Goal: Task Accomplishment & Management: Complete application form

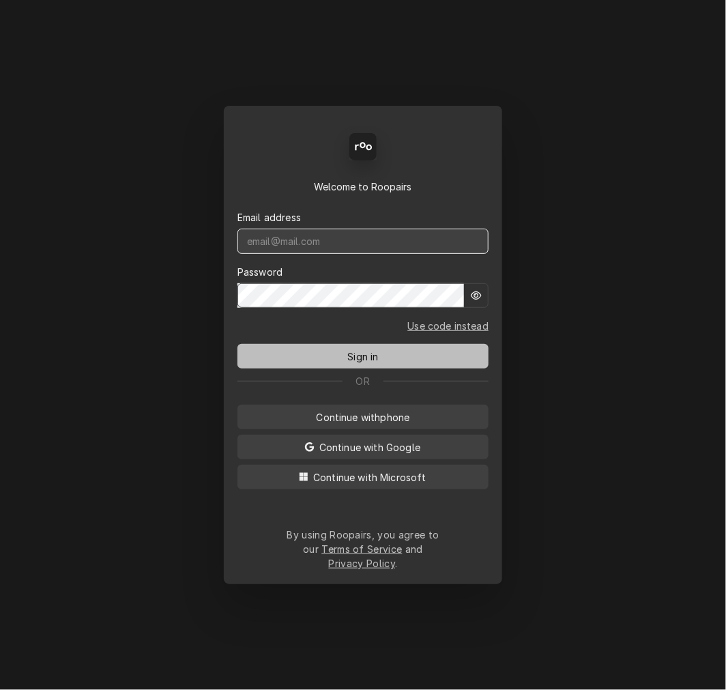
type input "mel@rinobeverage.com"
click at [315, 353] on button "Sign in" at bounding box center [362, 356] width 251 height 25
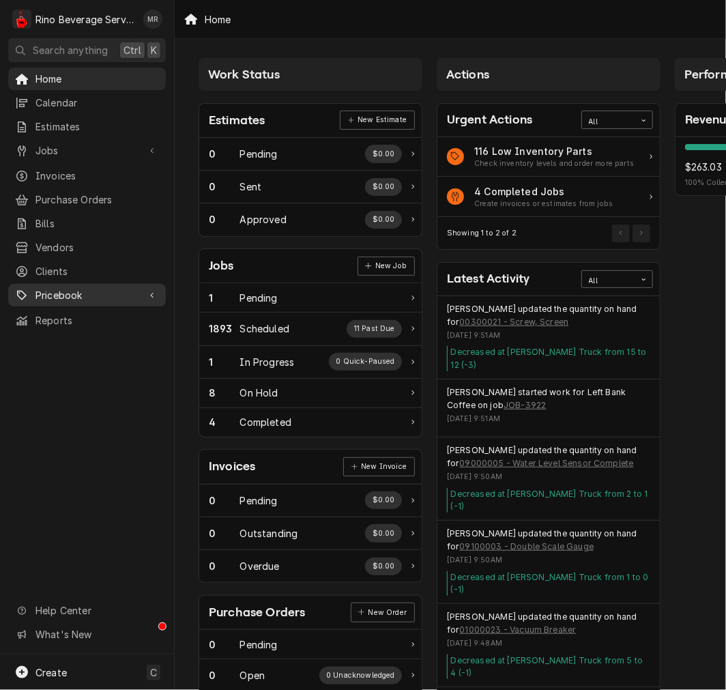
click at [60, 272] on link "Clients" at bounding box center [87, 271] width 158 height 23
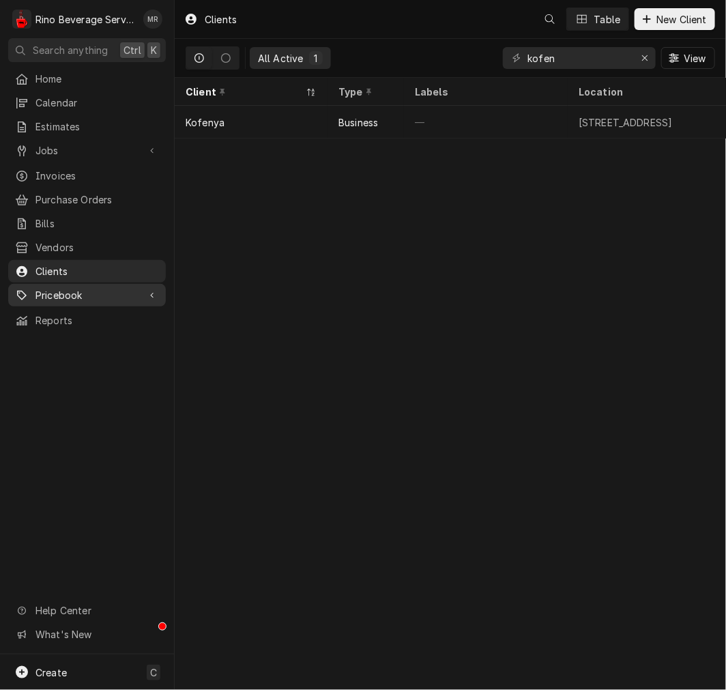
click at [91, 292] on span "Pricebook" at bounding box center [86, 295] width 103 height 14
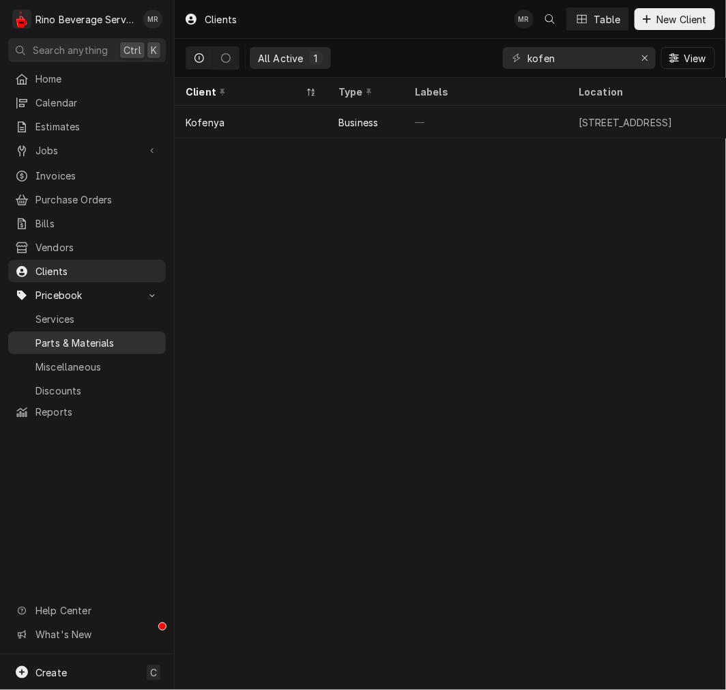
click at [83, 338] on span "Parts & Materials" at bounding box center [96, 343] width 123 height 14
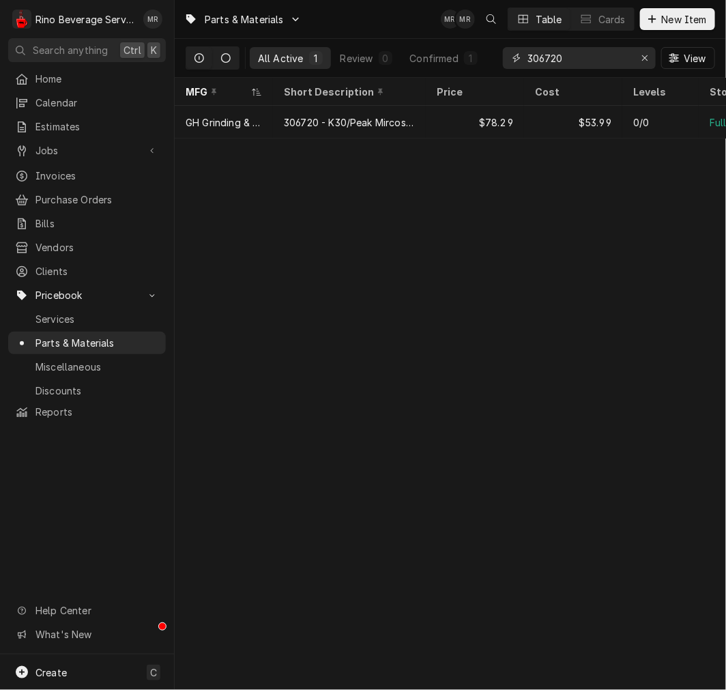
drag, startPoint x: 561, startPoint y: 63, endPoint x: 237, endPoint y: 58, distance: 323.4
click at [291, 53] on div "All Active 1 Review 0 Confirmed 1 306720 View" at bounding box center [450, 58] width 529 height 38
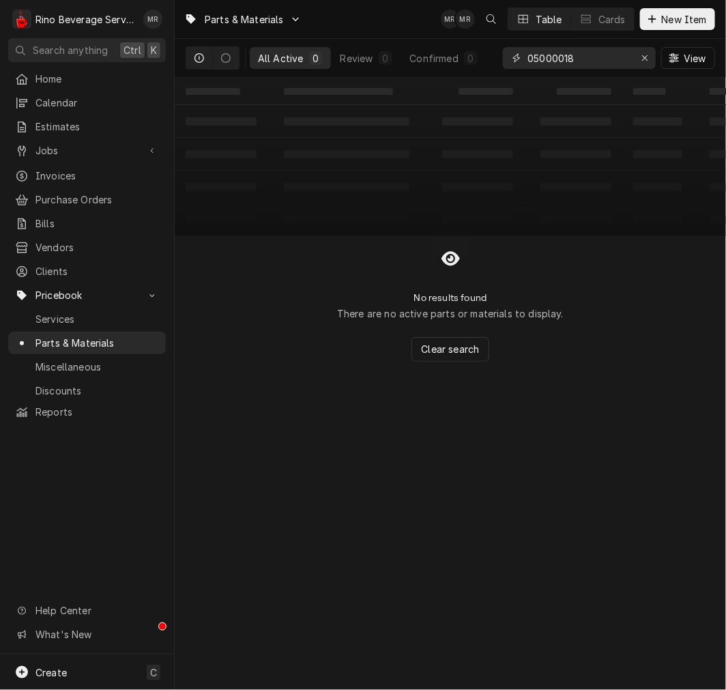
type input "05000018"
click at [678, 19] on span "New Item" at bounding box center [684, 19] width 50 height 14
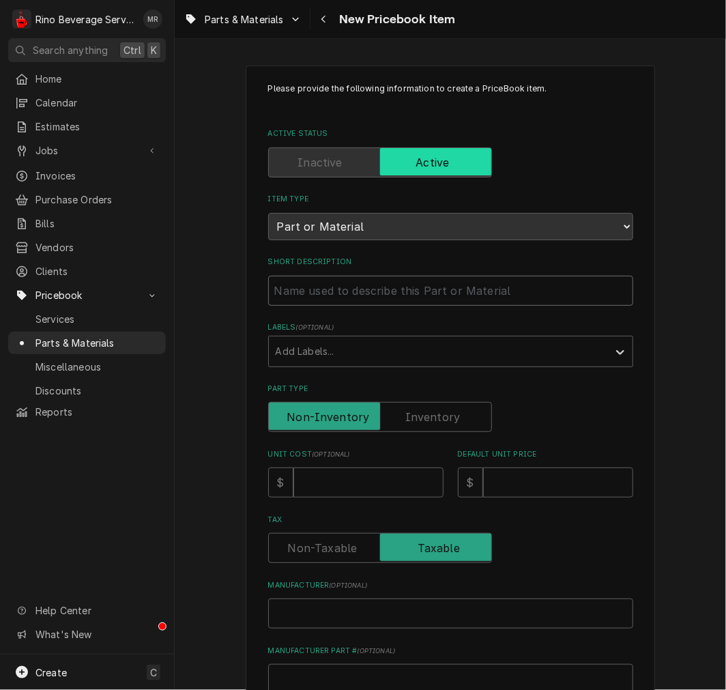
click at [360, 283] on input "Short Description" at bounding box center [450, 291] width 365 height 30
paste input "05000018 Drain Box Aurelia / Aurelia II / Appia II"
type textarea "x"
type input "05000018 Drain Box Aurelia / Aurelia II / Appia II"
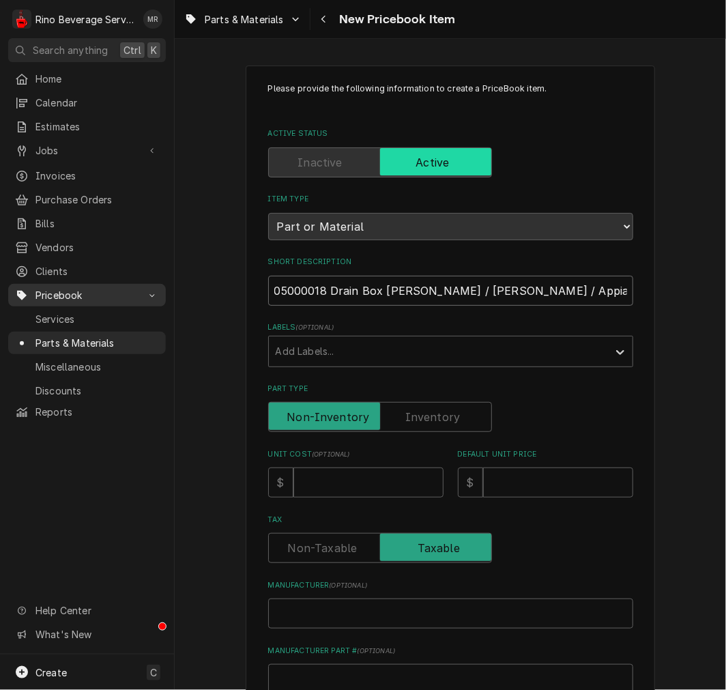
drag, startPoint x: 282, startPoint y: 288, endPoint x: 147, endPoint y: 282, distance: 134.6
click at [148, 282] on div "R Rino Beverage Service MR Search anything Ctrl K Home Calendar Estimates Jobs …" at bounding box center [363, 345] width 726 height 690
type textarea "x"
type input "05000018 Drain Box Aurelia / Aurelia II / Appia II"
type textarea "x"
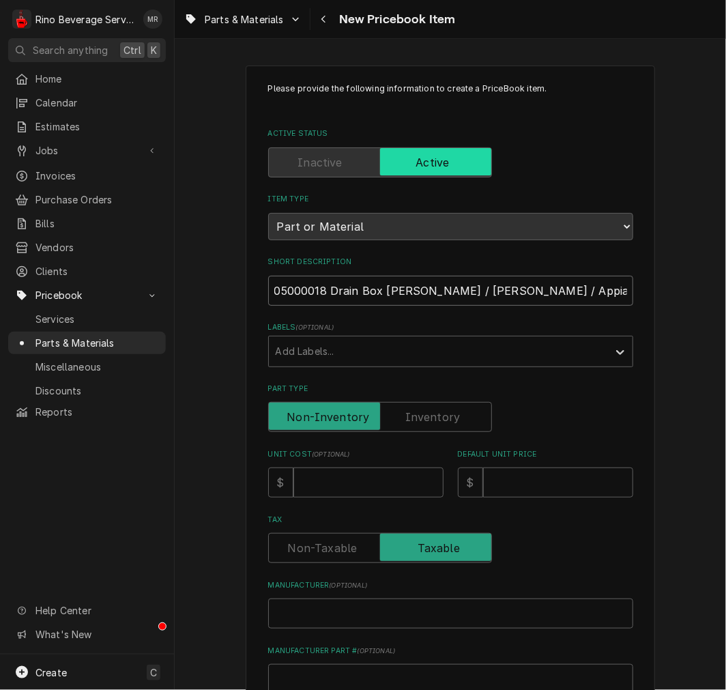
type input "05000018 Drain Box Aurelia / Aurelia II / Appia II"
click at [325, 287] on input "05000018 Drain Box Aurelia / Aurelia II / Appia II" at bounding box center [450, 291] width 365 height 30
type textarea "x"
type input "05000018 -Drain Box Aurelia / Aurelia II / Appia II"
type textarea "x"
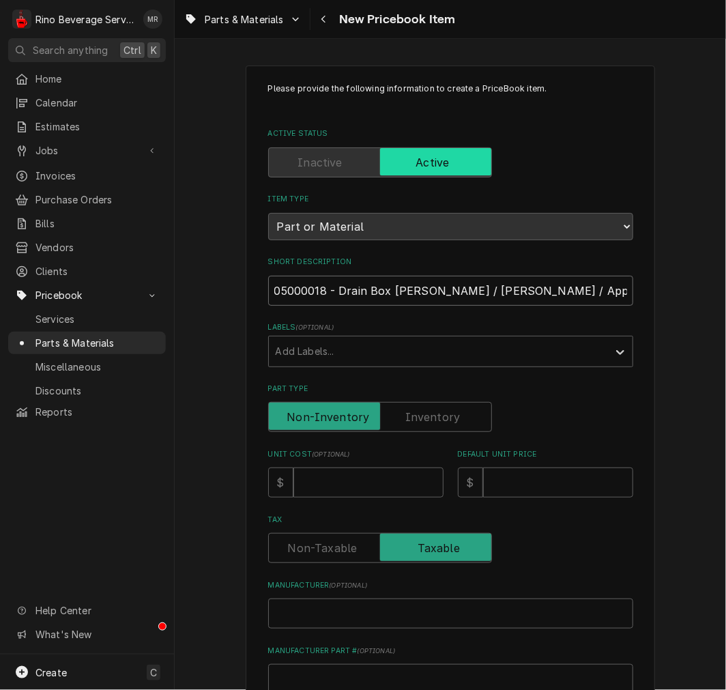
type input "05000018 - Drain Box Aurelia / Aurelia II / Appia II"
click at [420, 421] on label "Part Type" at bounding box center [380, 417] width 224 height 30
click at [420, 421] on input "Part Type" at bounding box center [380, 417] width 212 height 30
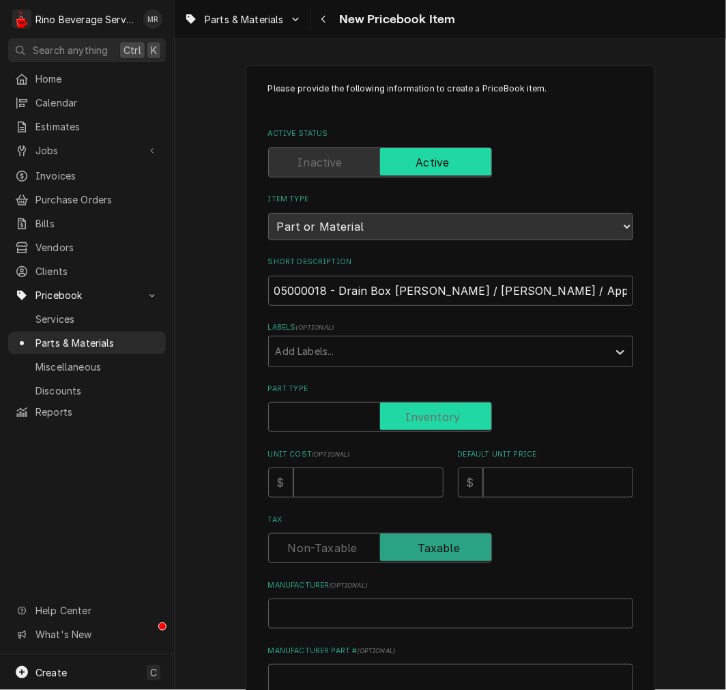
checkbox input "true"
drag, startPoint x: 387, startPoint y: 485, endPoint x: 441, endPoint y: 500, distance: 56.0
click at [388, 484] on input "Unit Cost ( optional )" at bounding box center [368, 482] width 150 height 30
type textarea "x"
type input "1"
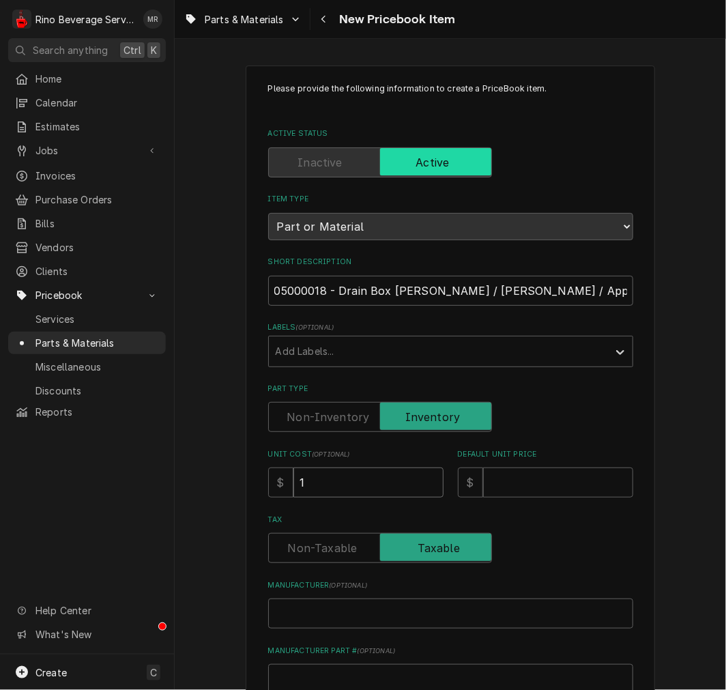
type textarea "x"
type input "12"
type textarea "x"
type input "12.2"
type textarea "x"
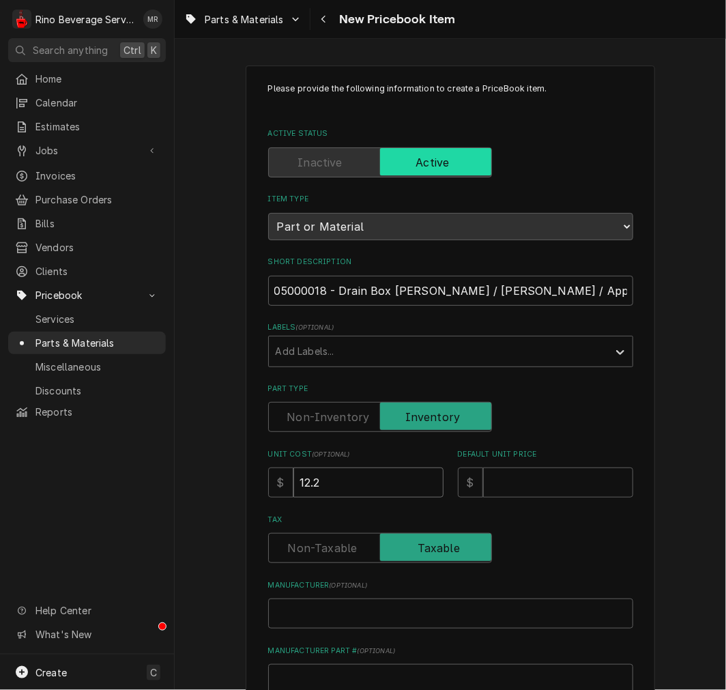
type input "12.20"
type textarea "x"
type input "12.2"
type textarea "x"
type input "12"
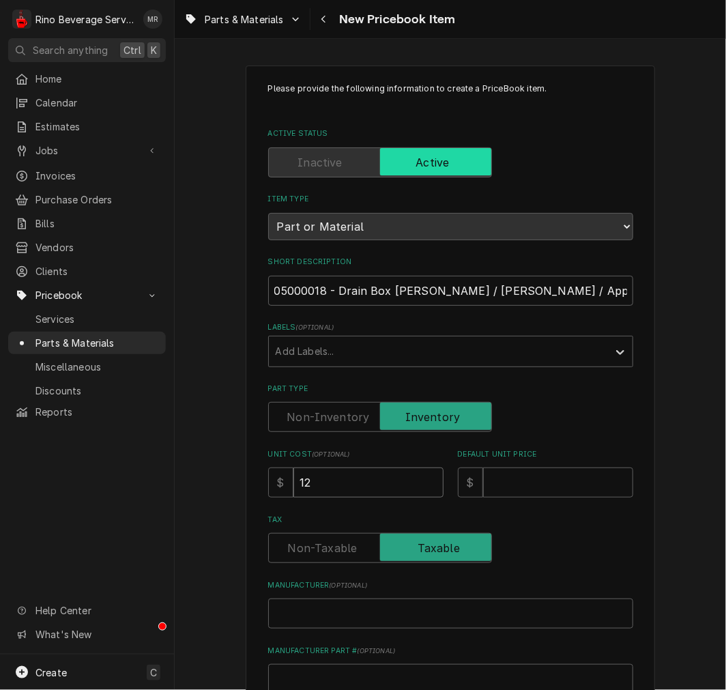
type textarea "x"
type input "1"
type textarea "x"
type input "6"
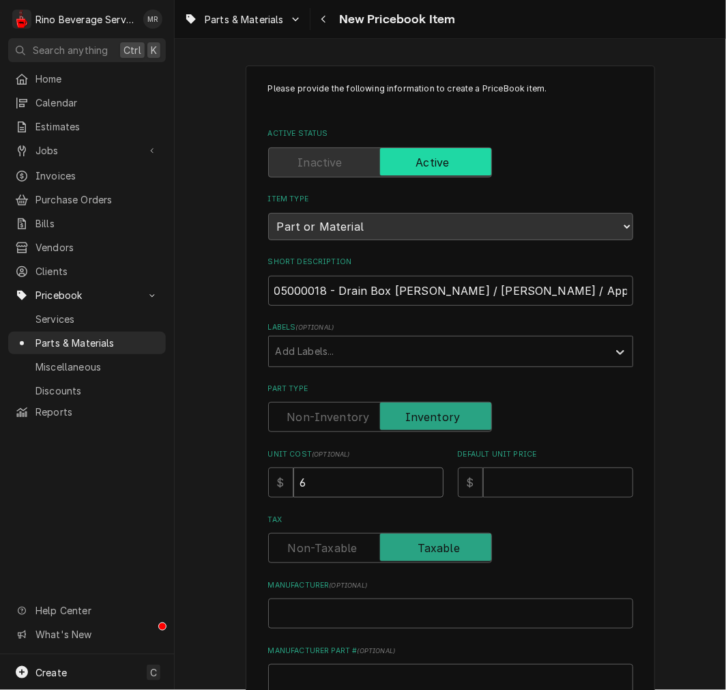
type textarea "x"
type input "6.1"
type textarea "x"
type input "6.10"
type textarea "x"
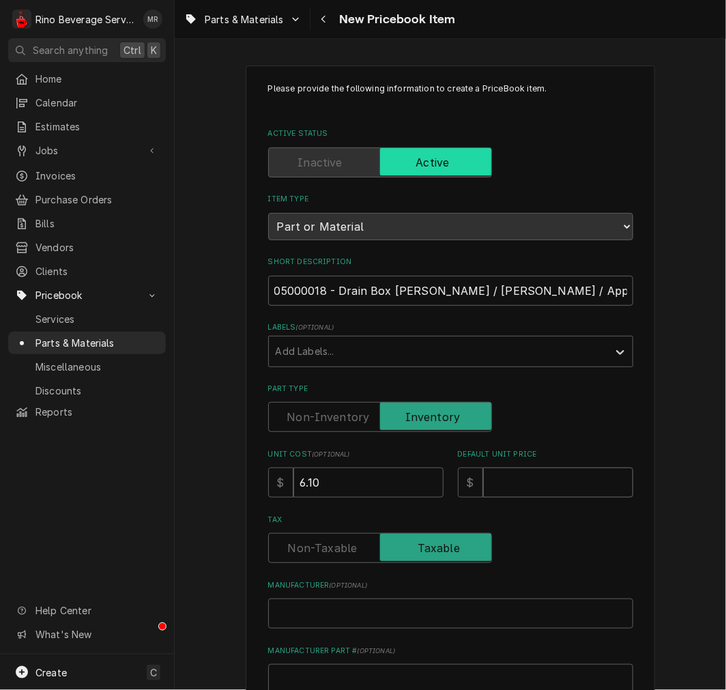
type input "1"
type textarea "x"
type input "12"
type textarea "x"
type input "12.2"
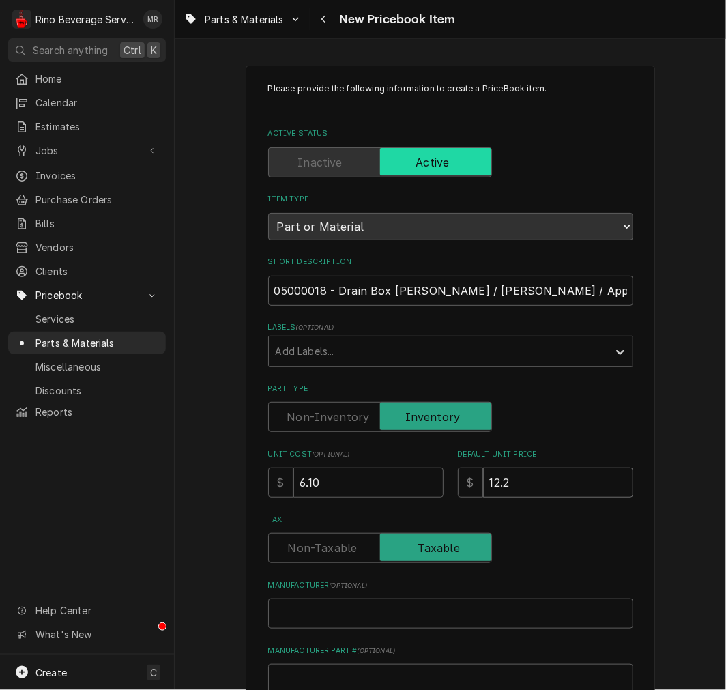
type textarea "x"
type input "12.20"
type textarea "x"
type input "s"
type textarea "x"
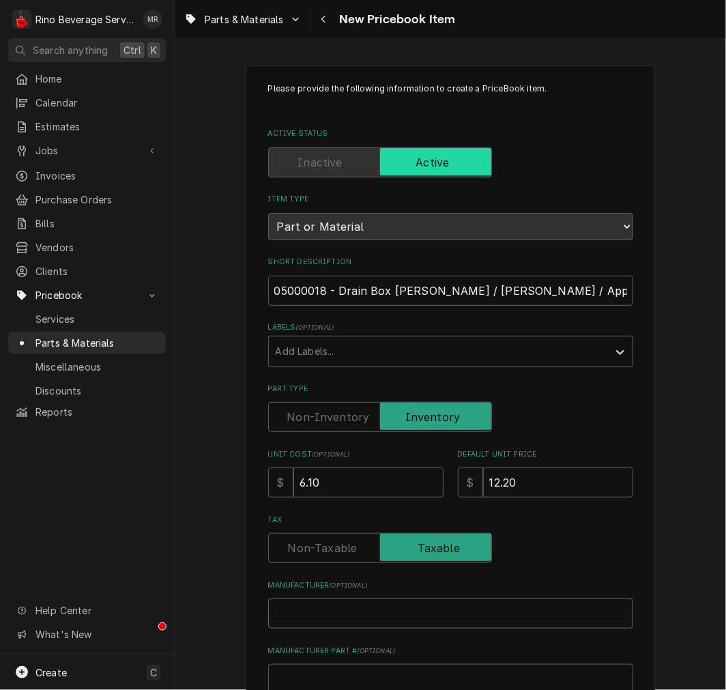
type textarea "x"
type input "n"
type textarea "x"
type input "nU"
type textarea "x"
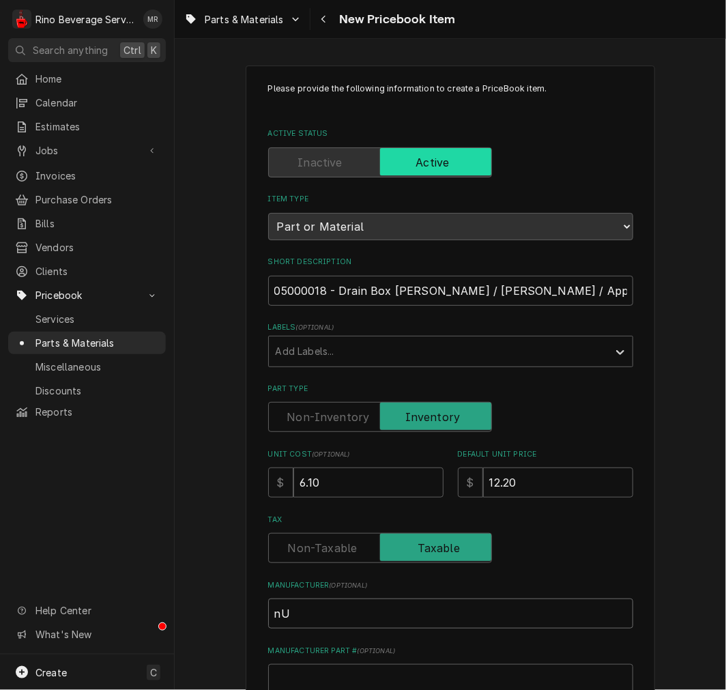
type input "nUO"
type textarea "x"
type input "nUOV"
type textarea "x"
type input "nUOVA"
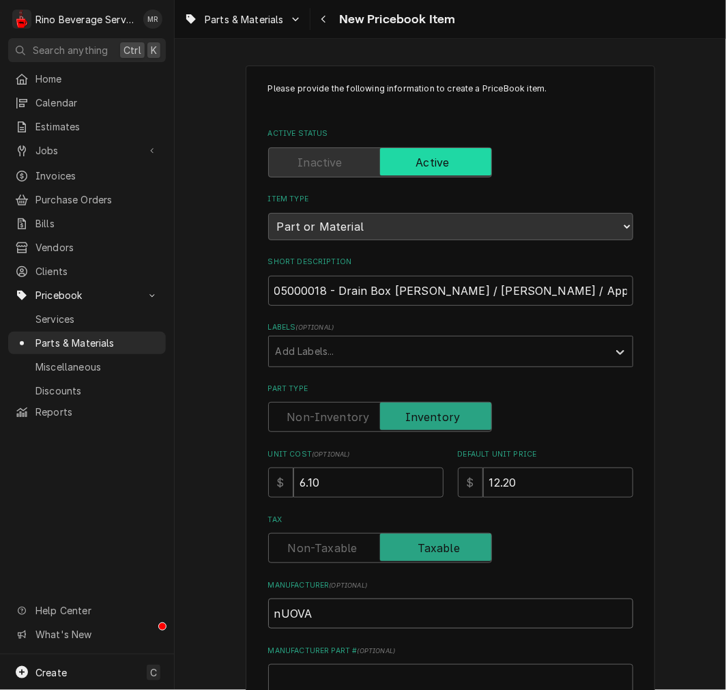
type textarea "x"
type input "nUOVA"
type textarea "x"
type input "nUOVA"
type textarea "x"
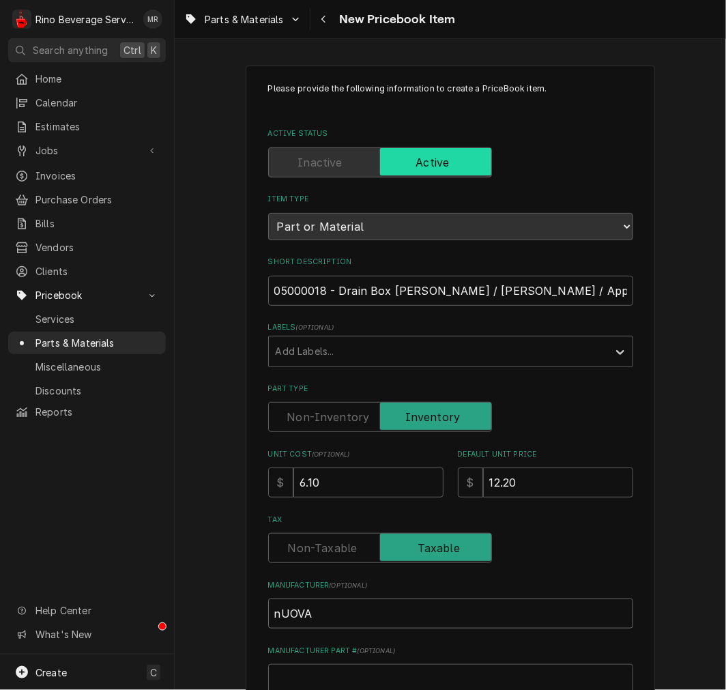
type input "nUOV"
type textarea "x"
type input "nUO"
type textarea "x"
type input "nU"
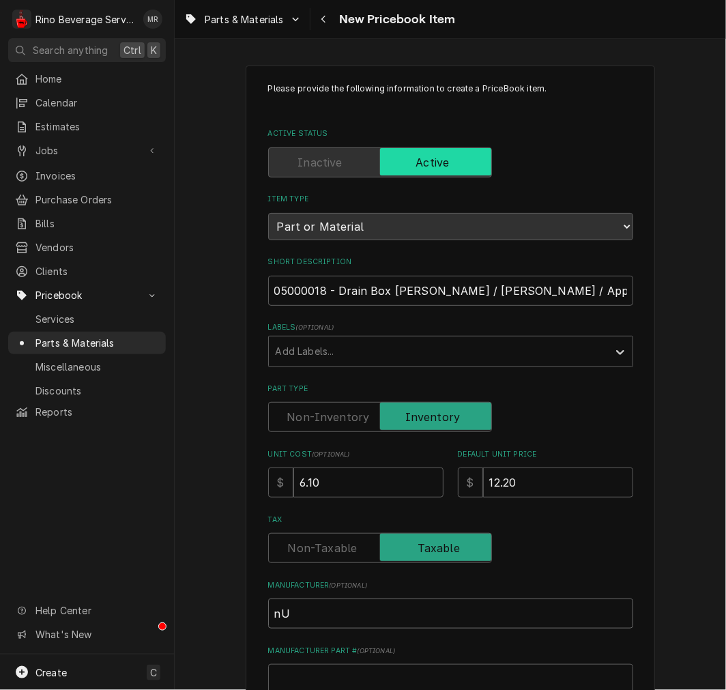
type textarea "x"
type input "n"
type textarea "x"
type input "N"
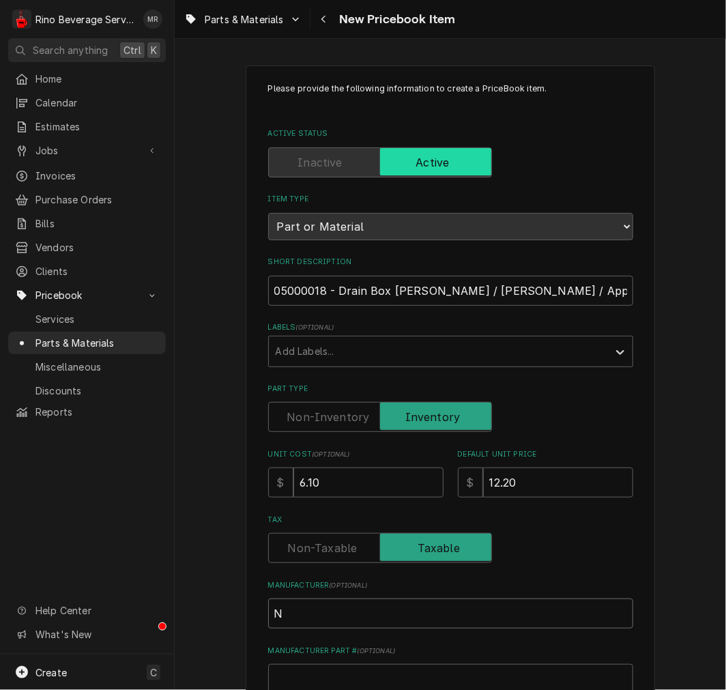
type textarea "x"
type input "Nu"
type textarea "x"
type input "Nuo"
type textarea "x"
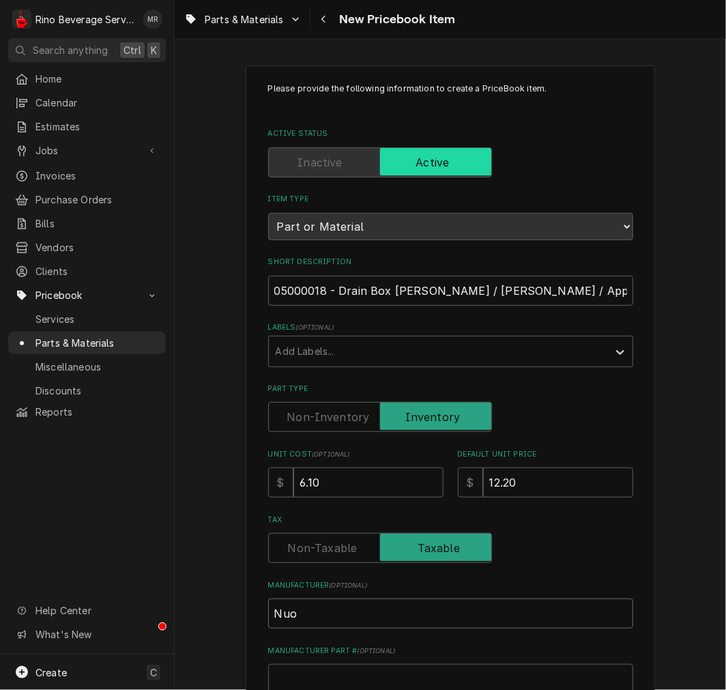
type input "Nuov"
type textarea "x"
type input "Nuova"
type textarea "x"
type input "Nuova"
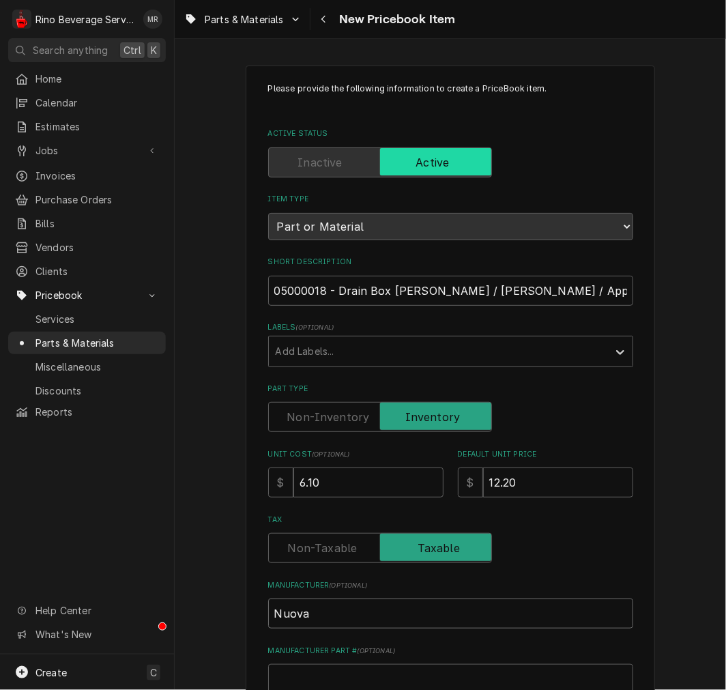
type textarea "x"
type input "Nuova D"
type textarea "x"
type input "Nuova Di"
type textarea "x"
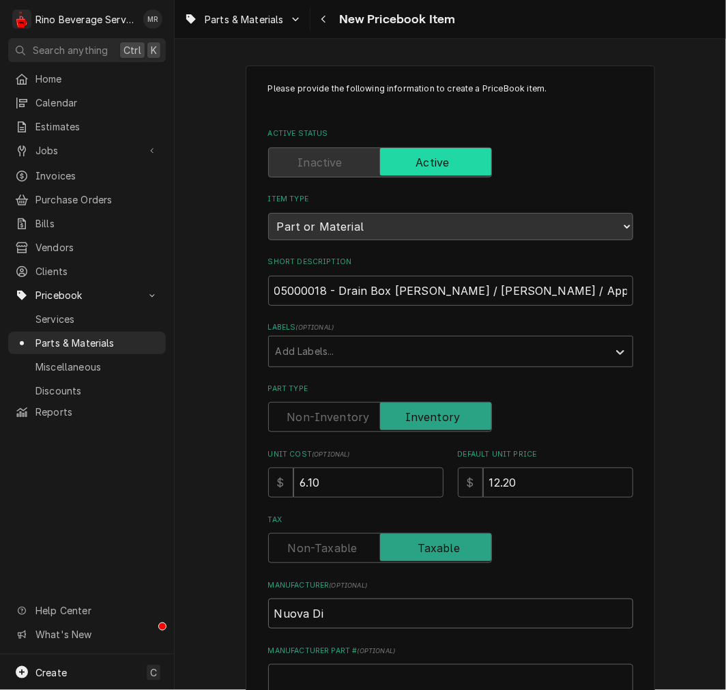
type input "Nuova Dis"
type textarea "x"
type input "Nuova Dist"
type textarea "x"
type input "Nuova Distr"
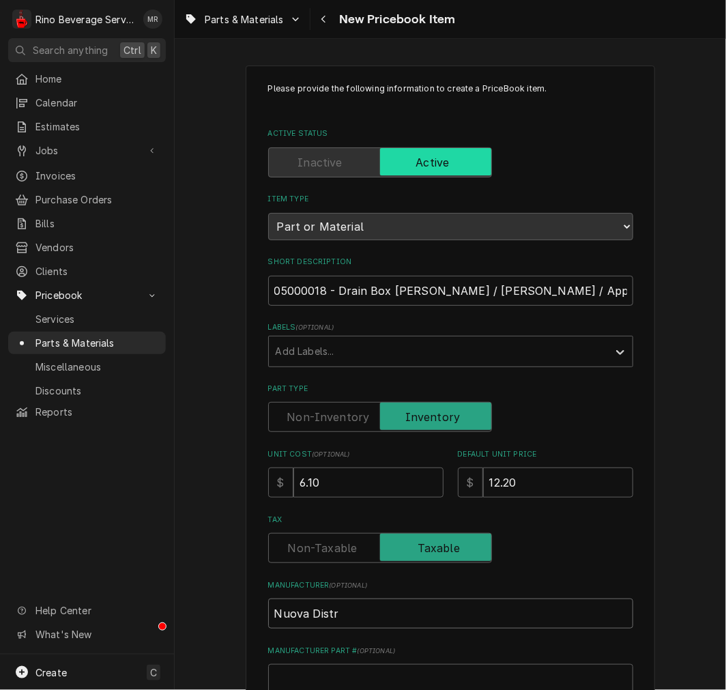
type textarea "x"
type input "Nuova Distri"
type textarea "x"
type input "Nuova Distrib"
type textarea "x"
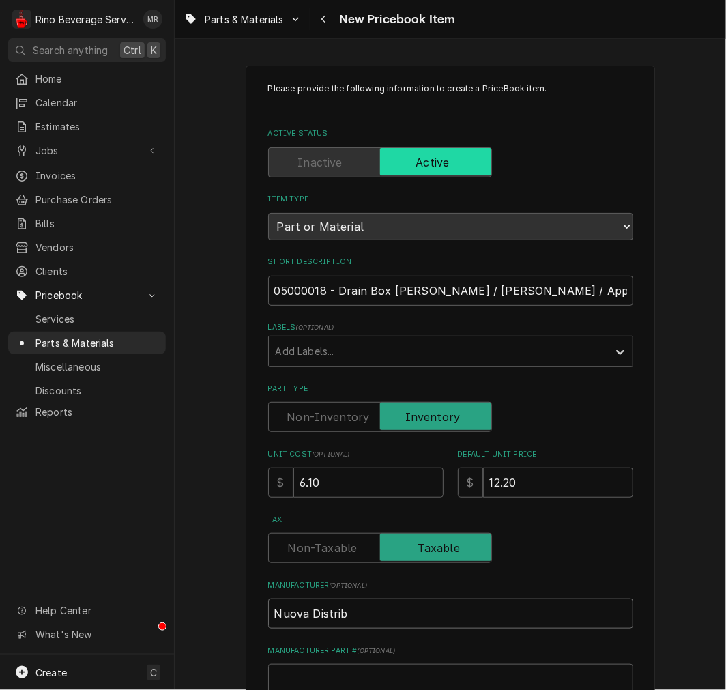
type input "Nuova Distribn"
type textarea "x"
type input "Nuova Distrib"
type textarea "x"
type input "Nuova Distribu"
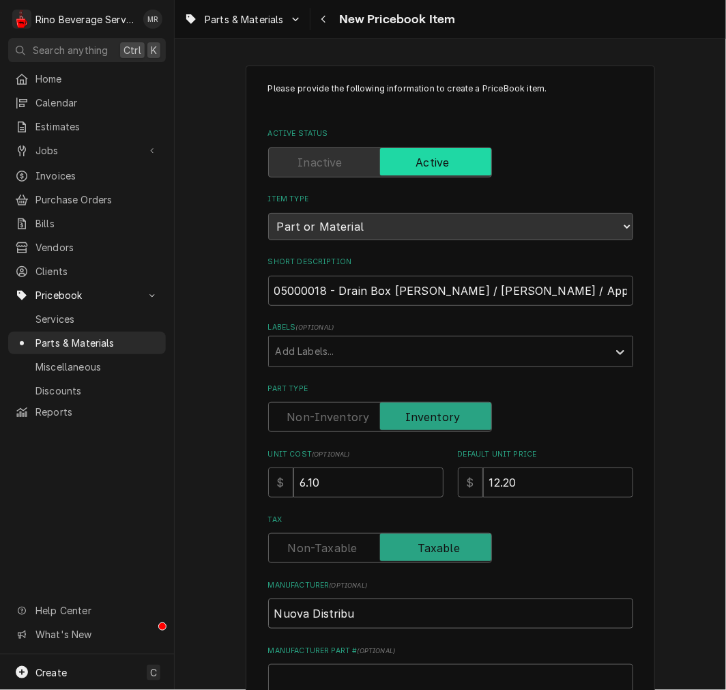
type textarea "x"
type input "Nuova Distribut"
type textarea "x"
type input "Nuova Distributi"
type textarea "x"
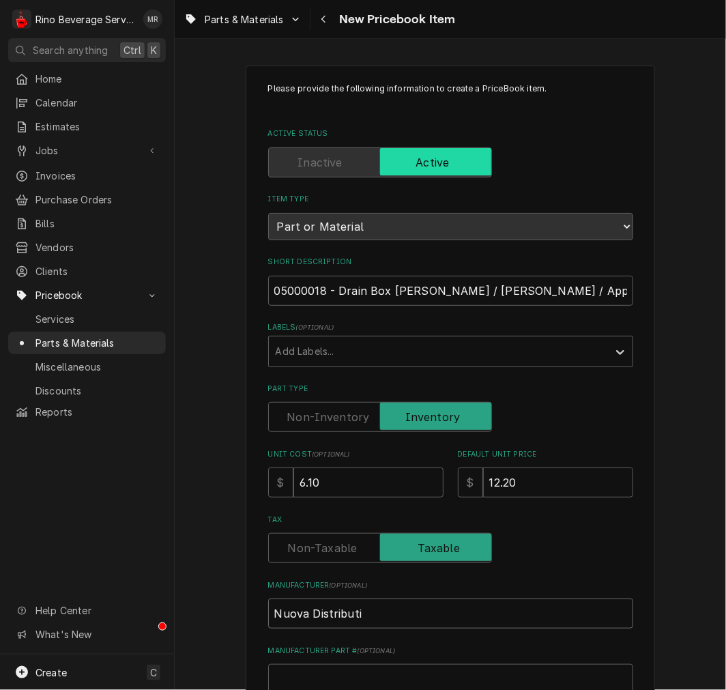
type input "Nuova Distributio"
type textarea "x"
type input "Nuova Distribution"
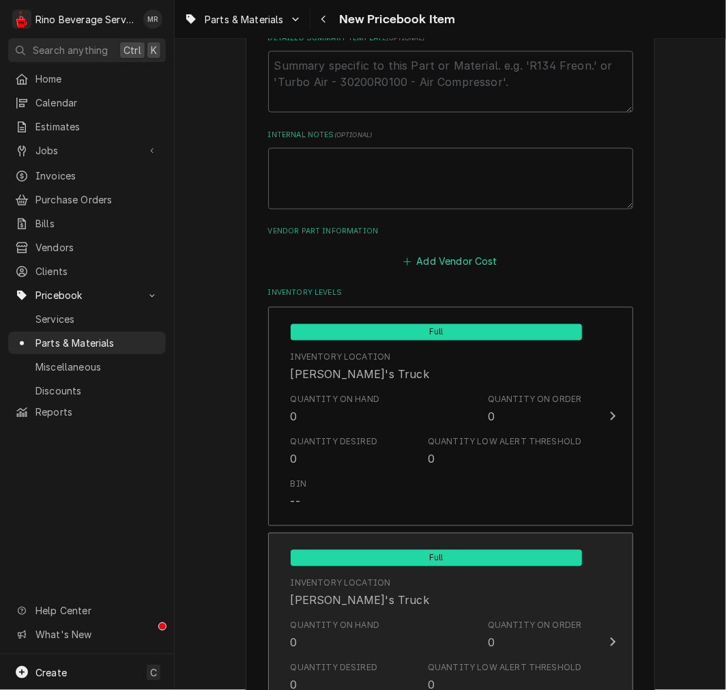
scroll to position [756, 0]
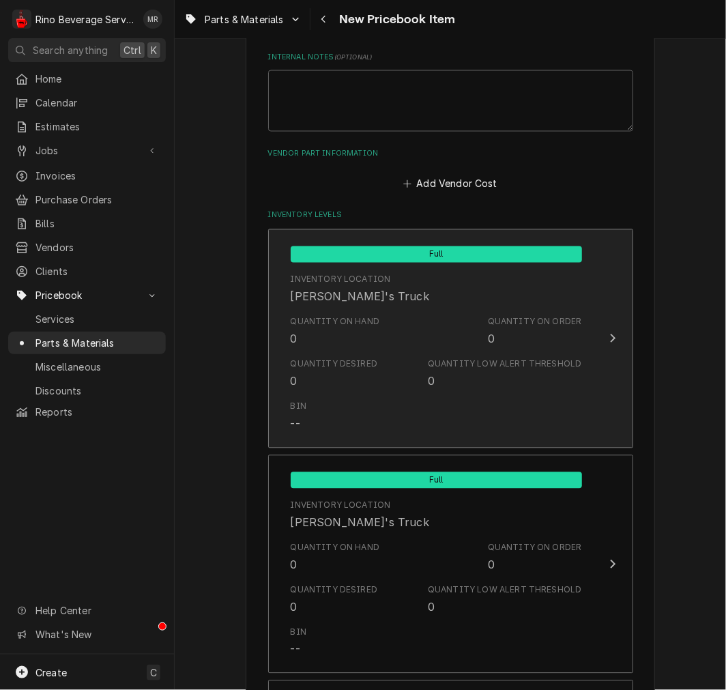
click at [330, 319] on div "Quantity on Hand" at bounding box center [335, 322] width 89 height 12
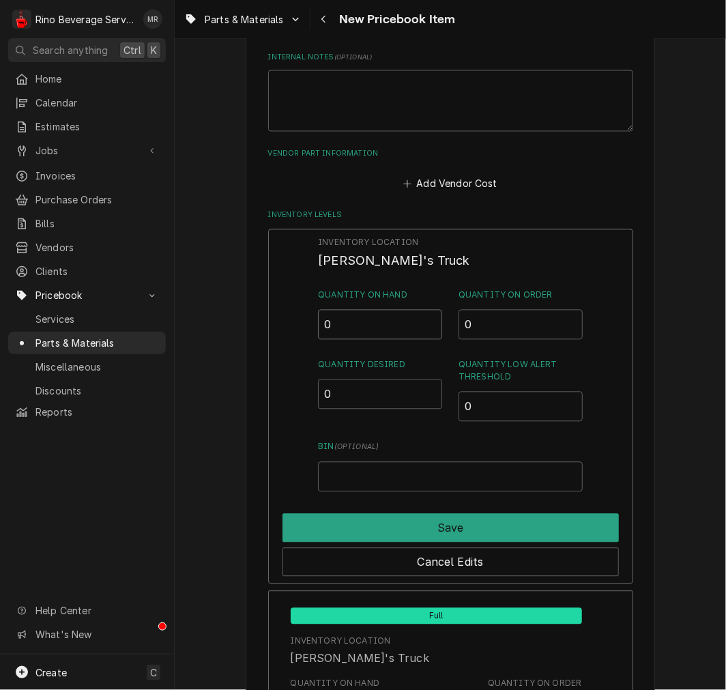
drag, startPoint x: 386, startPoint y: 328, endPoint x: 209, endPoint y: 301, distance: 178.8
click at [210, 301] on div "Please provide the following information to create a PriceBook item. Active Sta…" at bounding box center [450, 324] width 551 height 2054
drag, startPoint x: 323, startPoint y: 321, endPoint x: 178, endPoint y: 312, distance: 145.6
click at [205, 321] on div "Please provide the following information to create a PriceBook item. Active Sta…" at bounding box center [450, 324] width 551 height 2054
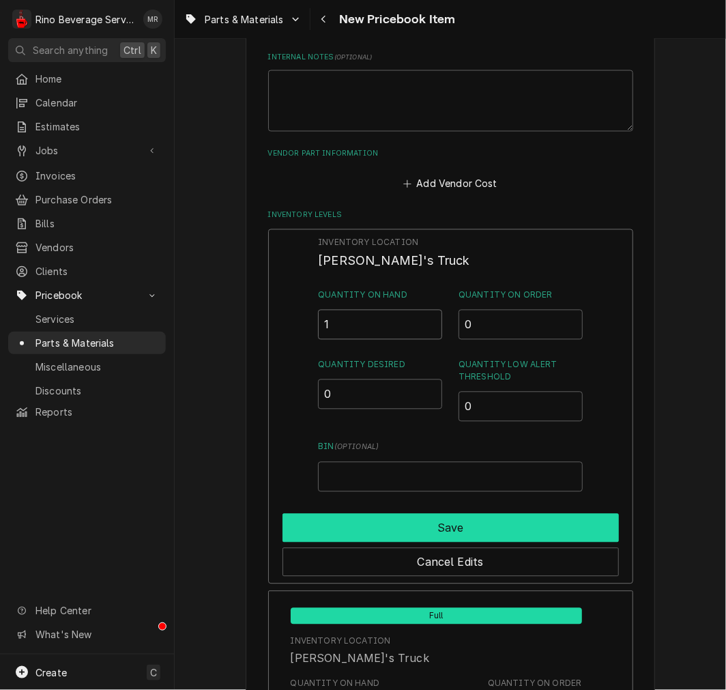
type input "1"
click at [454, 516] on button "Save" at bounding box center [450, 528] width 336 height 29
type textarea "x"
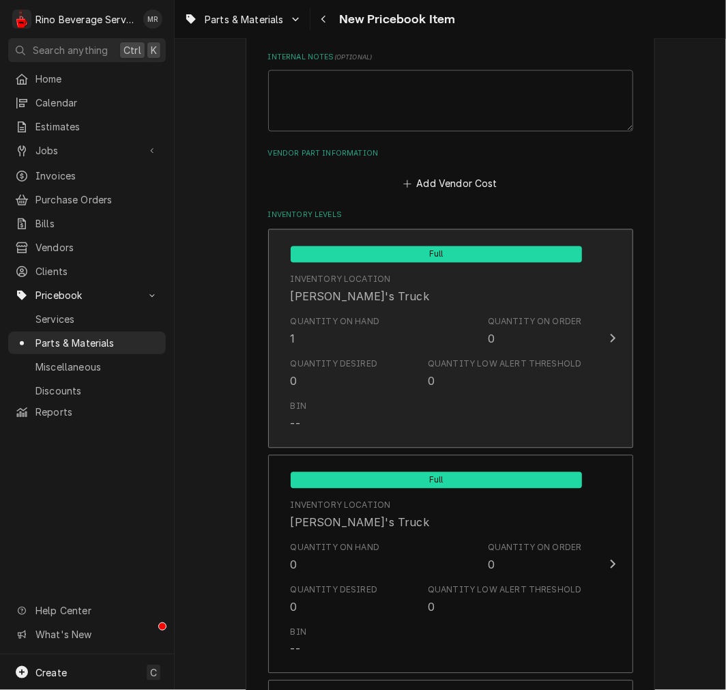
click at [418, 377] on div "Quantity Desired 0 Quantity Low Alert Threshold 0" at bounding box center [436, 374] width 291 height 42
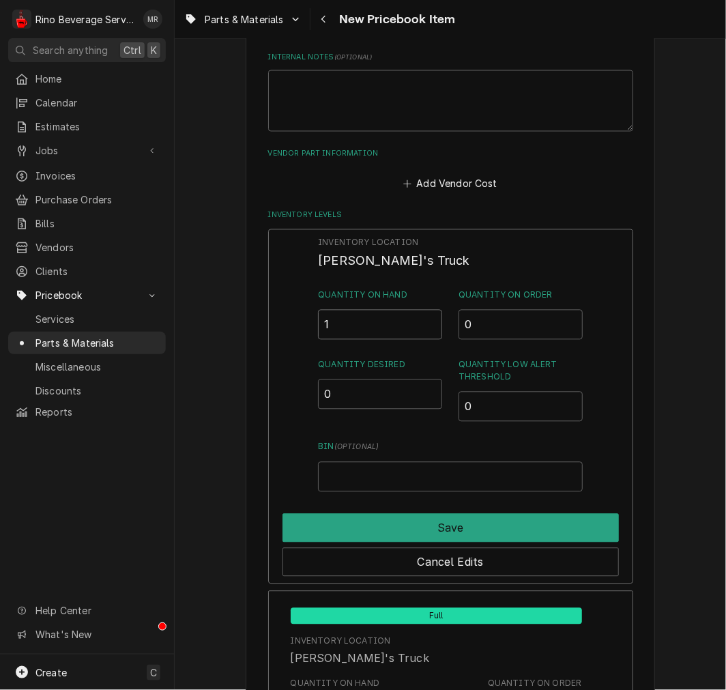
drag, startPoint x: 270, startPoint y: 319, endPoint x: -70, endPoint y: 306, distance: 340.0
click at [0, 306] on html "R Rino Beverage Service MR Search anything Ctrl K Home Calendar Estimates Jobs …" at bounding box center [363, 345] width 726 height 690
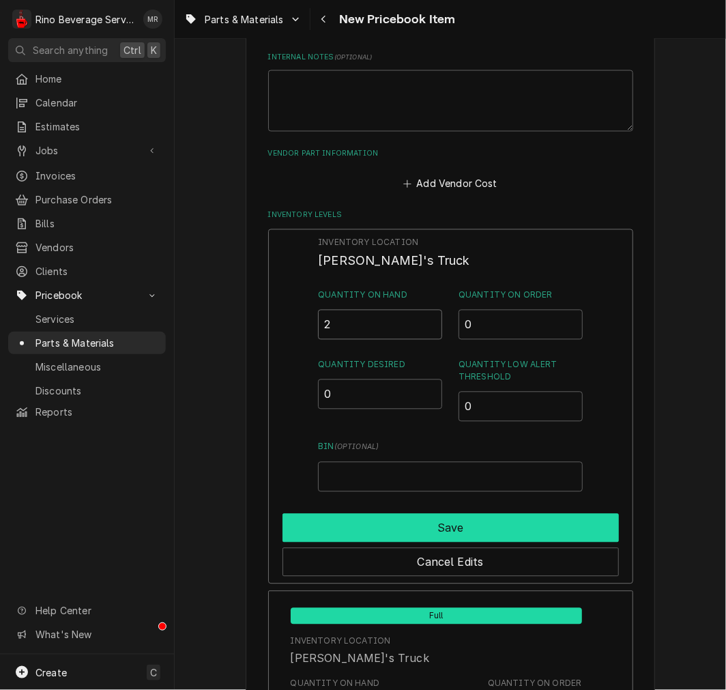
type input "2"
click at [404, 514] on button "Save" at bounding box center [450, 528] width 336 height 29
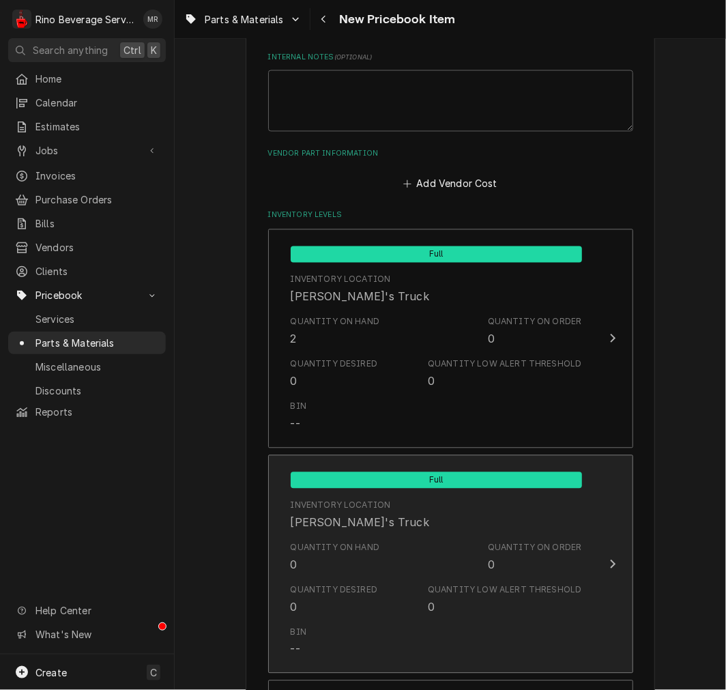
scroll to position [1280, 0]
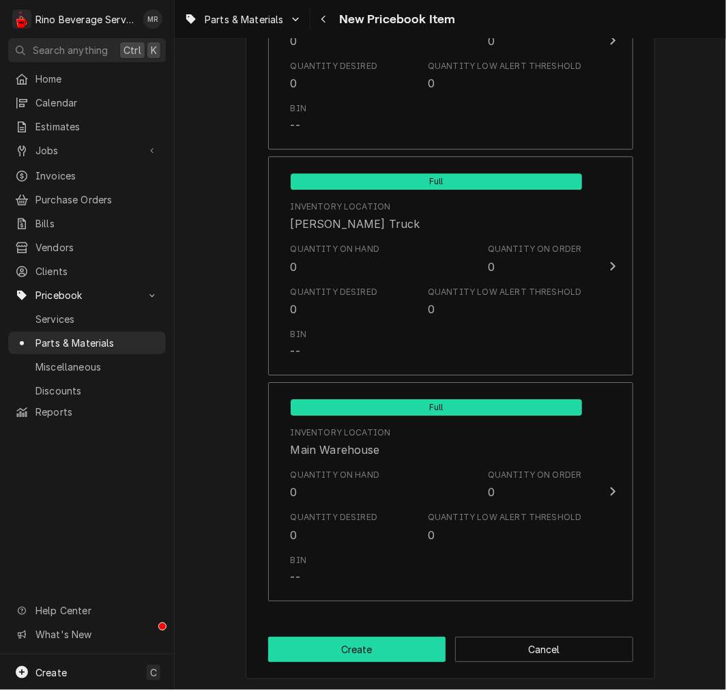
click at [366, 638] on button "Create" at bounding box center [357, 649] width 178 height 25
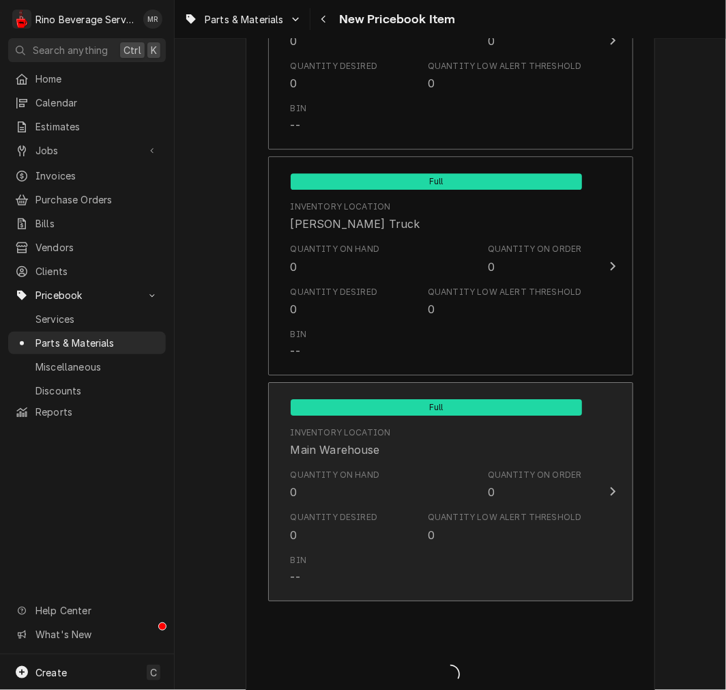
type textarea "x"
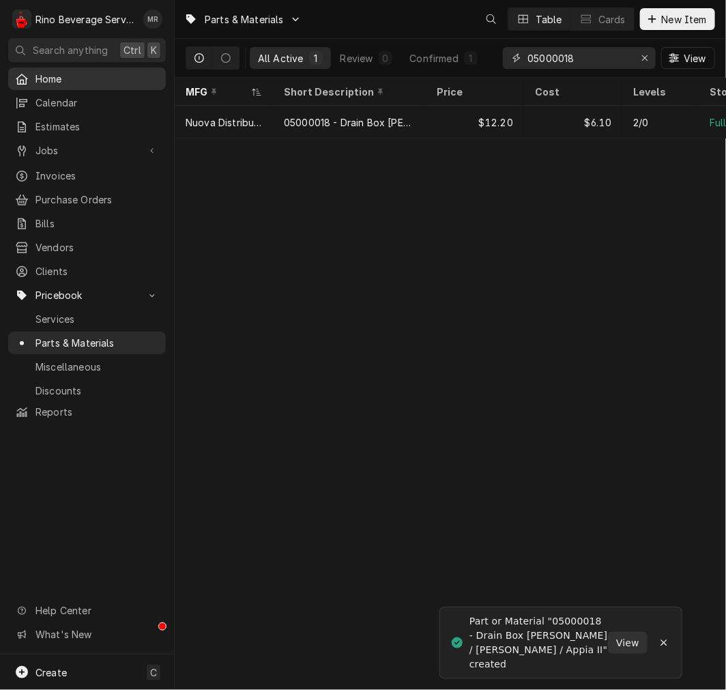
drag, startPoint x: 592, startPoint y: 63, endPoint x: 8, endPoint y: 75, distance: 584.2
click at [8, 75] on div "R Rino Beverage Service MR Search anything Ctrl K Home Calendar Estimates Jobs …" at bounding box center [363, 345] width 726 height 690
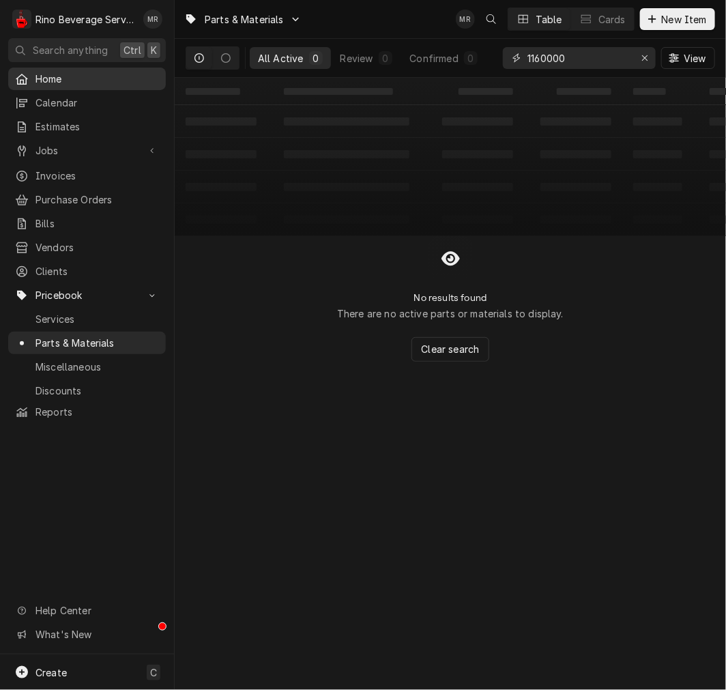
type input "1160000"
click at [684, 24] on span "New Item" at bounding box center [684, 19] width 50 height 14
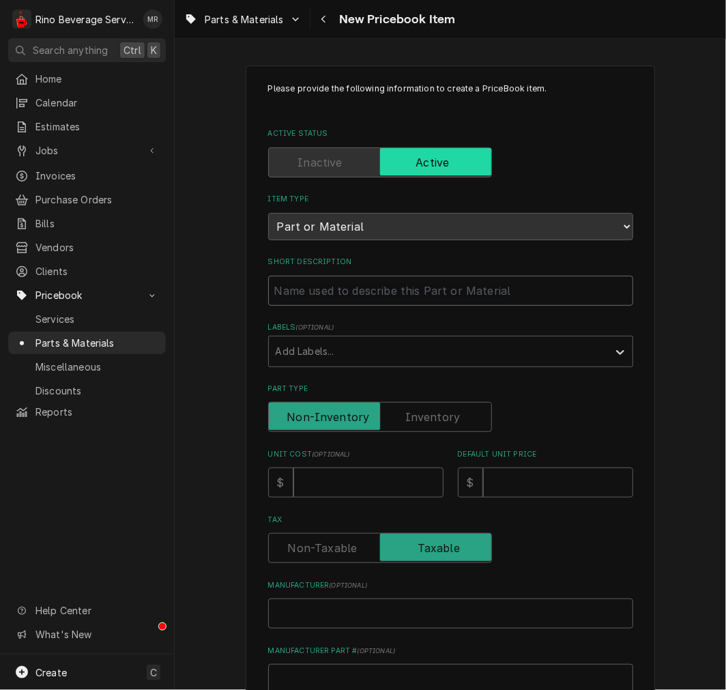
click at [291, 276] on input "Short Description" at bounding box center [450, 291] width 365 height 30
paste input "11600004 Silicone Tube 5x9"
type textarea "x"
type input "11600004 Silicone Tube 5x9"
click at [327, 288] on input "11600004 Silicone Tube 5x9" at bounding box center [450, 291] width 365 height 30
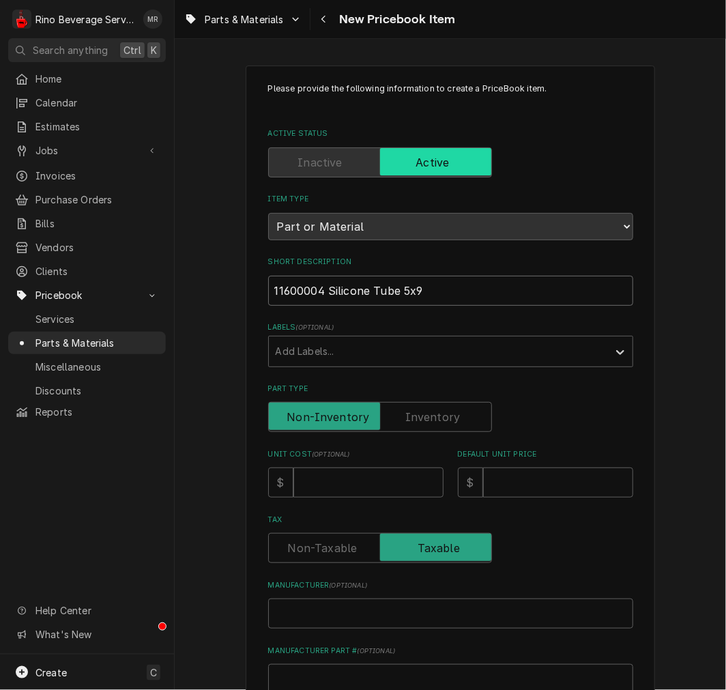
click at [323, 290] on input "11600004 Silicone Tube 5x9" at bounding box center [450, 291] width 365 height 30
type textarea "x"
type input "11600004 -Silicone Tube 5x9"
type textarea "x"
type input "11600004 - Silicone Tube 5x9"
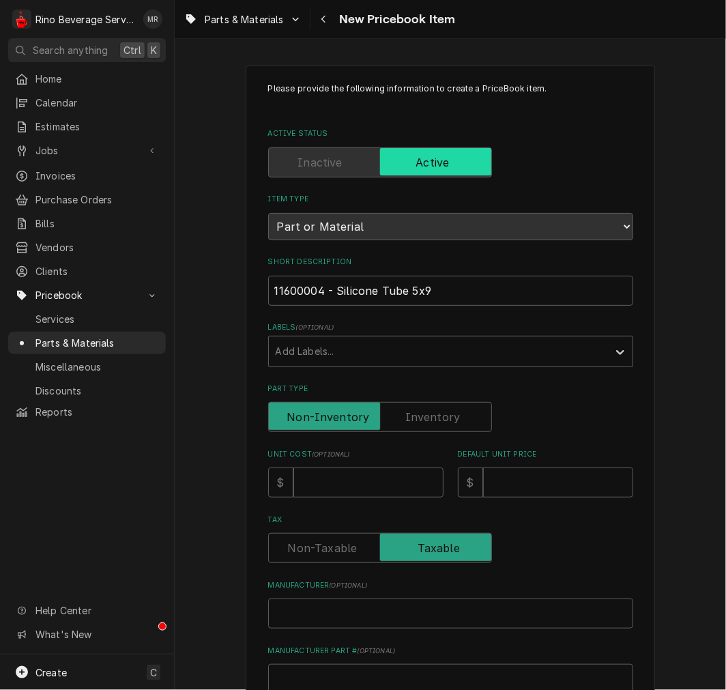
drag, startPoint x: 416, startPoint y: 413, endPoint x: 417, endPoint y: 403, distance: 10.3
click at [416, 410] on label "Part Type" at bounding box center [380, 417] width 224 height 30
click at [416, 410] on input "Part Type" at bounding box center [380, 417] width 212 height 30
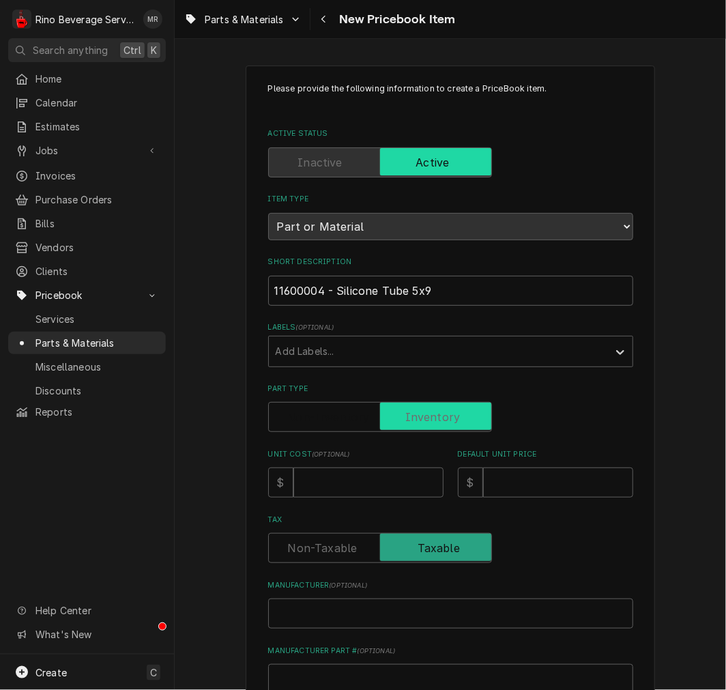
checkbox input "true"
click at [385, 487] on input "Unit Cost ( optional )" at bounding box center [368, 482] width 150 height 30
type textarea "x"
type input "2"
type textarea "x"
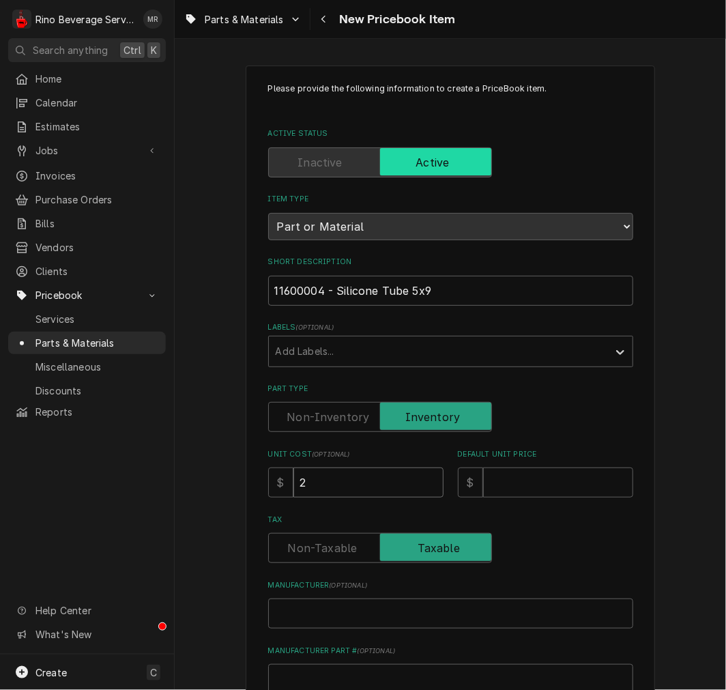
type input "2.5"
type textarea "x"
type input "2.50"
type textarea "x"
type input "5"
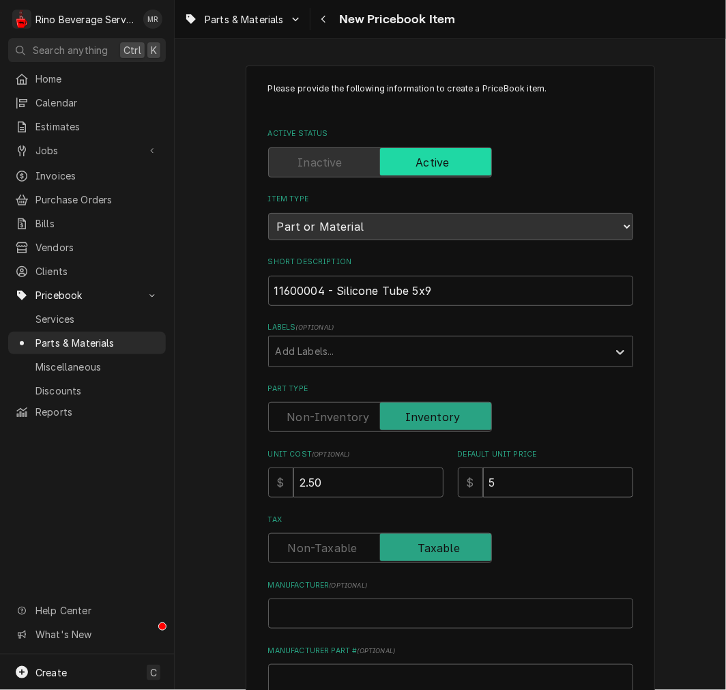
type textarea "x"
type input "5.0"
type textarea "x"
type input "5.00"
type textarea "x"
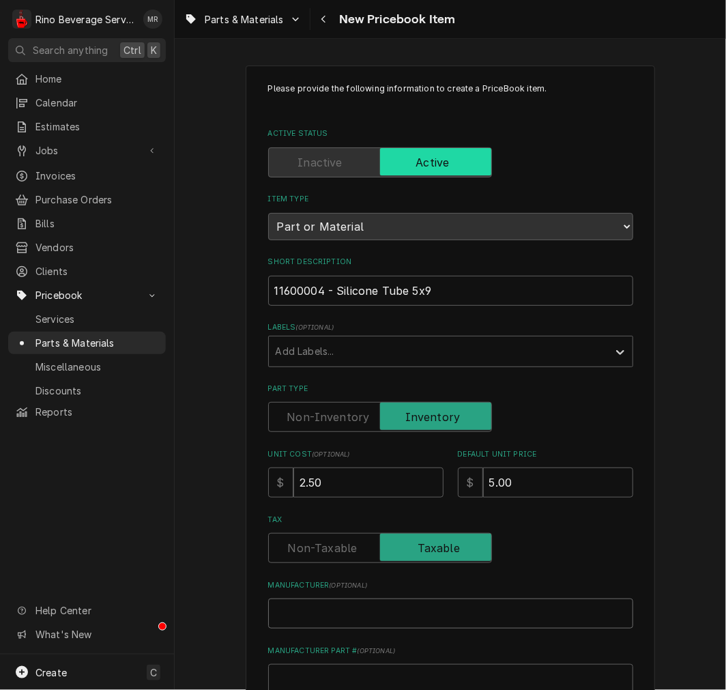
type input "N"
type textarea "x"
type input "Nu"
type textarea "x"
type input "Nuo"
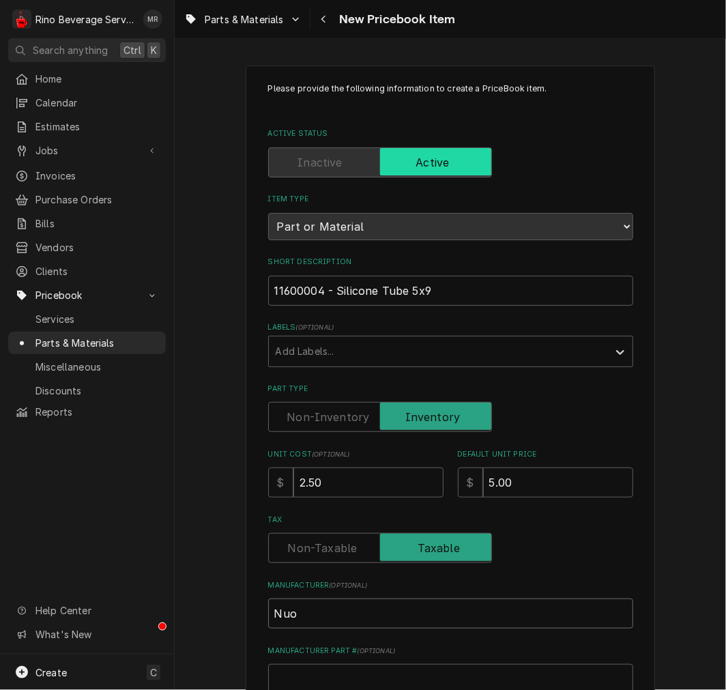
type textarea "x"
type input "Nuov"
type textarea "x"
type input "Nuova"
type textarea "x"
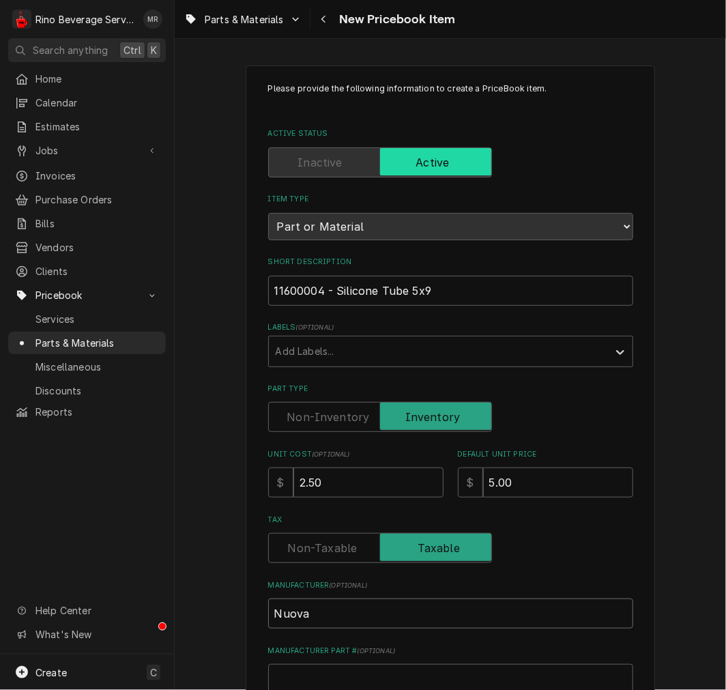
type input "Nuova"
type textarea "x"
type input "Nuova D"
type textarea "x"
type input "Nuova"
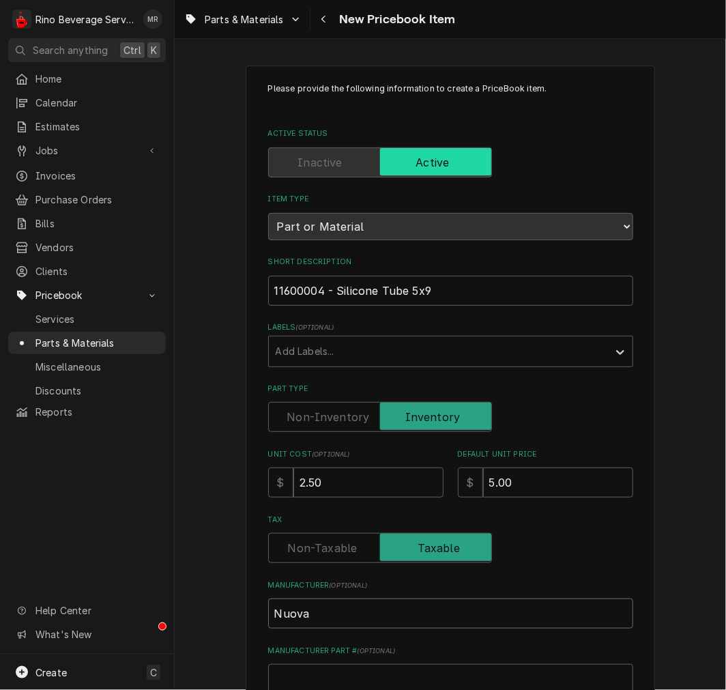
type textarea "x"
type input "Nuova i"
type textarea "x"
type input "Nuova"
type textarea "x"
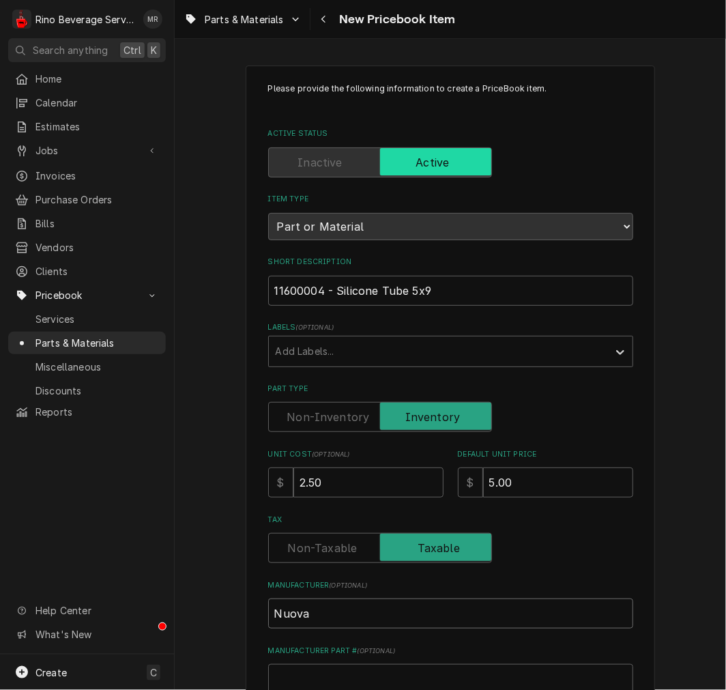
type input "Nuova D"
type textarea "x"
type input "Nuova Di"
type textarea "x"
type input "Nuova Dis"
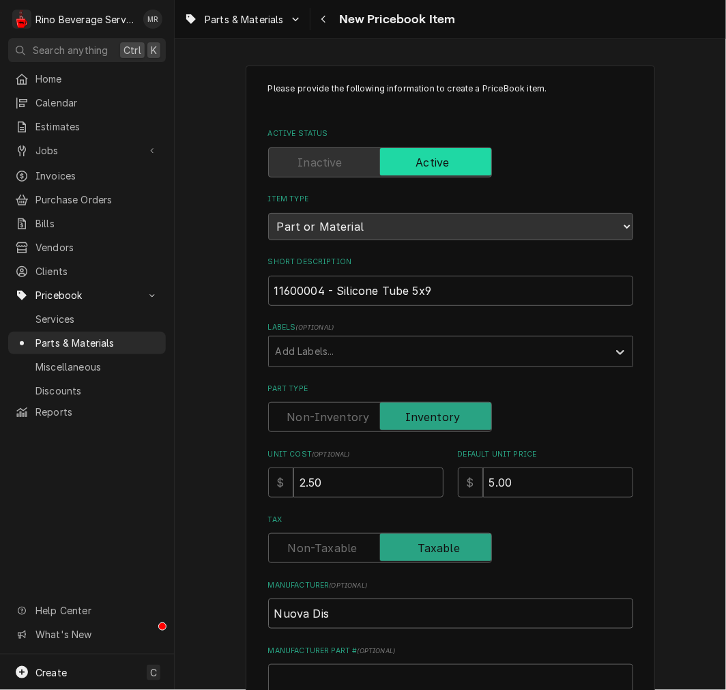
type textarea "x"
type input "Nuova Dist"
type textarea "x"
type input "Nuova Distr"
type textarea "x"
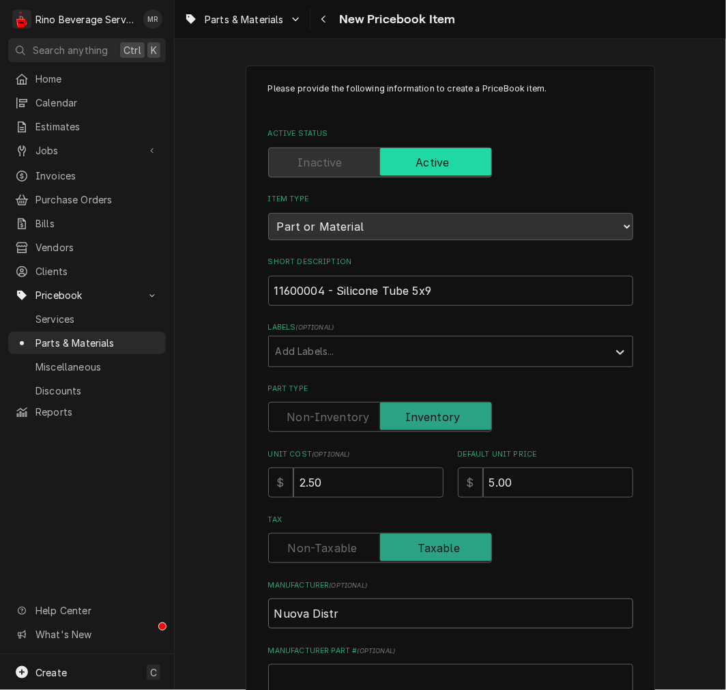
type input "Nuova Distri"
type textarea "x"
type input "Nuova Distrib"
type textarea "x"
type input "Nuova Distribn"
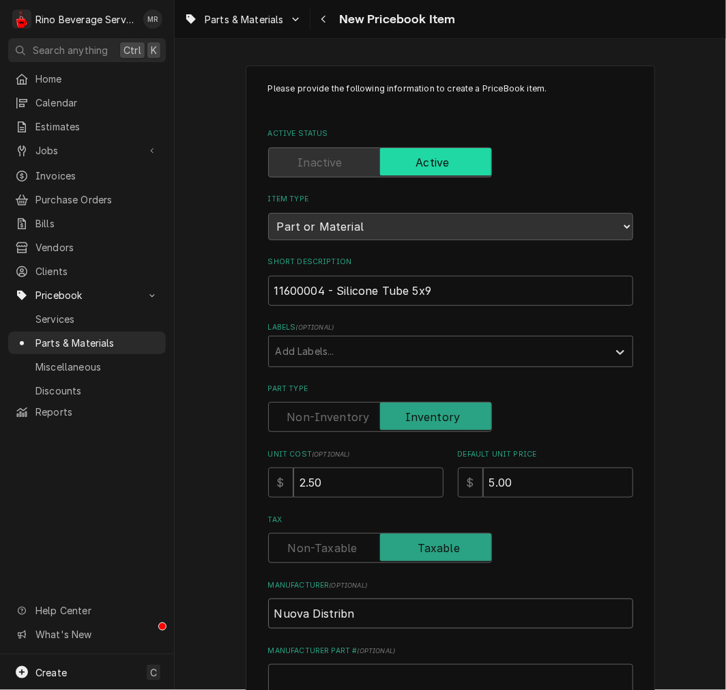
type textarea "x"
type input "Nuova Distrib"
type textarea "x"
type input "Nuova Distribu"
type textarea "x"
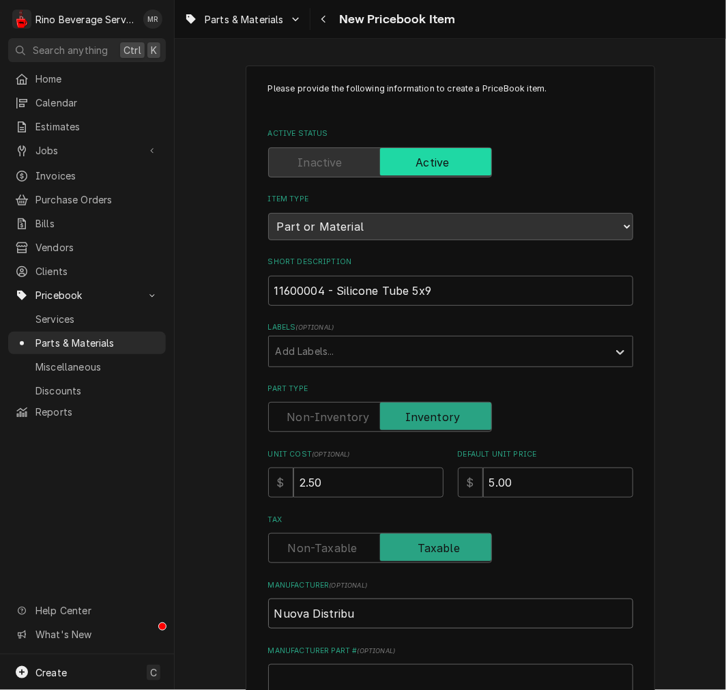
type input "Nuova Distribut"
type textarea "x"
type input "Nuova Distributi"
type textarea "x"
type input "Nuova Distributio"
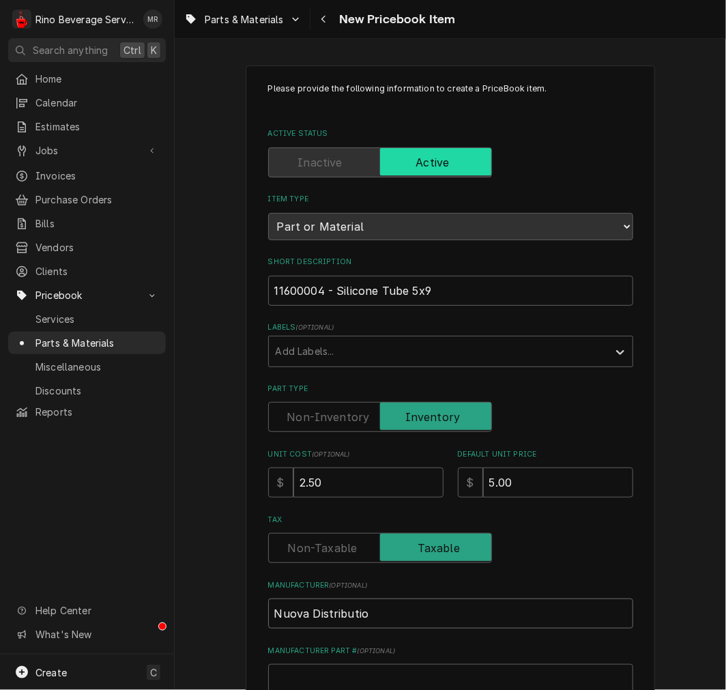
type textarea "x"
type input "Nuova Distributi"
type textarea "x"
type input "Nuova Distributio"
type textarea "x"
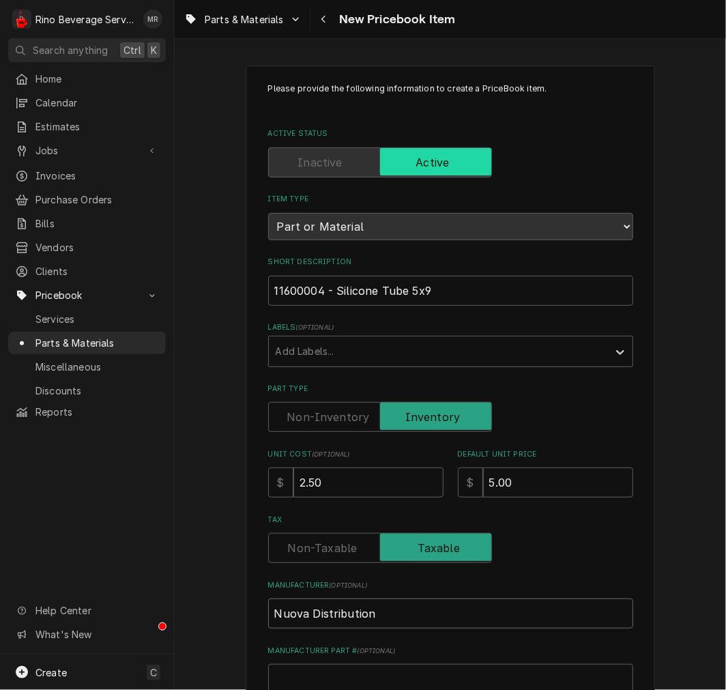
type input "Nuova Distribution"
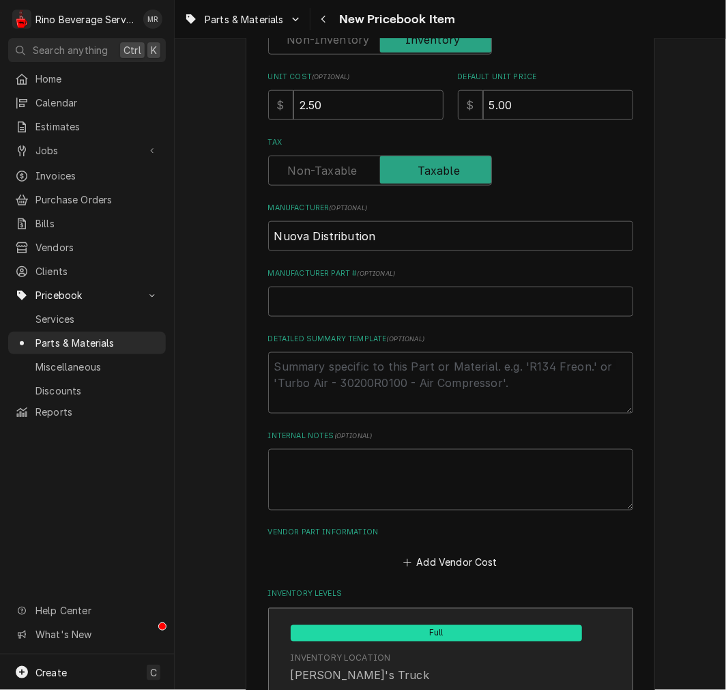
scroll to position [512, 0]
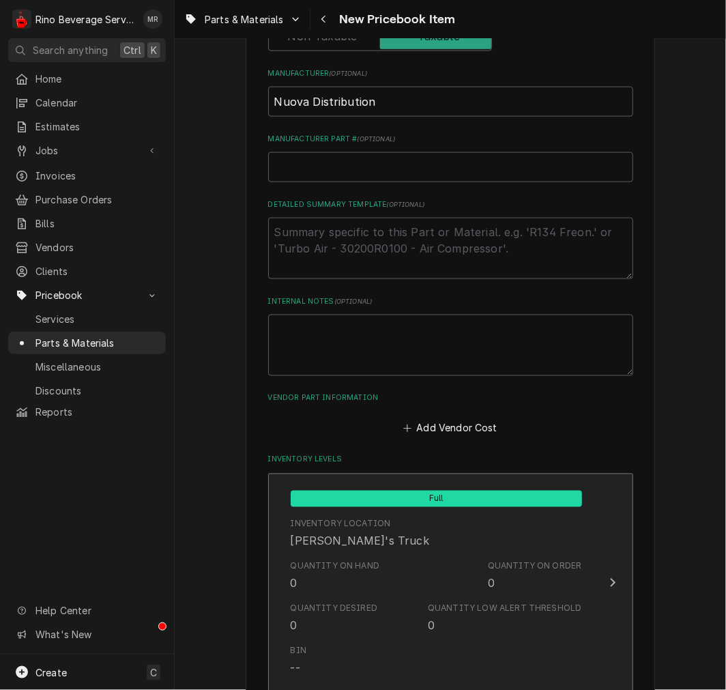
click at [364, 555] on div "Quantity on Hand 0 Quantity on Order 0" at bounding box center [436, 576] width 291 height 42
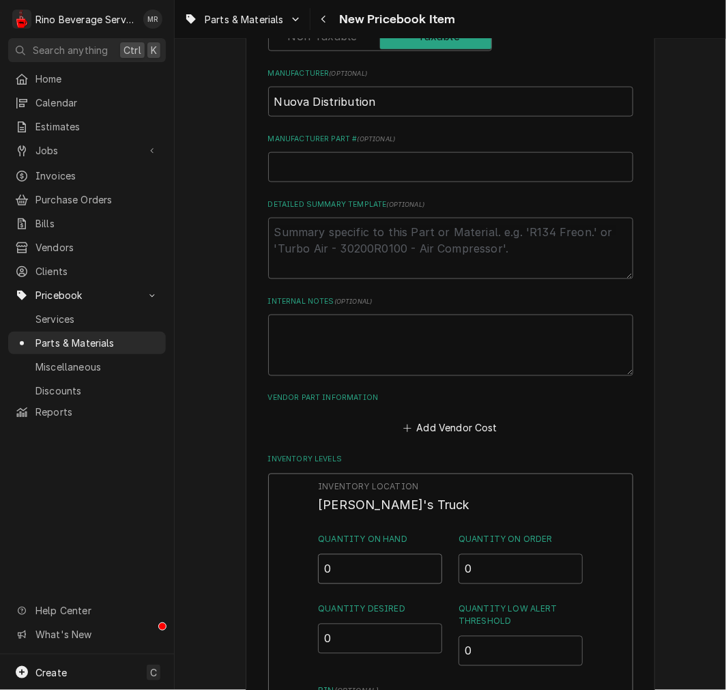
drag, startPoint x: 352, startPoint y: 569, endPoint x: 231, endPoint y: 573, distance: 121.5
click at [280, 556] on div "Inventory Location Damon's Truck Quantity on Hand 0 Quantity on Order 0 Quantit…" at bounding box center [450, 651] width 365 height 355
type input "9"
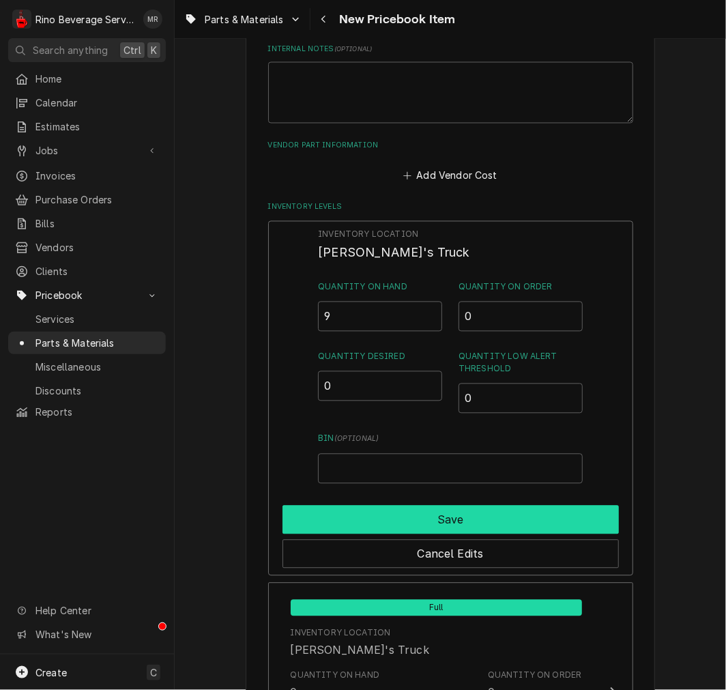
click at [360, 513] on button "Save" at bounding box center [450, 520] width 336 height 29
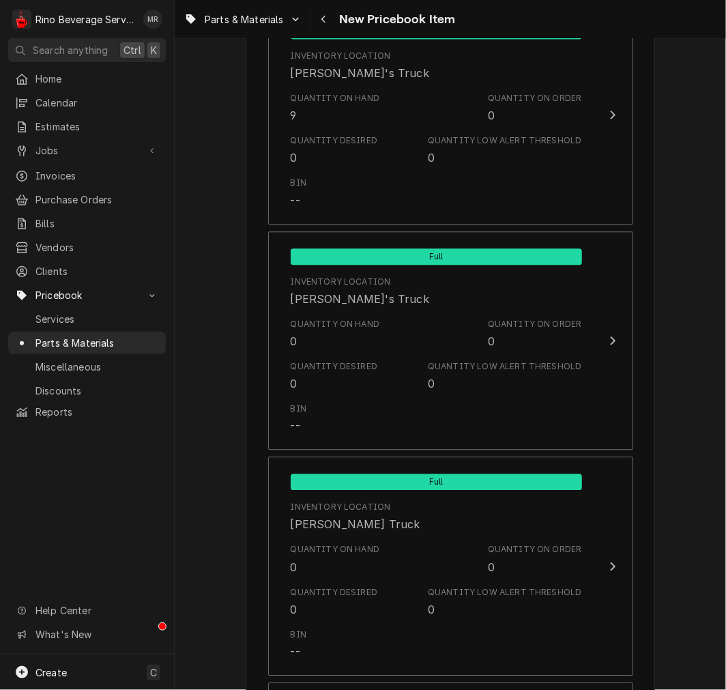
scroll to position [1280, 0]
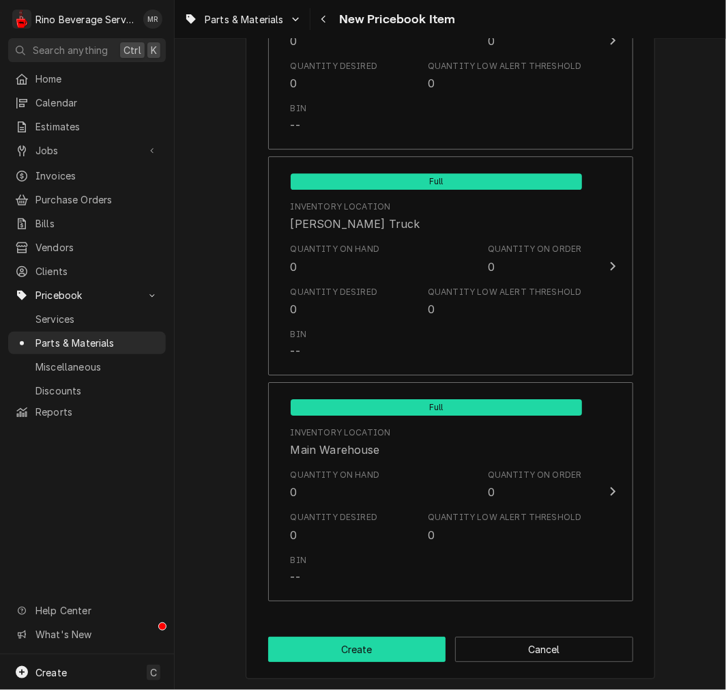
click at [368, 650] on button "Create" at bounding box center [357, 649] width 178 height 25
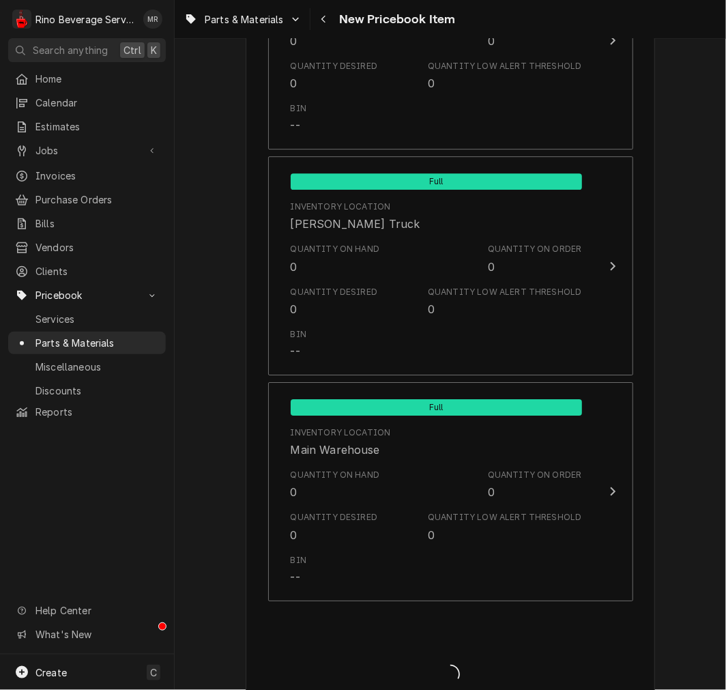
type textarea "x"
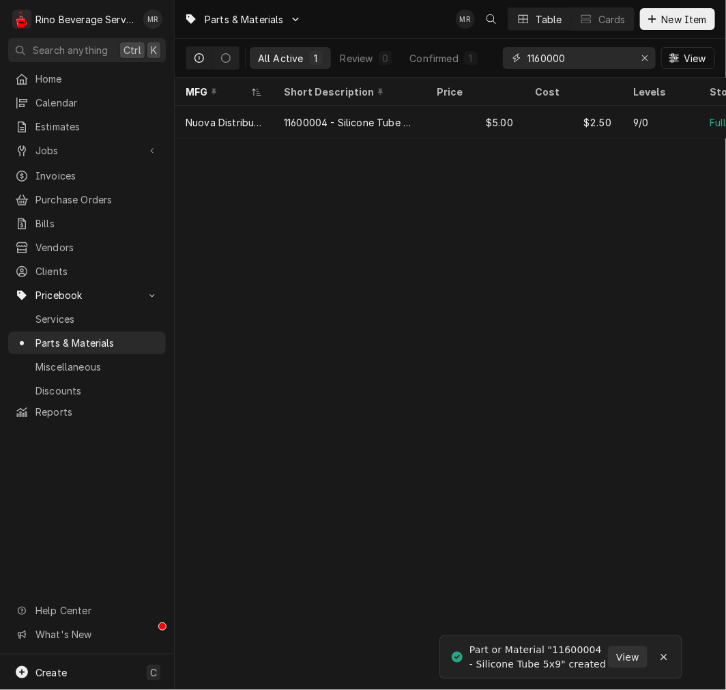
click at [596, 60] on input "1160000" at bounding box center [578, 58] width 102 height 22
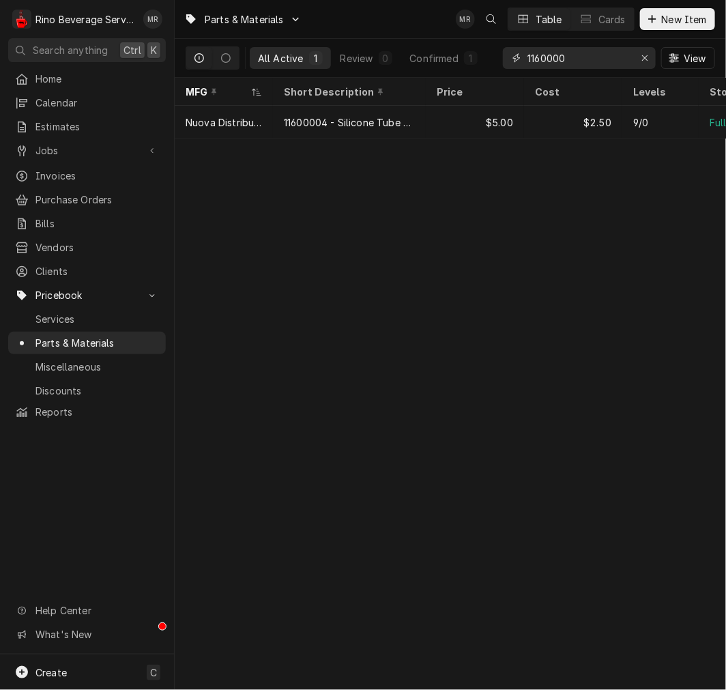
drag, startPoint x: 596, startPoint y: 52, endPoint x: 71, endPoint y: 60, distance: 525.4
click at [111, 56] on div "R Rino Beverage Service MR Search anything Ctrl K Home Calendar Estimates Jobs …" at bounding box center [363, 345] width 726 height 690
type input "0"
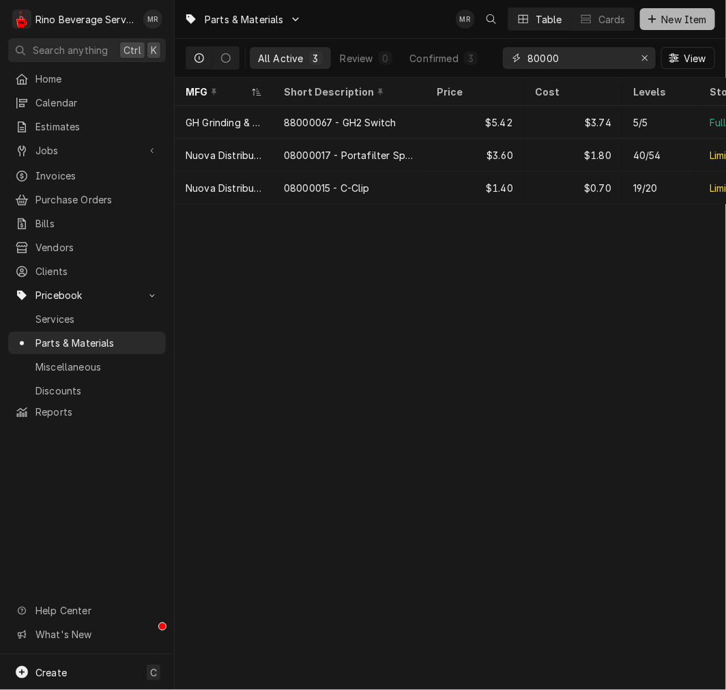
type input "80000"
click at [659, 24] on span "New Item" at bounding box center [684, 19] width 50 height 14
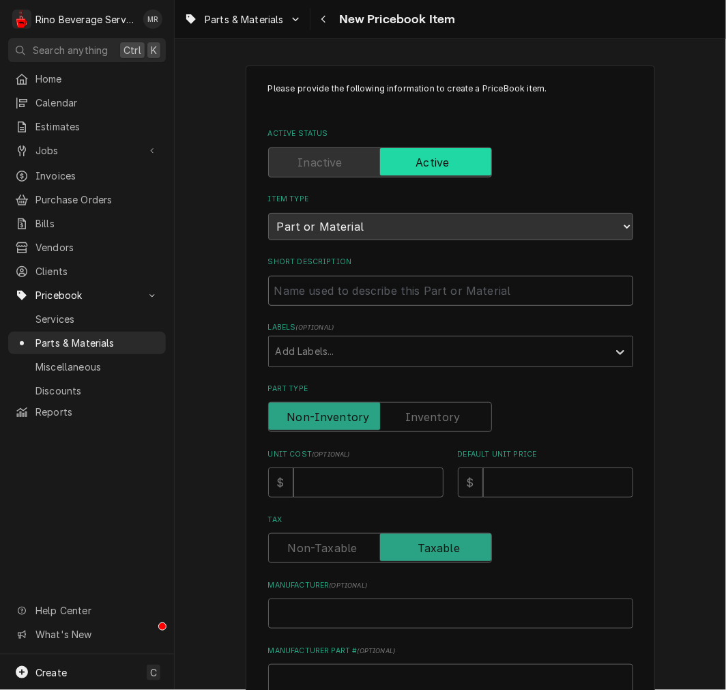
click at [388, 290] on input "Short Description" at bounding box center [450, 291] width 365 height 30
paste input "08000064 Clip Nut M4"
type textarea "x"
type input "08000064 Clip Nut M4"
drag, startPoint x: 327, startPoint y: 285, endPoint x: 343, endPoint y: 287, distance: 15.1
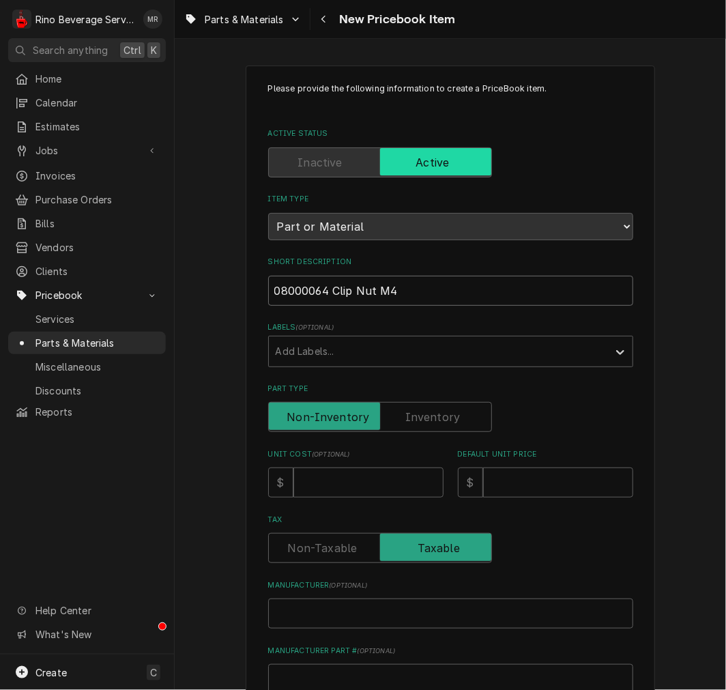
click at [332, 287] on input "08000064 Clip Nut M4" at bounding box center [450, 291] width 365 height 30
type textarea "x"
type input "08000064 -Clip Nut M4"
type textarea "x"
type input "08000064 - Clip Nut M4"
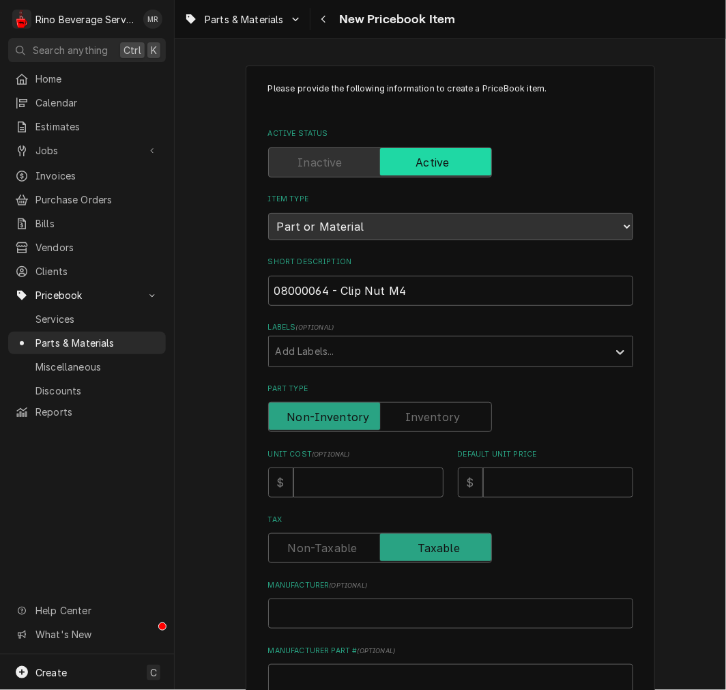
click at [416, 407] on label "Part Type" at bounding box center [380, 417] width 224 height 30
click at [416, 407] on input "Part Type" at bounding box center [380, 417] width 212 height 30
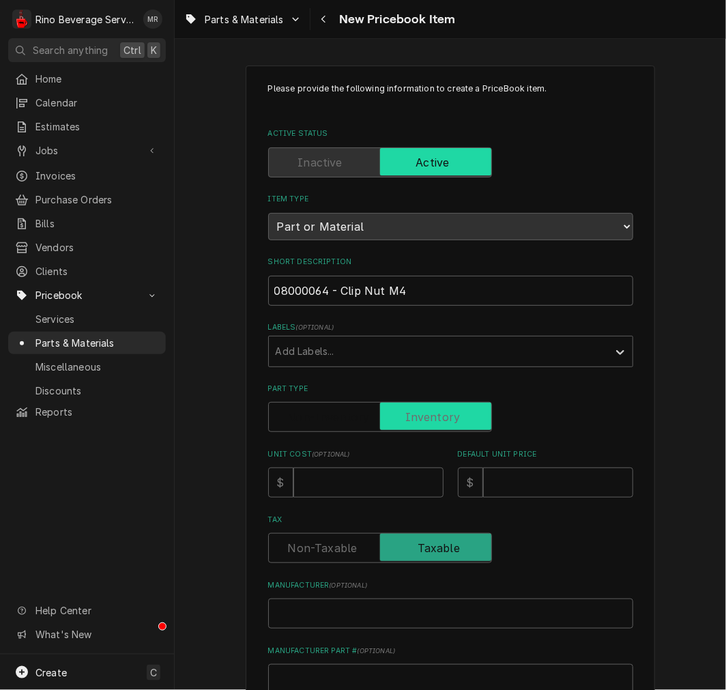
checkbox input "true"
click at [358, 474] on input "Unit Cost ( optional )" at bounding box center [368, 482] width 150 height 30
type textarea "x"
type input "0"
type textarea "x"
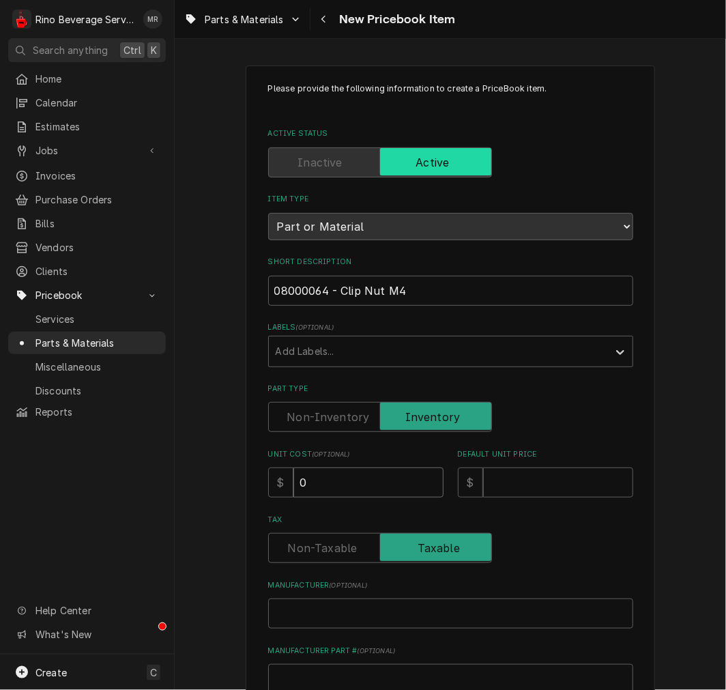
type input "0.5"
type textarea "x"
type input "0.50"
type textarea "x"
type input "1"
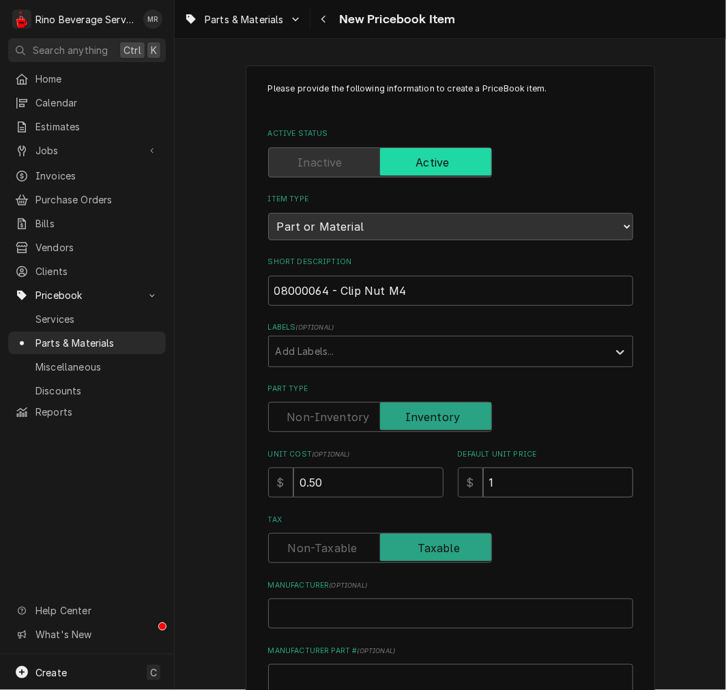
type textarea "x"
type input "1.0"
type textarea "x"
type input "1.00"
type textarea "x"
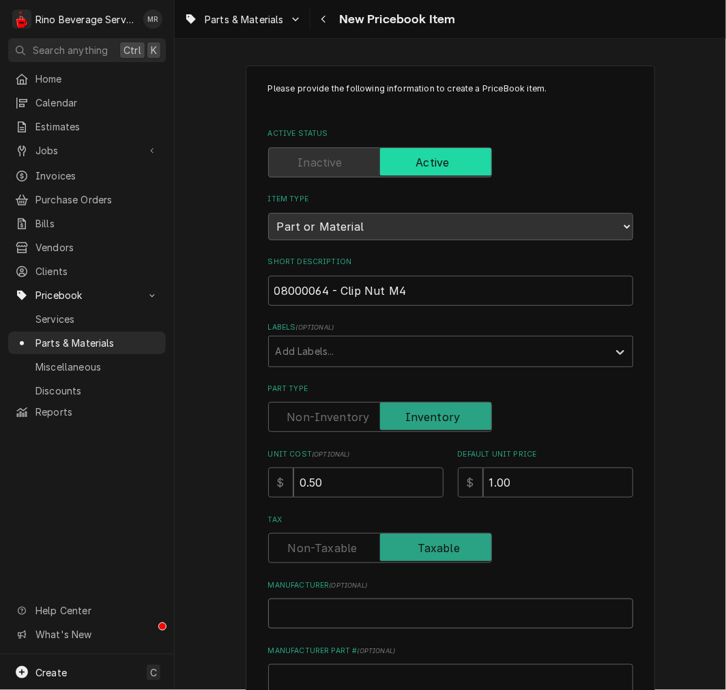
type input "N"
type textarea "x"
type input "Nu"
type textarea "x"
type input "Nuo"
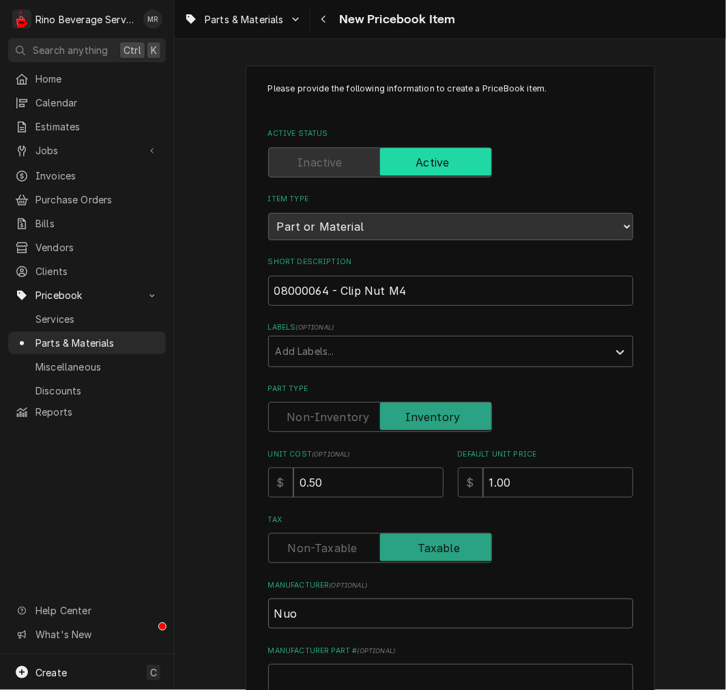
type textarea "x"
type input "Nuov"
type textarea "x"
type input "Nuova"
type textarea "x"
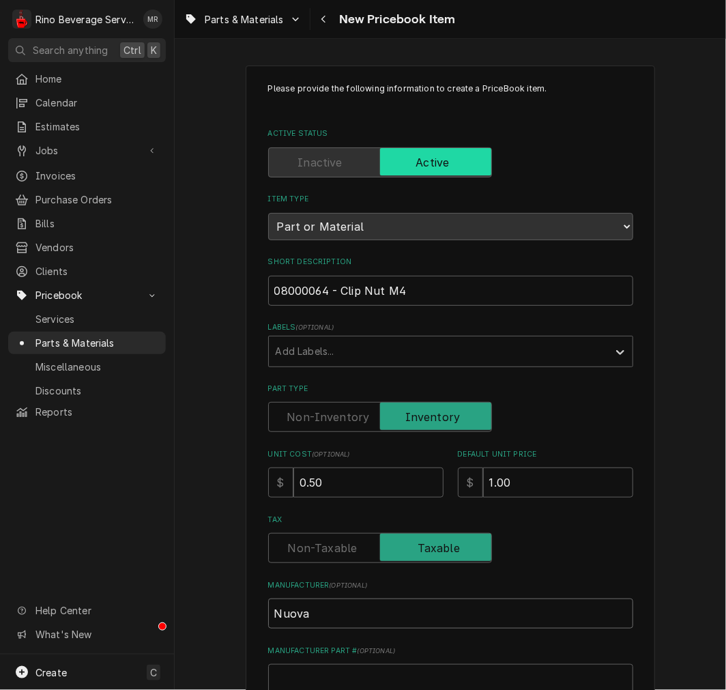
type input "Nuova"
type textarea "x"
type input "Nuova S"
type textarea "x"
type input "Nuova"
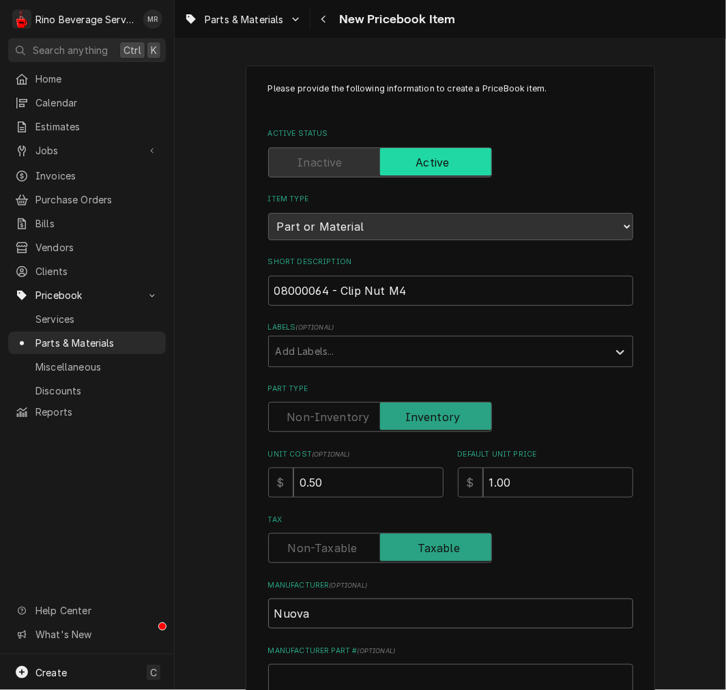
type textarea "x"
type input "Nuova D"
type textarea "x"
type input "Nuova Dis"
type textarea "x"
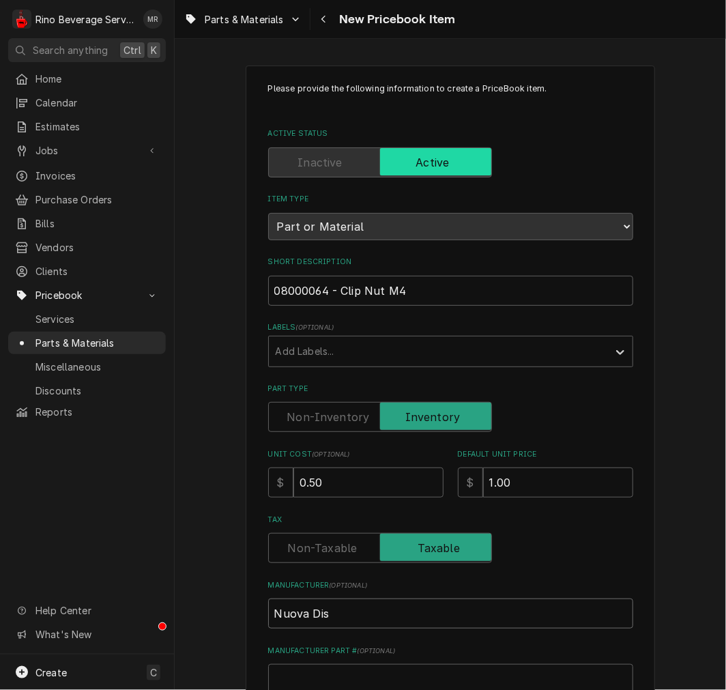
type input "Nuova Dist"
type textarea "x"
type input "Nuova Distr"
type textarea "x"
type input "Nuova Distri"
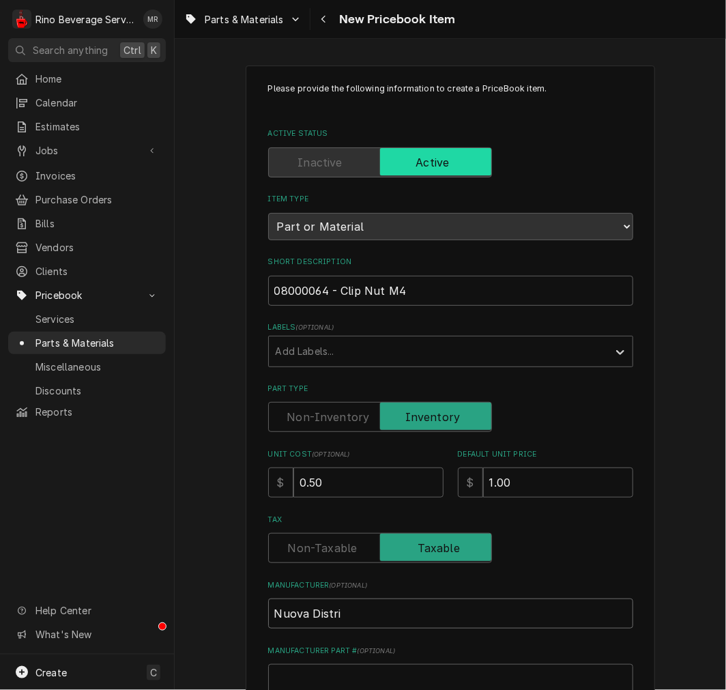
type textarea "x"
type input "Nuova Distrib"
type textarea "x"
type input "Nuova Distribu"
type textarea "x"
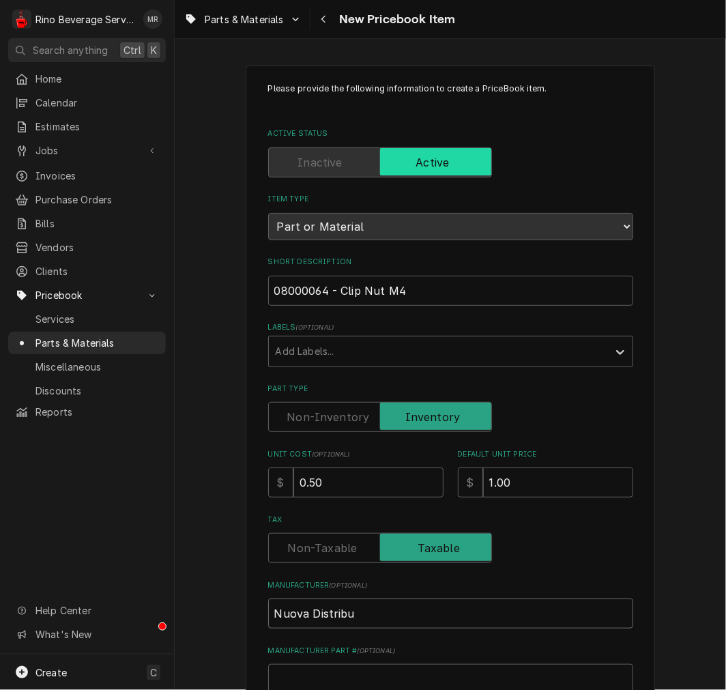
type input "Nuova Distribut"
type textarea "x"
type input "Nuova Distributi"
type textarea "x"
type input "Nuova Distributio"
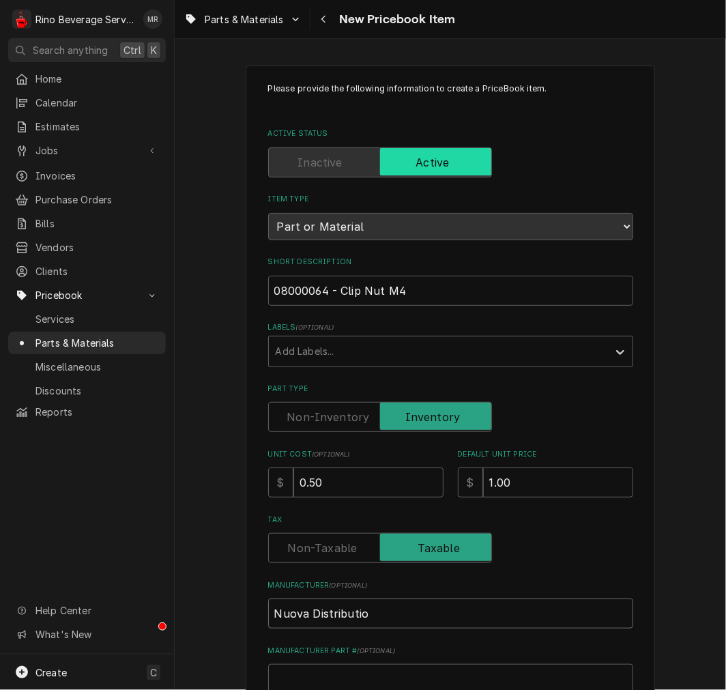
type textarea "x"
type input "Nuova Distribution"
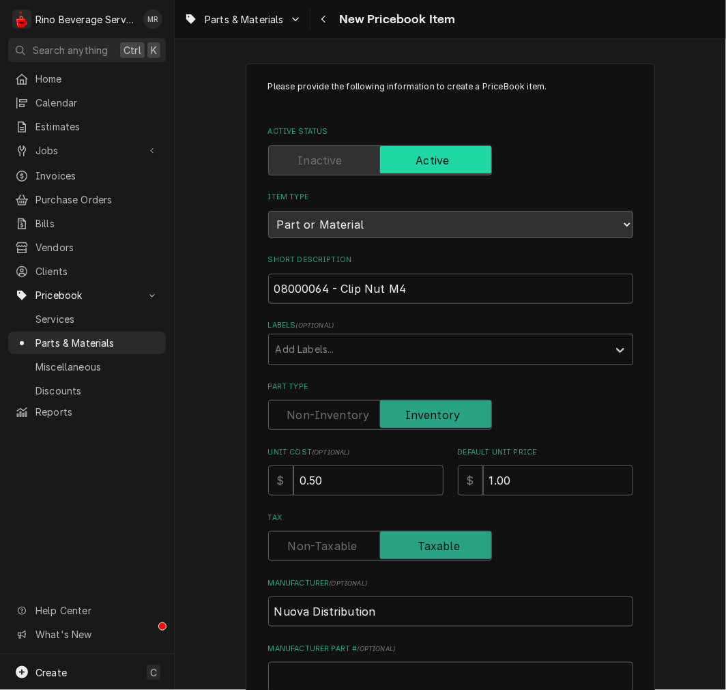
scroll to position [377, 0]
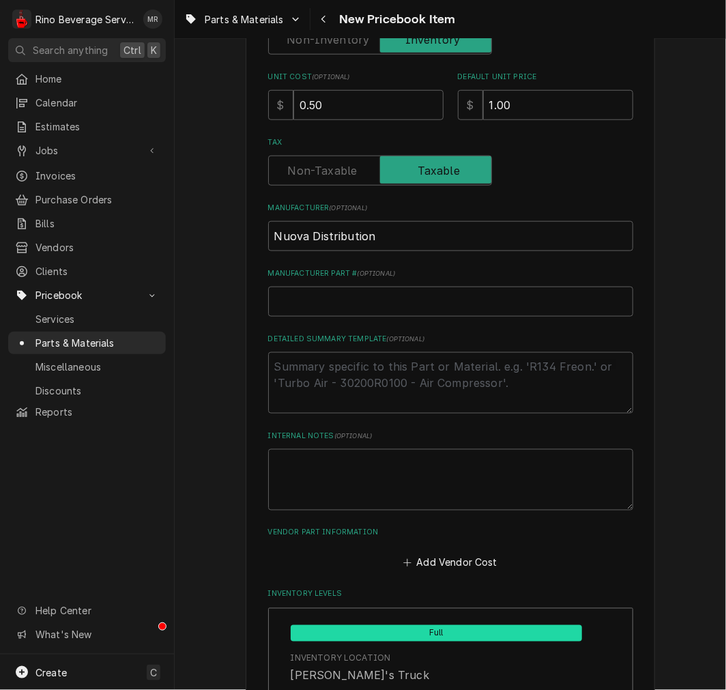
click at [373, 348] on div "Detailed Summary Template ( optional )" at bounding box center [450, 374] width 365 height 81
click at [420, 356] on textarea "Detailed Summary Template ( optional )" at bounding box center [450, 382] width 365 height 61
type textarea "x"
type textarea "P"
type textarea "x"
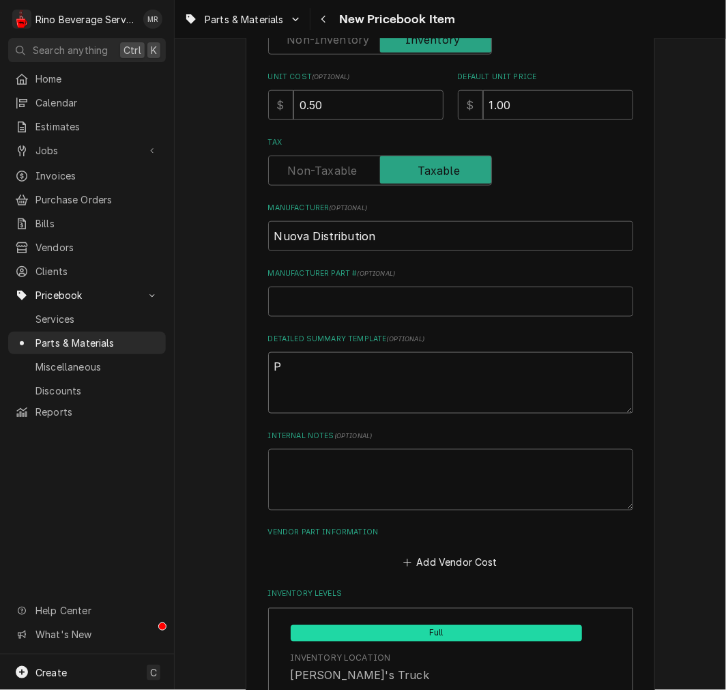
type textarea "P/"
type textarea "x"
type textarea "P/N"
type textarea "x"
type textarea "P/N"
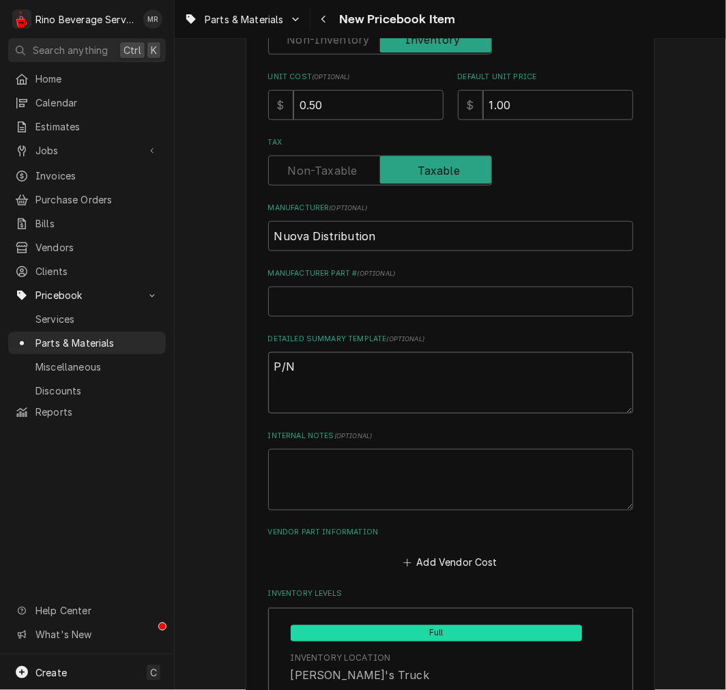
paste textarea "08000064 Clip Nut M4"
type textarea "x"
type textarea "P/N 08000064 Clip Nut M4"
click at [351, 364] on textarea "P/N 08000064 Clip Nut M4" at bounding box center [450, 382] width 365 height 61
type textarea "x"
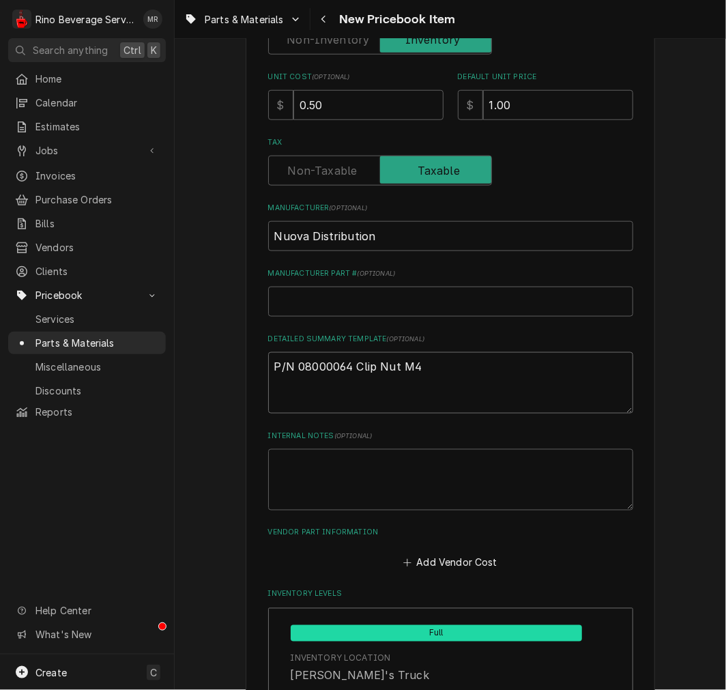
type textarea "P/N 08000064 -Clip Nut M4"
type textarea "x"
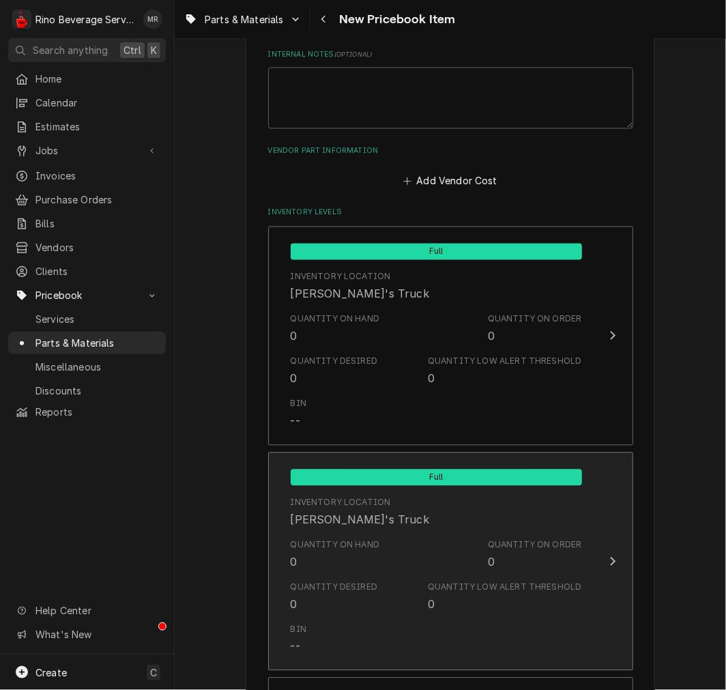
scroll to position [883, 0]
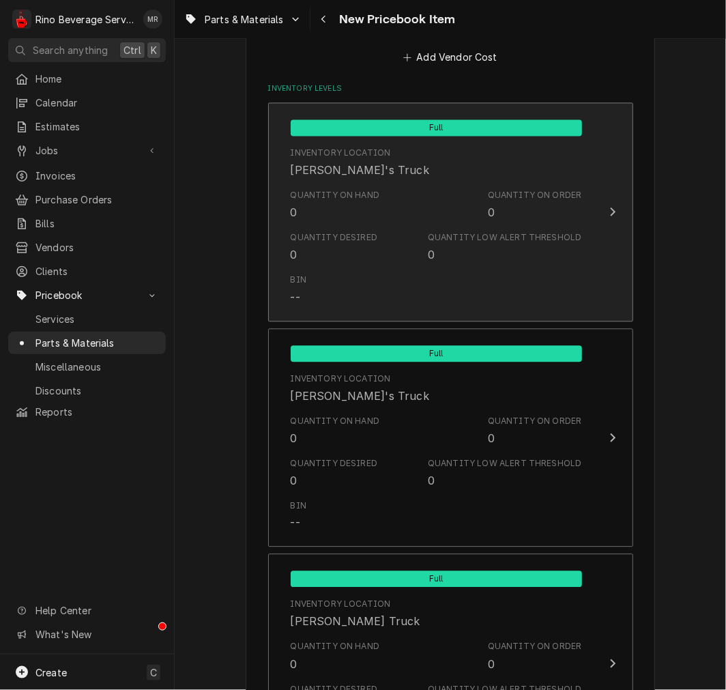
type textarea "P/N 08000064 - Clip Nut M4"
click at [382, 254] on div "Quantity Desired 0 Quantity Low Alert Threshold 0" at bounding box center [436, 247] width 291 height 42
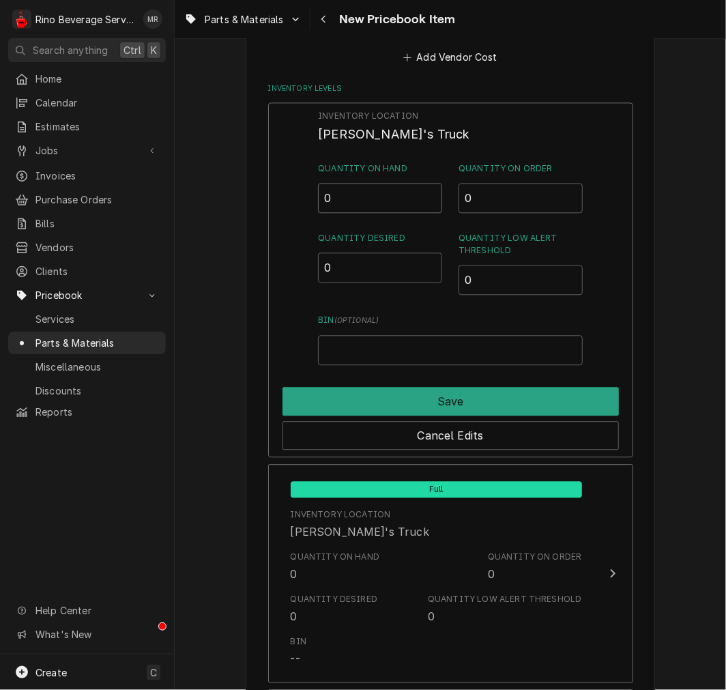
drag, startPoint x: 333, startPoint y: 203, endPoint x: 242, endPoint y: 203, distance: 90.7
click at [252, 203] on div "Please provide the following information to create a PriceBook item. Active Sta…" at bounding box center [450, 198] width 409 height 2030
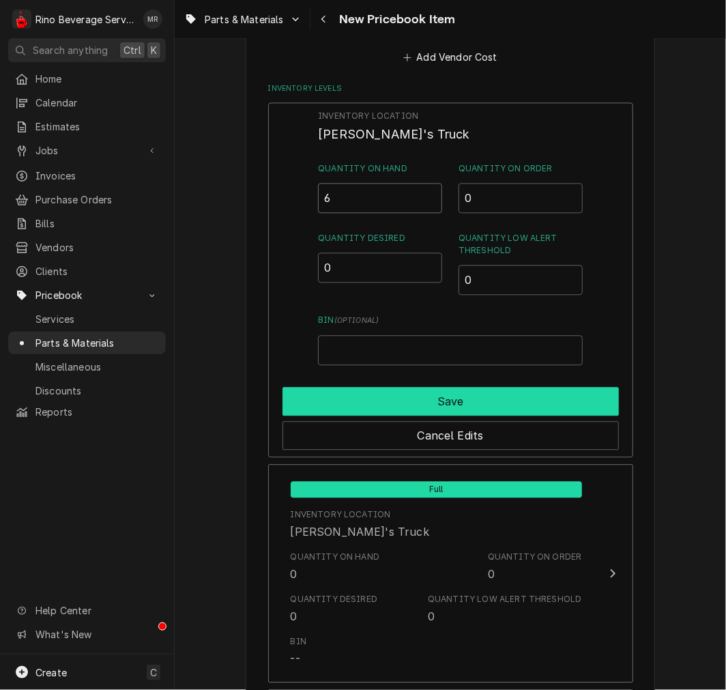
type input "6"
click at [385, 401] on button "Save" at bounding box center [450, 401] width 336 height 29
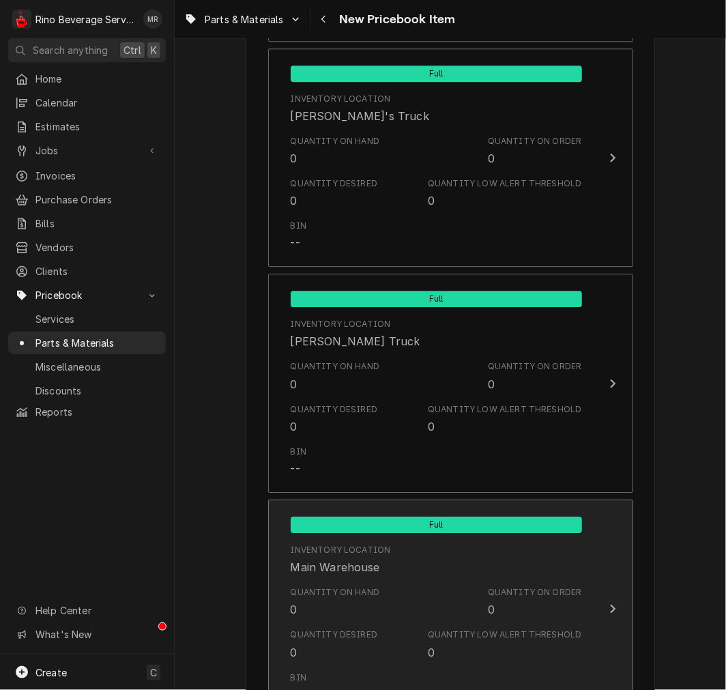
scroll to position [1280, 0]
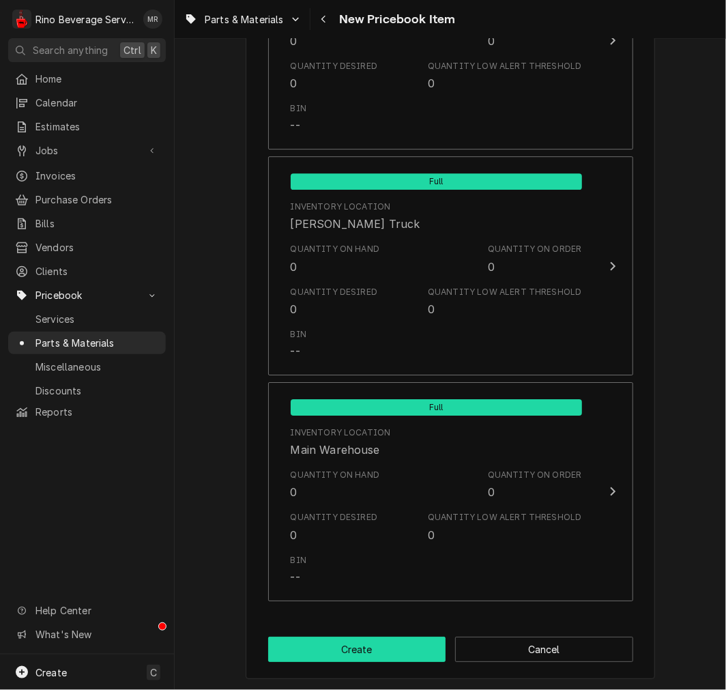
click at [357, 658] on button "Create" at bounding box center [357, 649] width 178 height 25
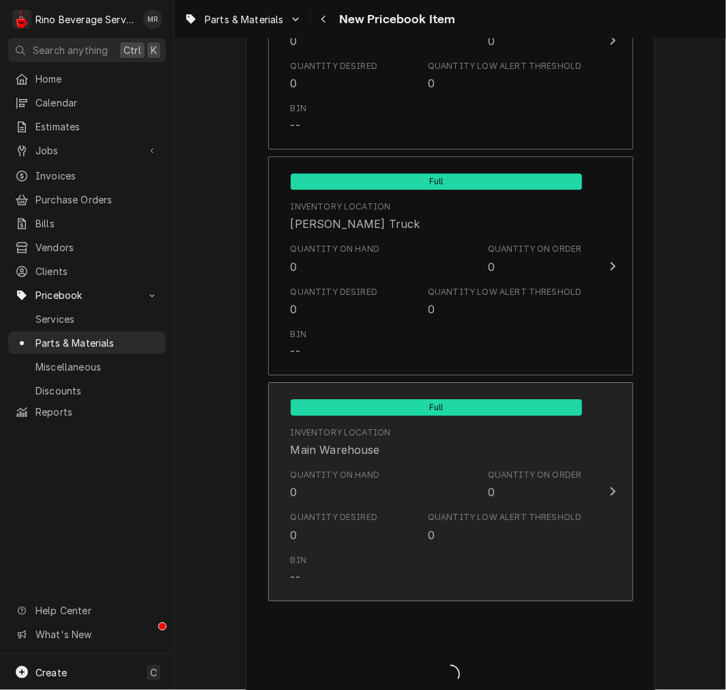
type textarea "x"
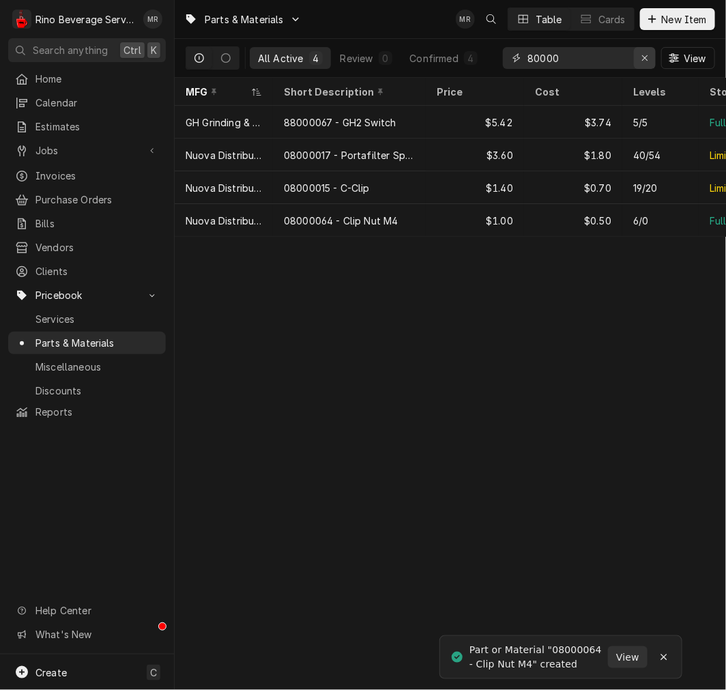
click at [641, 63] on div "Erase input" at bounding box center [645, 58] width 14 height 14
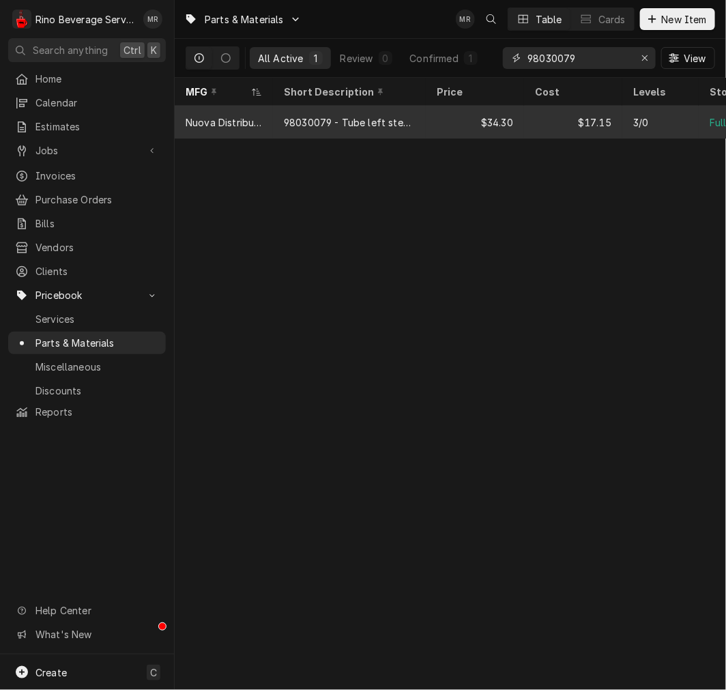
type input "98030079"
click at [449, 111] on div "$34.30" at bounding box center [475, 122] width 98 height 33
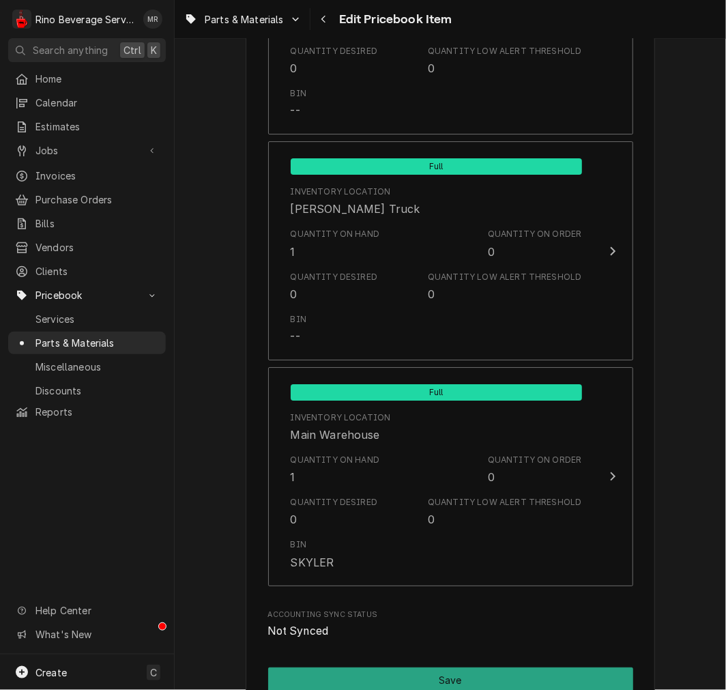
scroll to position [1585, 0]
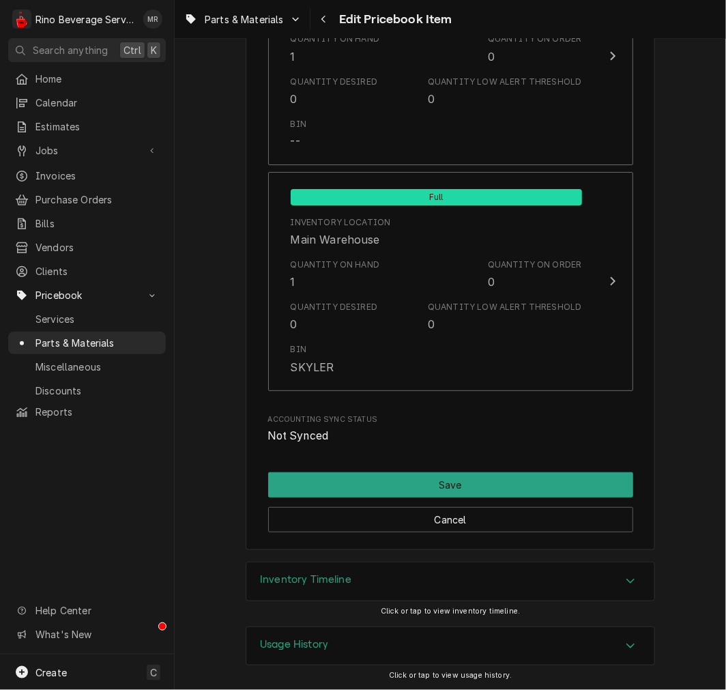
click at [322, 584] on h3 "Inventory Timeline" at bounding box center [305, 579] width 91 height 13
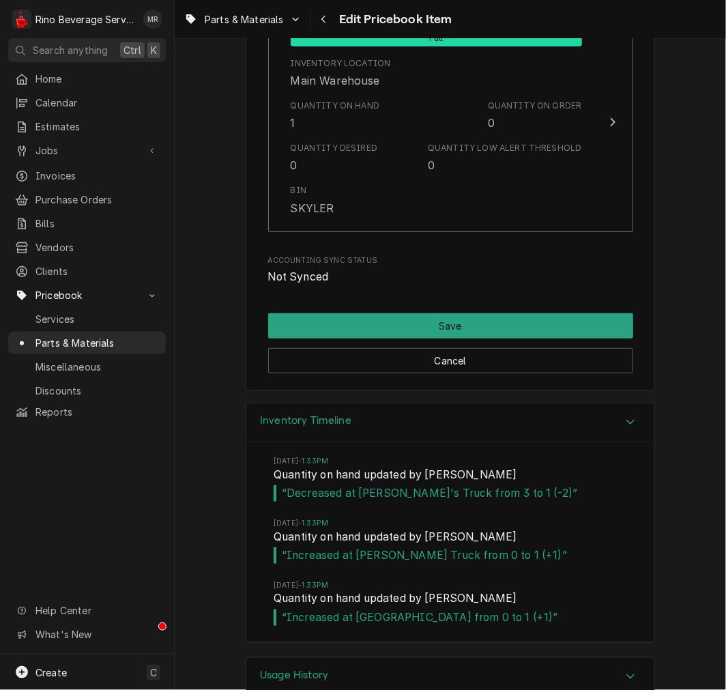
scroll to position [1775, 0]
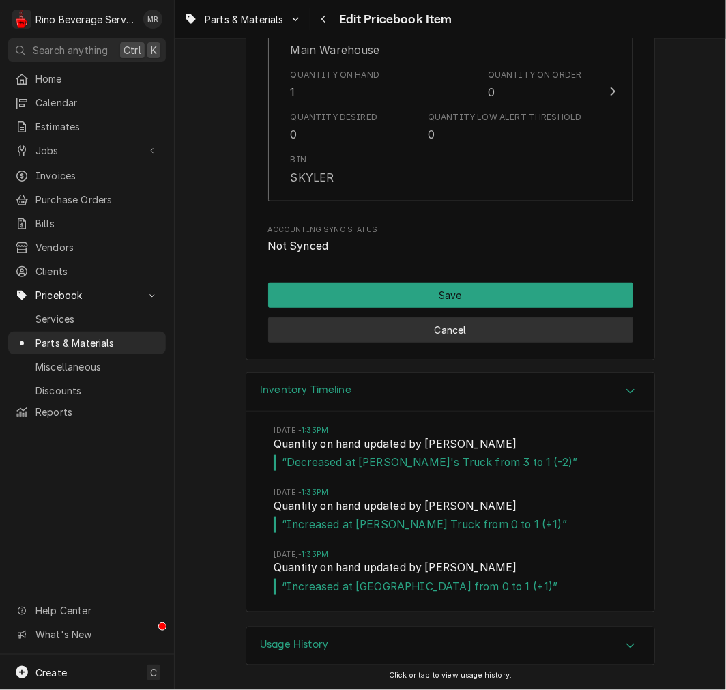
click at [453, 335] on button "Cancel" at bounding box center [450, 329] width 365 height 25
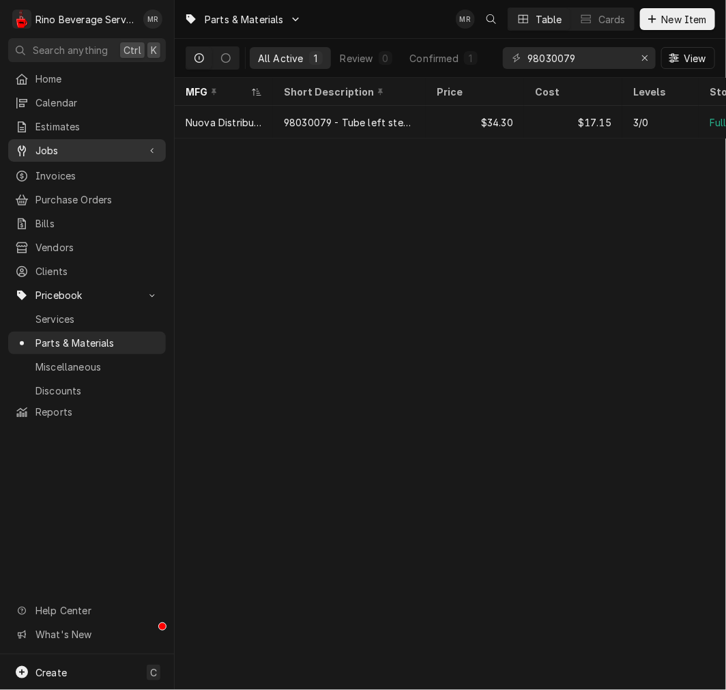
click at [83, 156] on link "Jobs" at bounding box center [87, 150] width 158 height 23
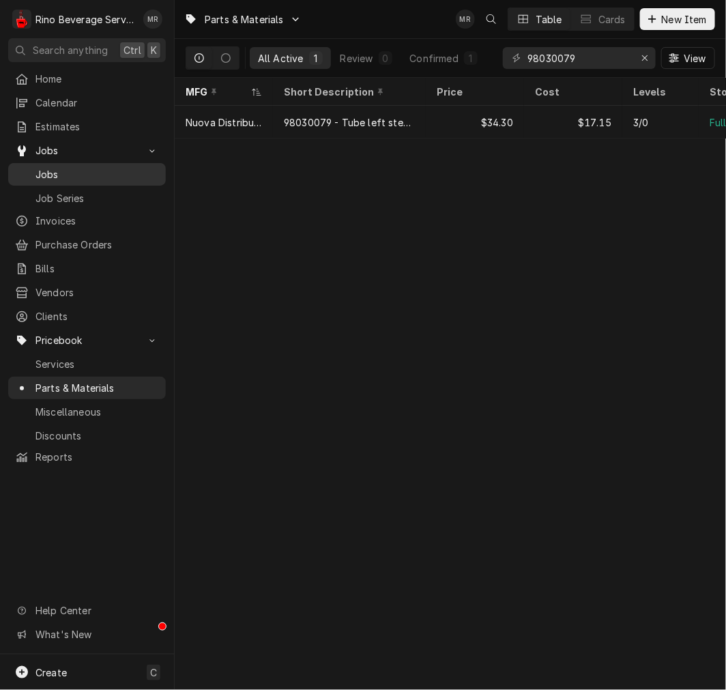
click at [83, 167] on span "Jobs" at bounding box center [96, 174] width 123 height 14
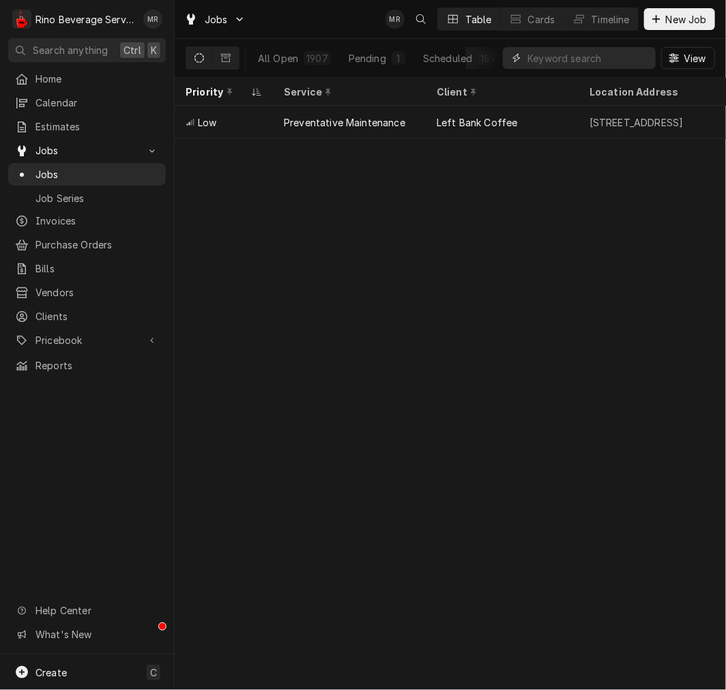
click at [553, 55] on input "Dynamic Content Wrapper" at bounding box center [587, 58] width 121 height 22
click at [219, 58] on button "Dynamic Content Wrapper" at bounding box center [226, 58] width 26 height 22
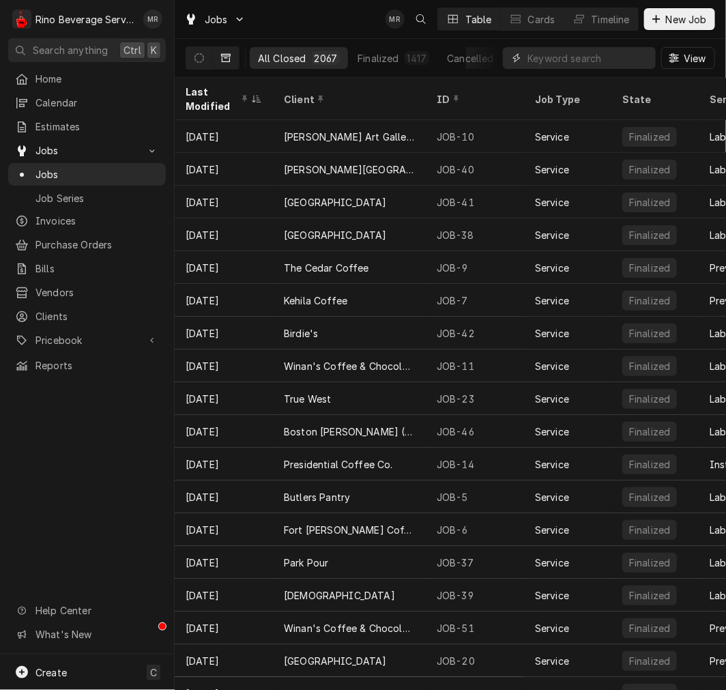
click at [608, 66] on input "Dynamic Content Wrapper" at bounding box center [587, 58] width 121 height 22
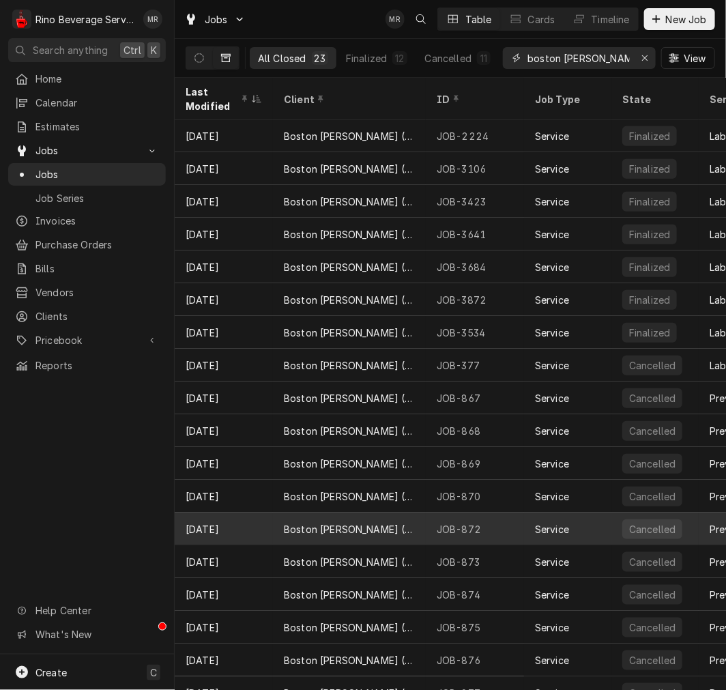
scroll to position [188, 0]
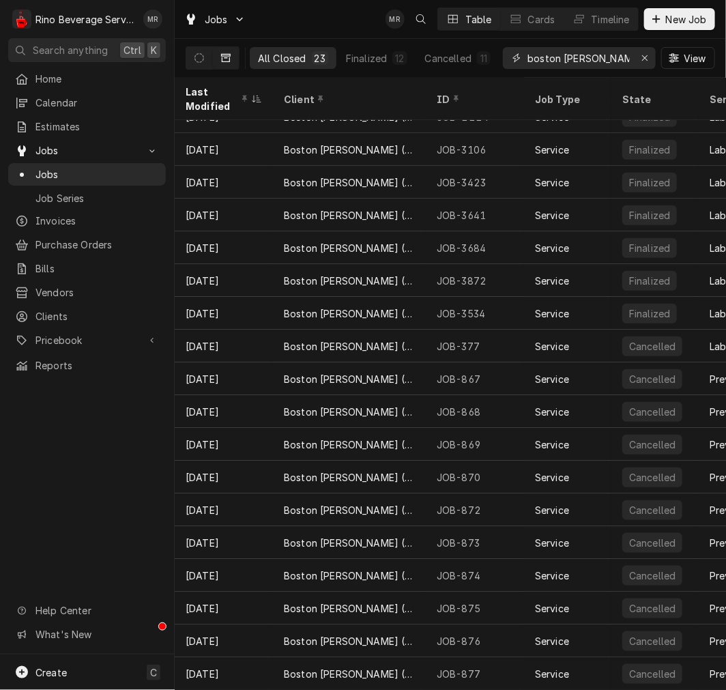
type input "boston stoker eng"
click at [193, 97] on div "Last Modified" at bounding box center [217, 99] width 63 height 29
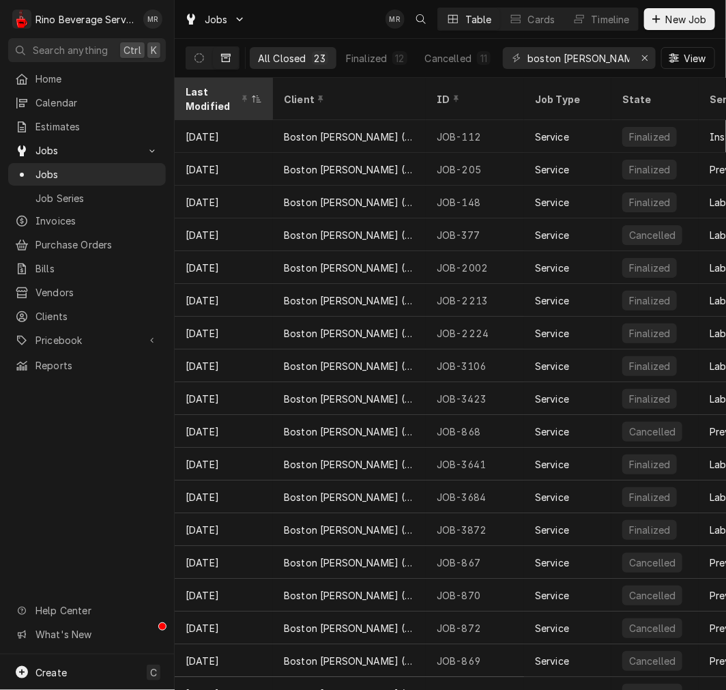
click at [212, 89] on div "Last Modified" at bounding box center [217, 99] width 63 height 29
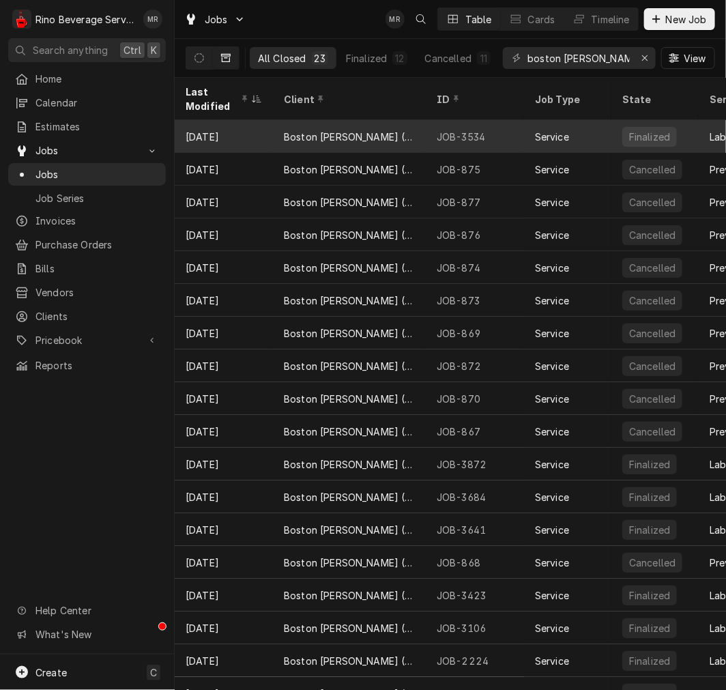
click at [222, 128] on div "[DATE]" at bounding box center [224, 136] width 98 height 33
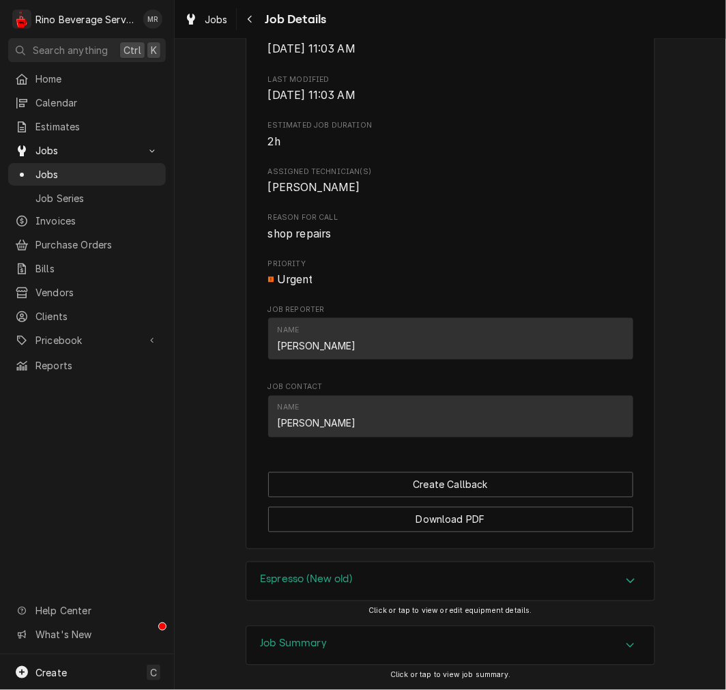
scroll to position [624, 0]
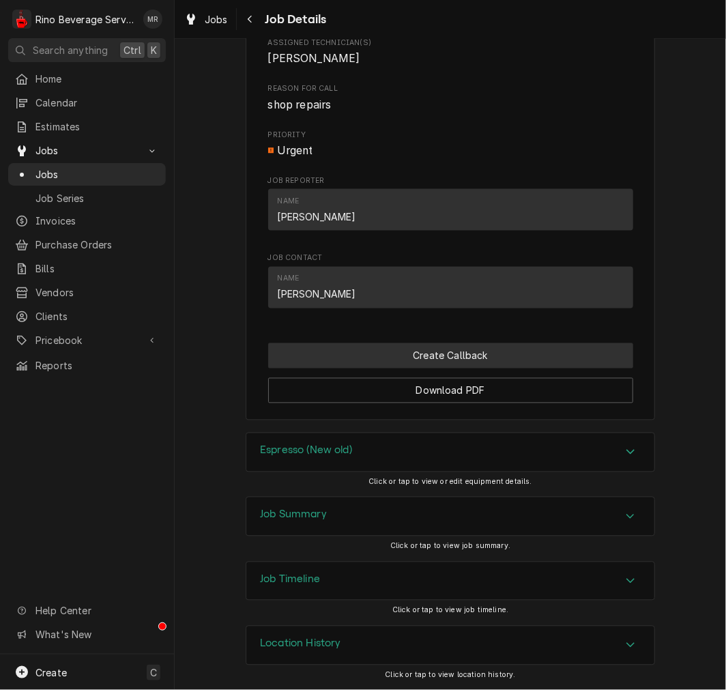
click at [481, 358] on button "Create Callback" at bounding box center [450, 355] width 365 height 25
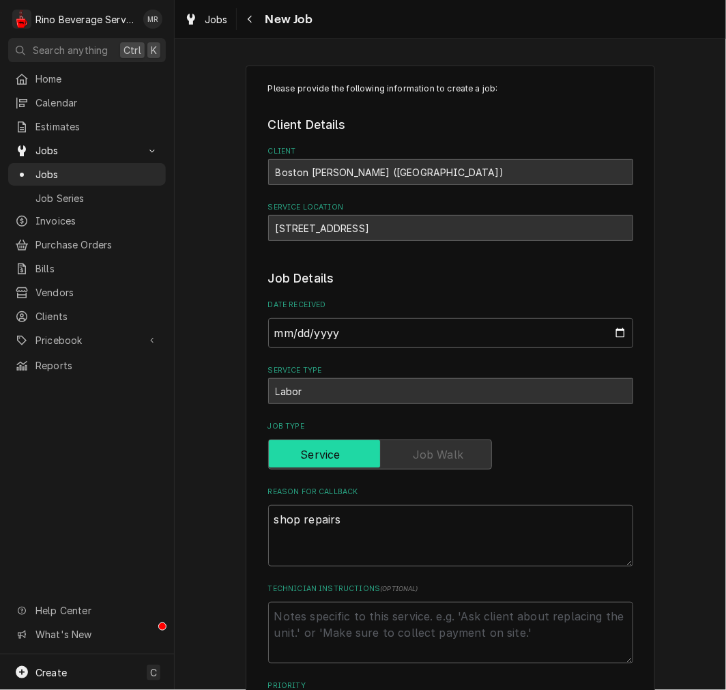
scroll to position [126, 0]
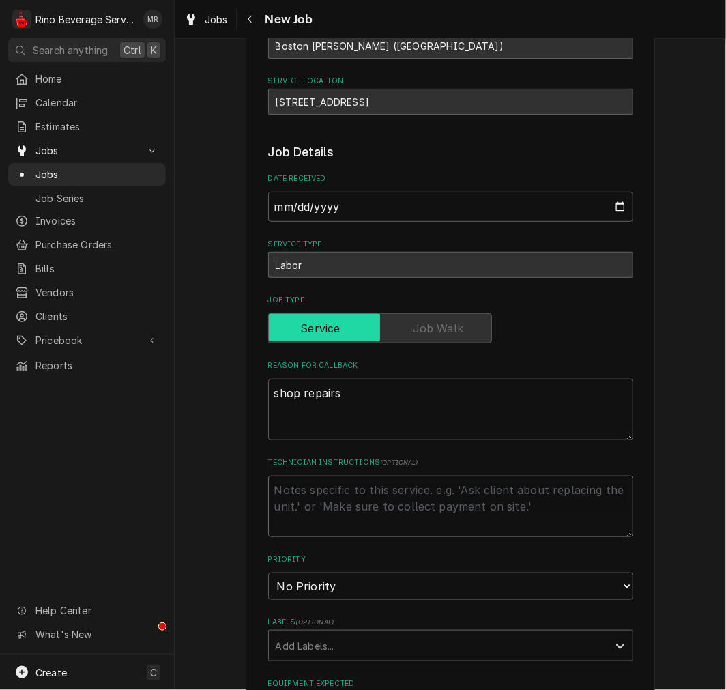
click at [331, 501] on textarea "Technician Instructions ( optional )" at bounding box center [450, 506] width 365 height 61
type textarea "x"
type textarea "a"
type textarea "x"
type textarea "ad"
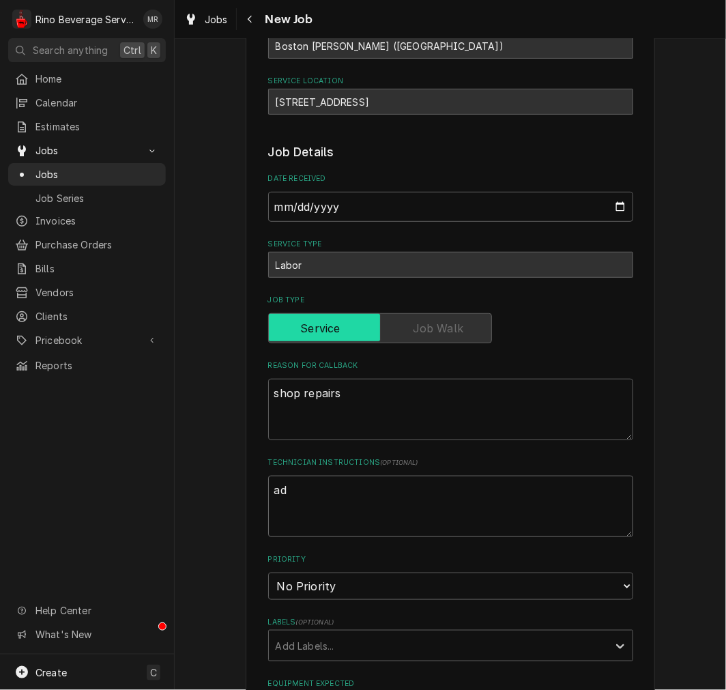
type textarea "x"
type textarea "add"
type textarea "x"
type textarea "add"
type textarea "x"
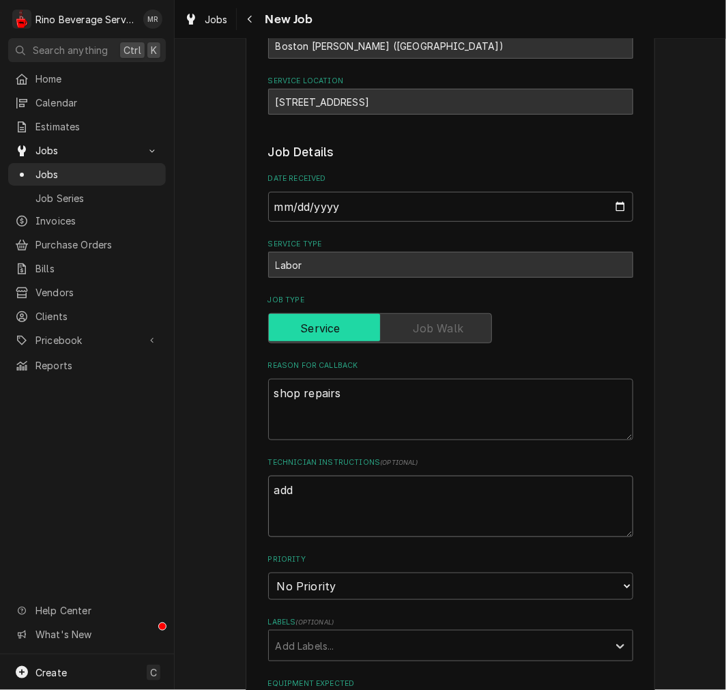
type textarea "add r"
type textarea "x"
type textarea "add re"
type textarea "x"
type textarea "add rem"
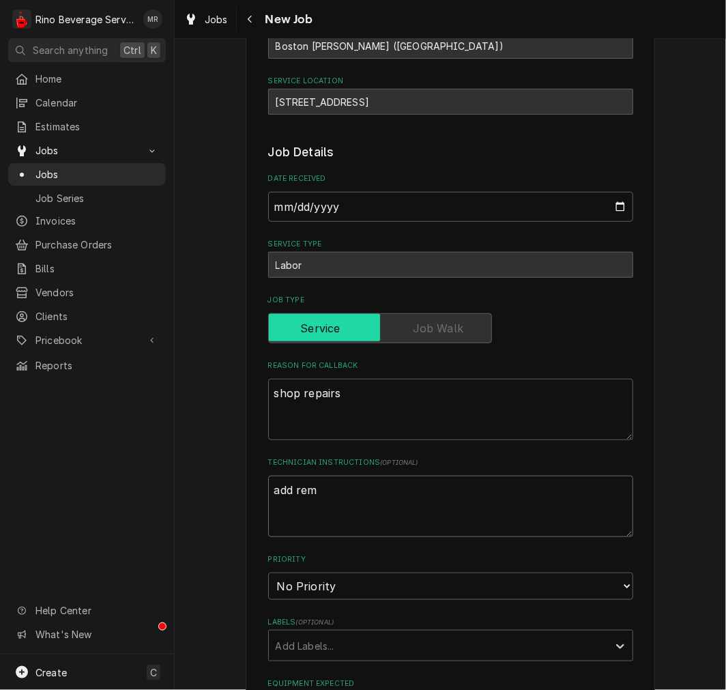
type textarea "x"
type textarea "add rems"
type textarea "x"
type textarea "add rem"
type textarea "x"
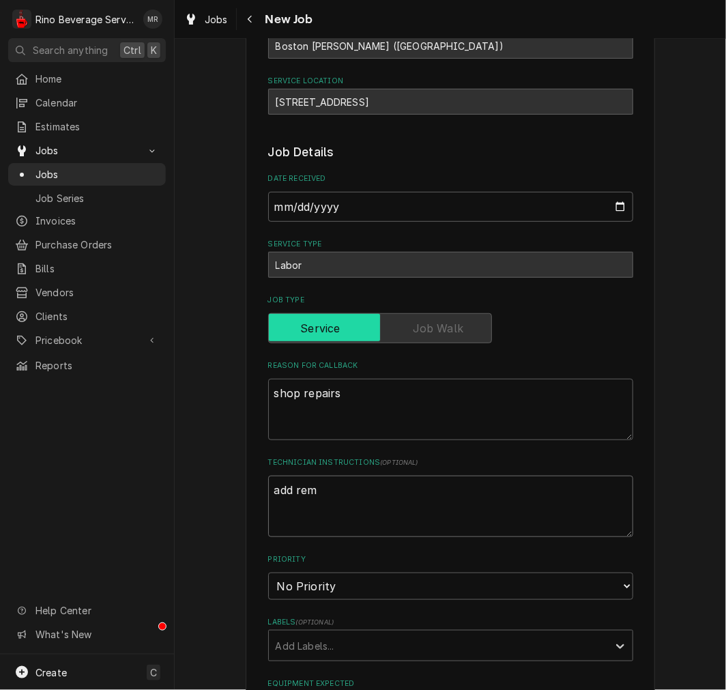
type textarea "add rema"
type textarea "x"
type textarea "add remai"
type textarea "x"
type textarea "add remain"
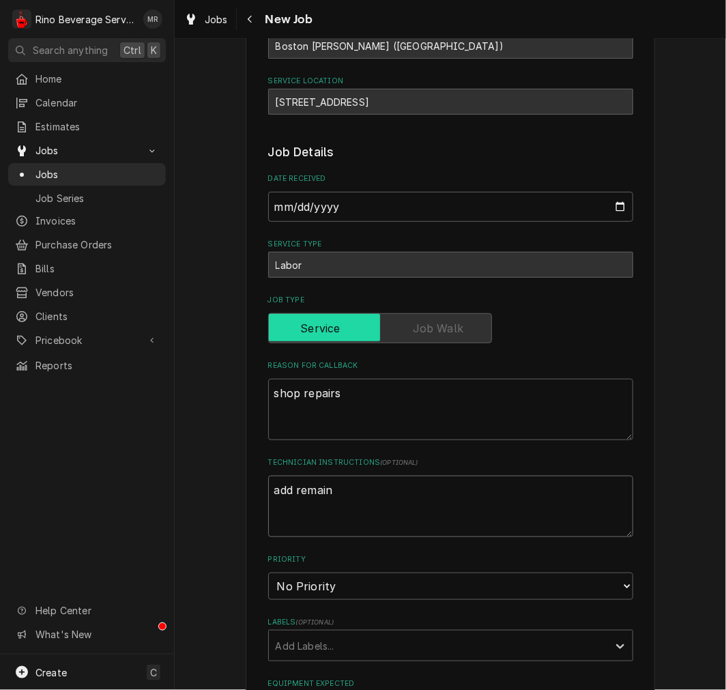
type textarea "x"
type textarea "add remaini"
type textarea "x"
type textarea "add remainin"
type textarea "x"
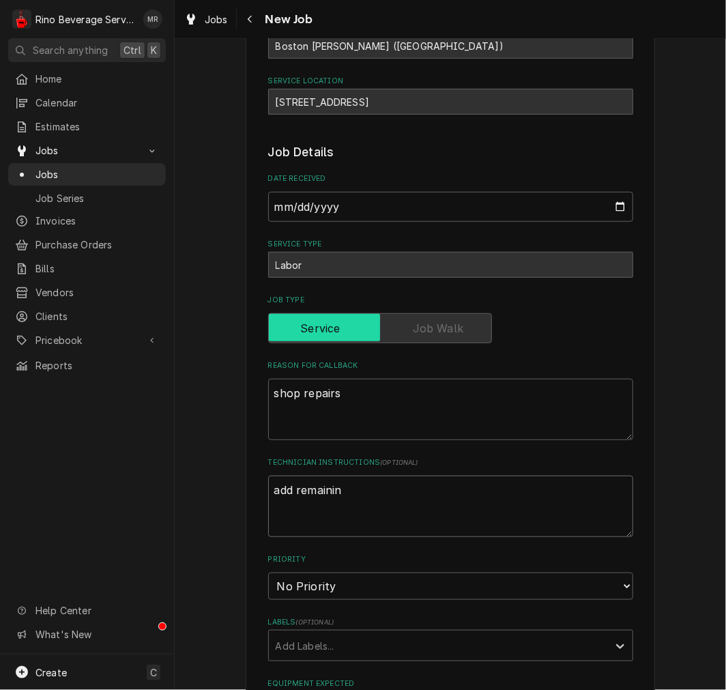
type textarea "add remaining"
type textarea "x"
type textarea "add remaining"
type textarea "x"
type textarea "add remaining p"
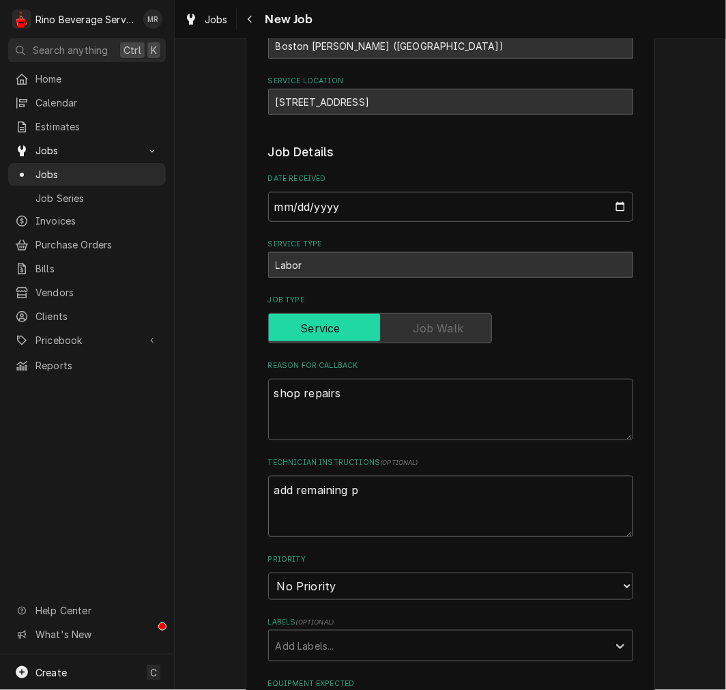
type textarea "x"
type textarea "add remaining pa"
type textarea "x"
type textarea "add remaining par"
type textarea "x"
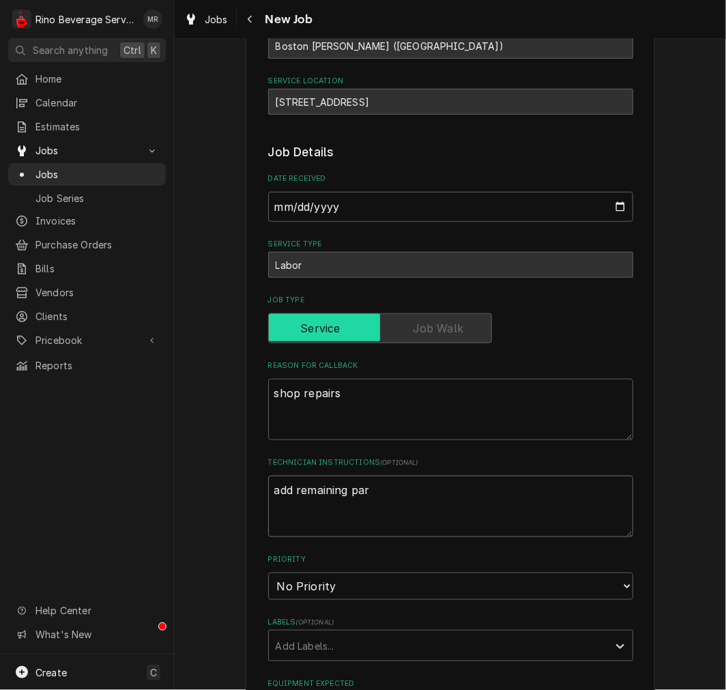
type textarea "add remaining part"
type textarea "x"
type textarea "add remaining parts"
type textarea "x"
type textarea "add remaining parts"
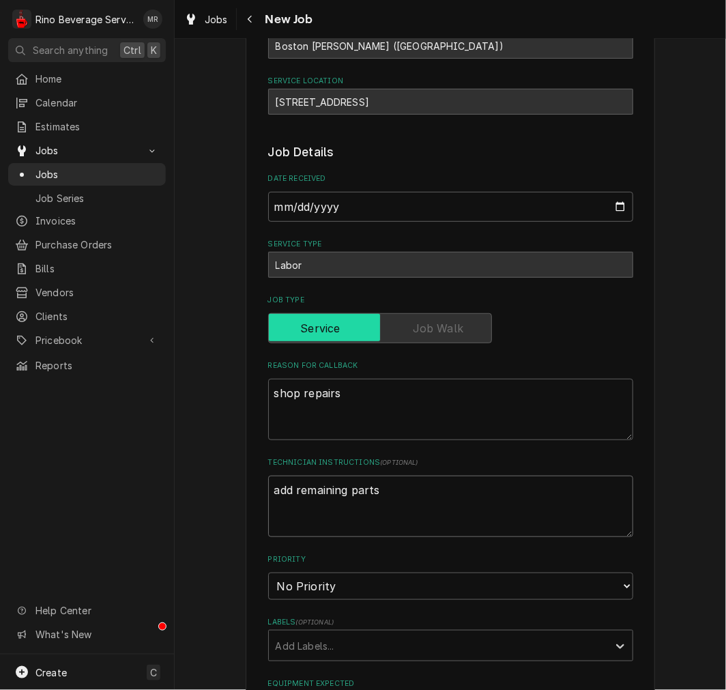
type textarea "x"
type textarea "add remaining parts u"
type textarea "x"
type textarea "add remaining parts us"
type textarea "x"
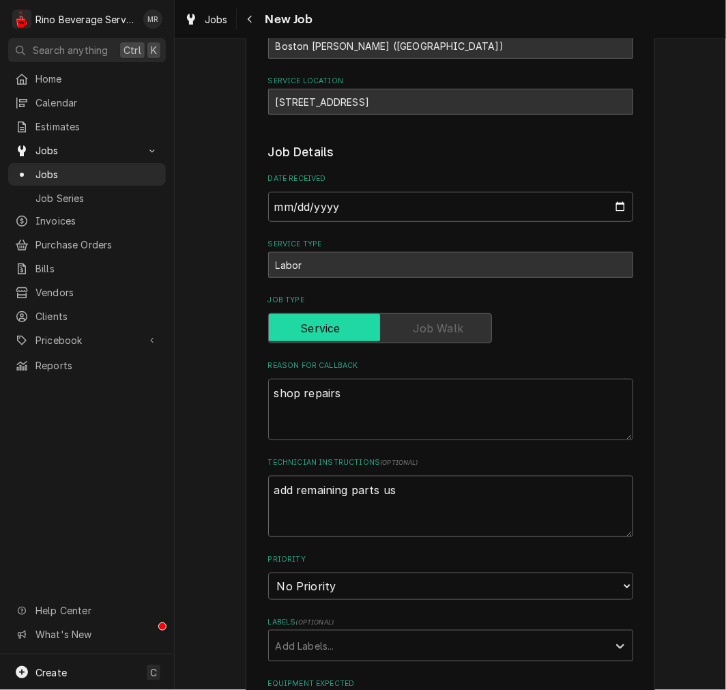
type textarea "add remaining parts use"
type textarea "x"
type textarea "add remaining parts used"
type textarea "x"
type textarea "add remaining parts used"
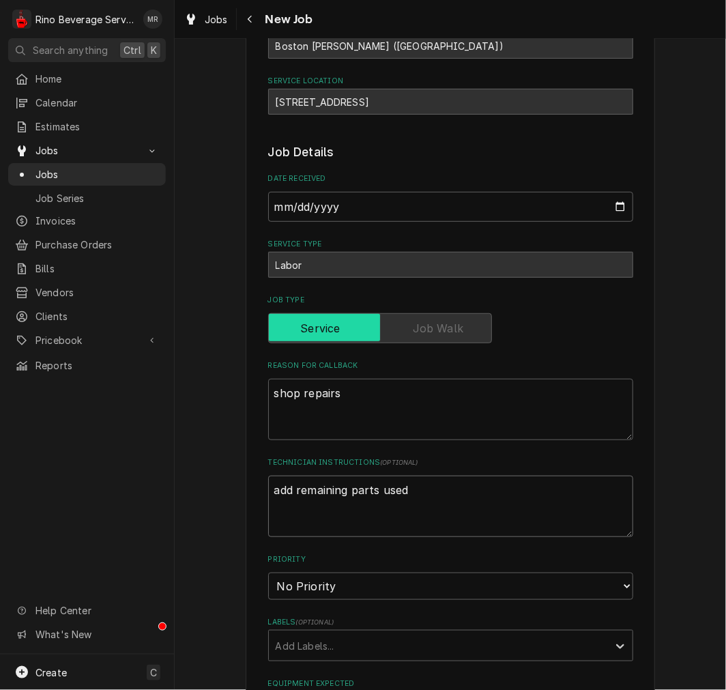
type textarea "x"
type textarea "add remaining parts used i"
type textarea "x"
type textarea "add remaining parts used in"
type textarea "x"
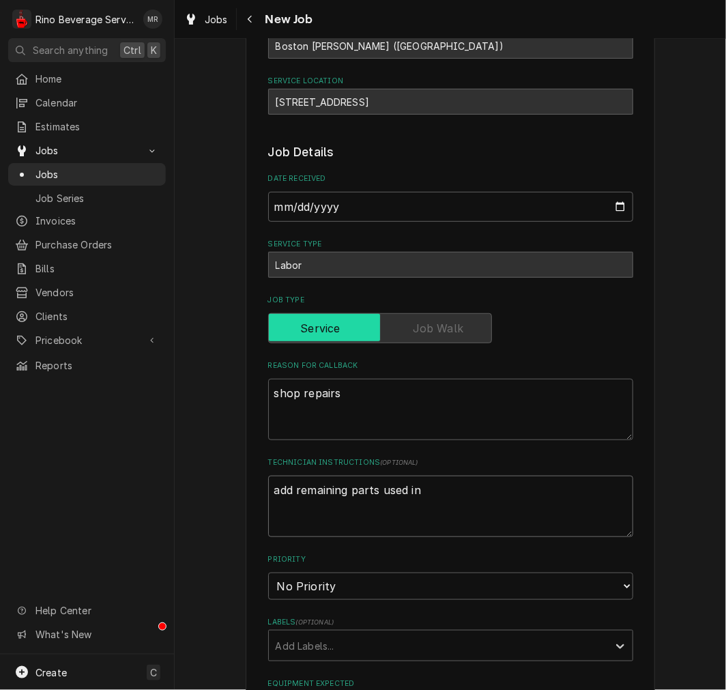
type textarea "add remaining parts used in"
type textarea "x"
type textarea "add remaining parts used in sh"
type textarea "x"
type textarea "add remaining parts used in sho"
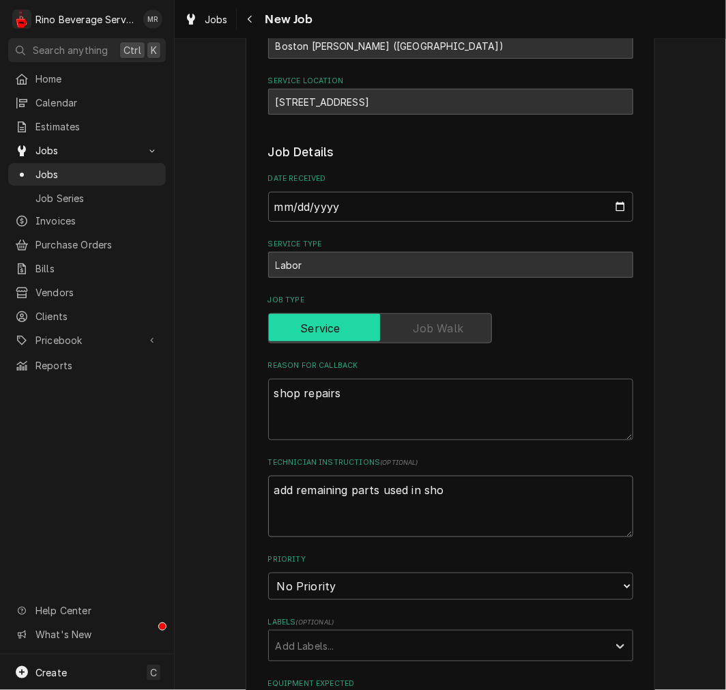
type textarea "x"
type textarea "add remaining parts used in shop"
type textarea "x"
type textarea "add remaining parts used in shop"
type textarea "x"
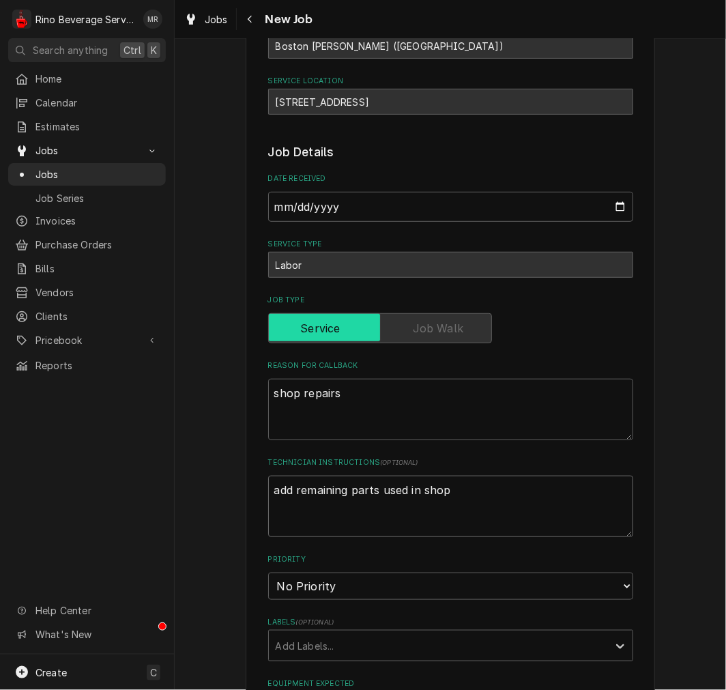
type textarea "add remaining parts used in shop r"
type textarea "x"
type textarea "add remaining parts used in shop re"
type textarea "x"
type textarea "add remaining parts used in shop rep"
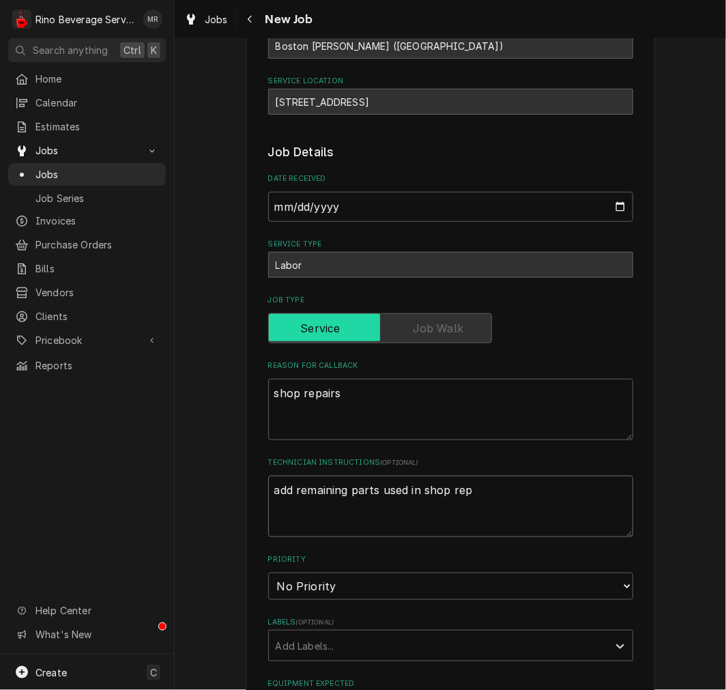
type textarea "x"
type textarea "add remaining parts used in shop repa"
type textarea "x"
type textarea "add remaining parts used in shop repai"
type textarea "x"
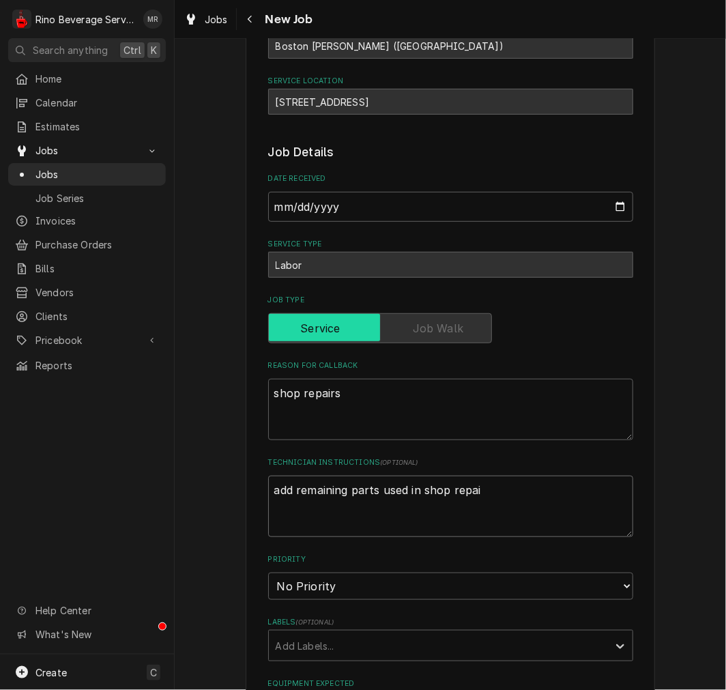
type textarea "add remaining parts used in shop repair"
type textarea "x"
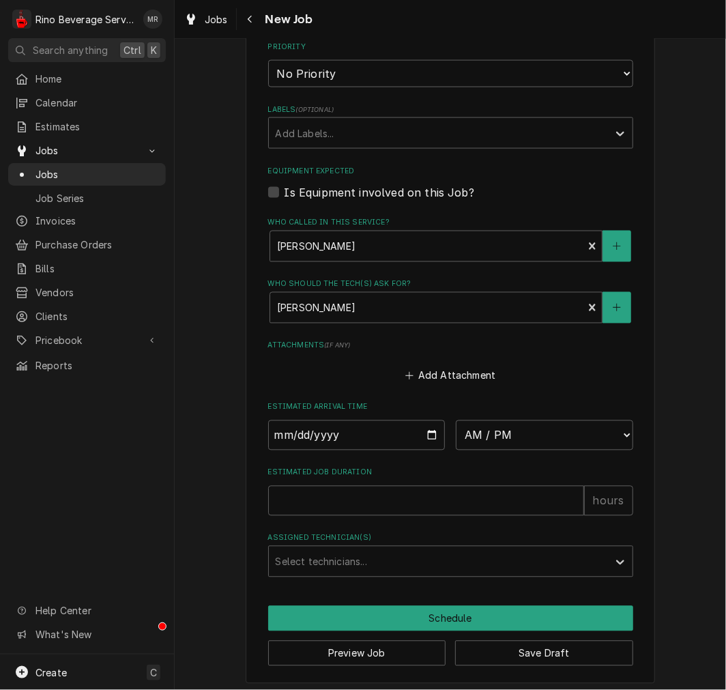
scroll to position [643, 0]
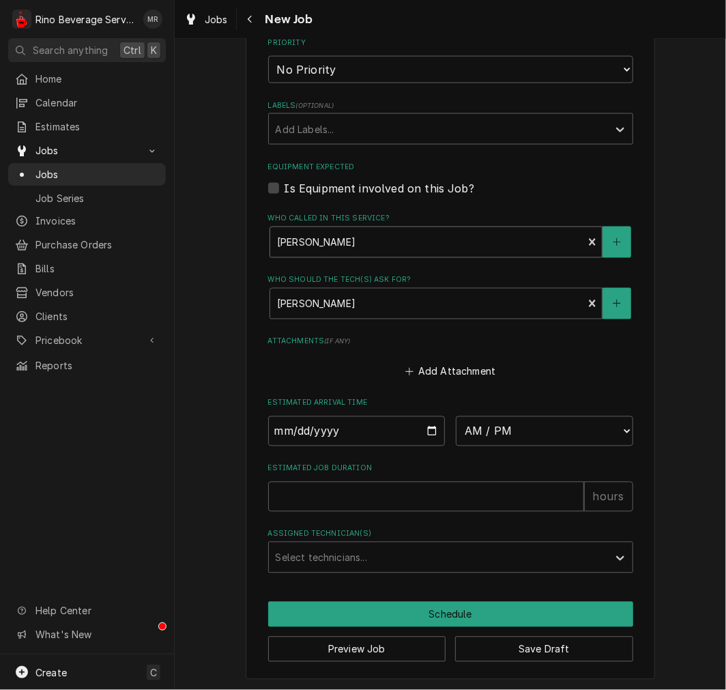
type textarea "add remaining parts used in shop repair"
click at [349, 227] on div "[PERSON_NAME] Contact" at bounding box center [426, 242] width 313 height 30
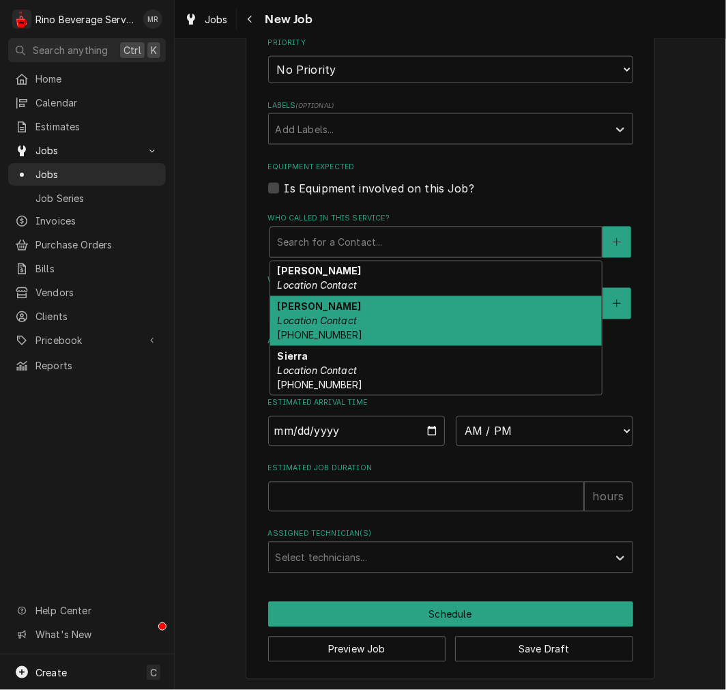
click at [383, 326] on div "[PERSON_NAME] Location Contact [PHONE_NUMBER]" at bounding box center [436, 321] width 332 height 50
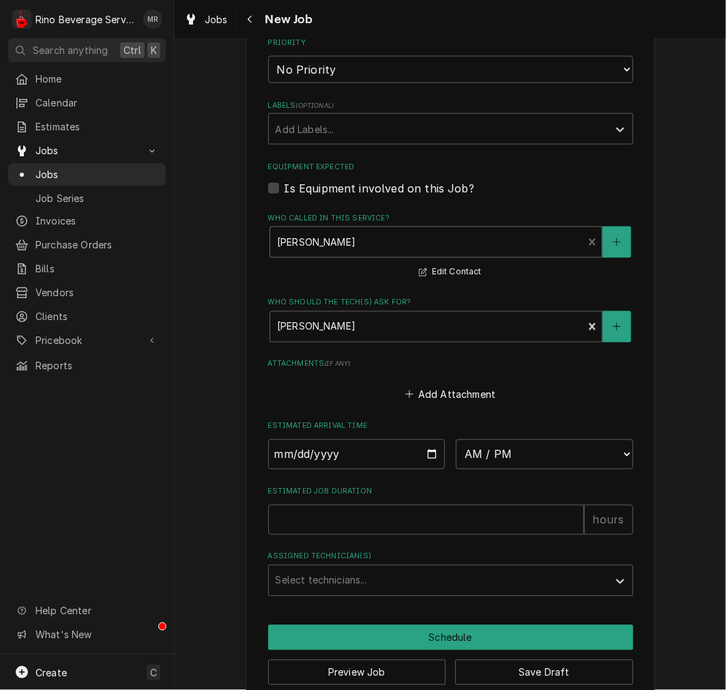
click at [367, 351] on fieldset "Job Details Date Received [DATE] Service Type Labor Job Type Reason For Callbac…" at bounding box center [450, 112] width 365 height 970
click at [370, 319] on div "Who should the tech(s) ask for?" at bounding box center [427, 327] width 300 height 25
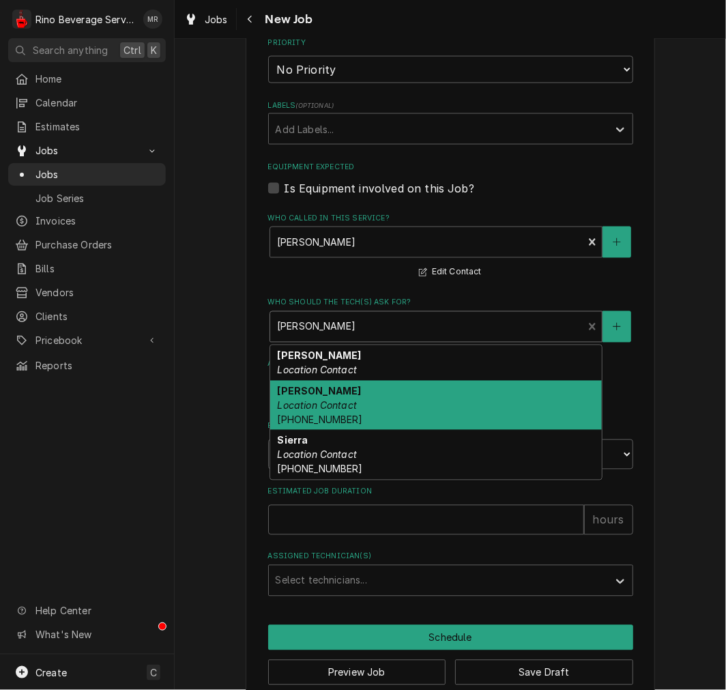
click at [312, 403] on em "Location Contact" at bounding box center [317, 406] width 80 height 12
type textarea "x"
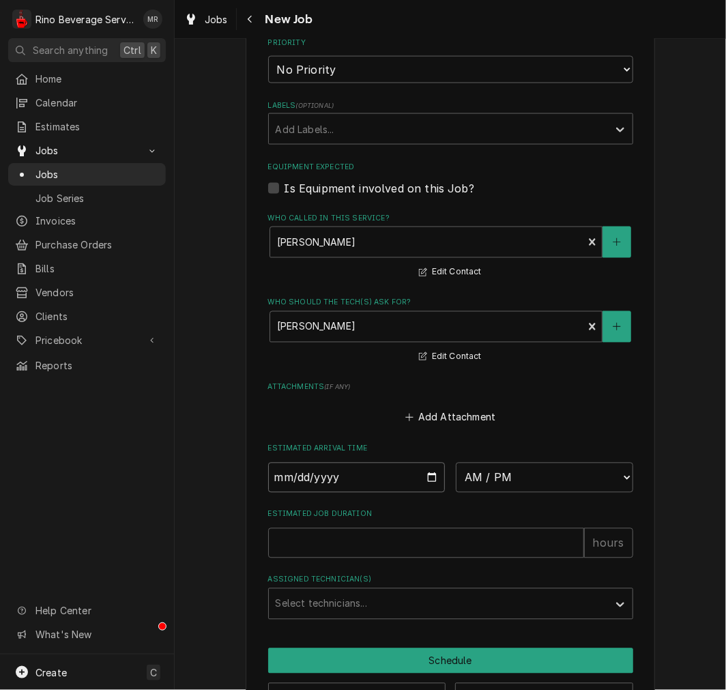
click at [422, 478] on input "Date" at bounding box center [356, 478] width 177 height 30
type input "[DATE]"
type textarea "x"
click at [496, 491] on fieldset "Job Details Date Received [DATE] Service Type Labor Job Type Reason For Callbac…" at bounding box center [450, 123] width 365 height 992
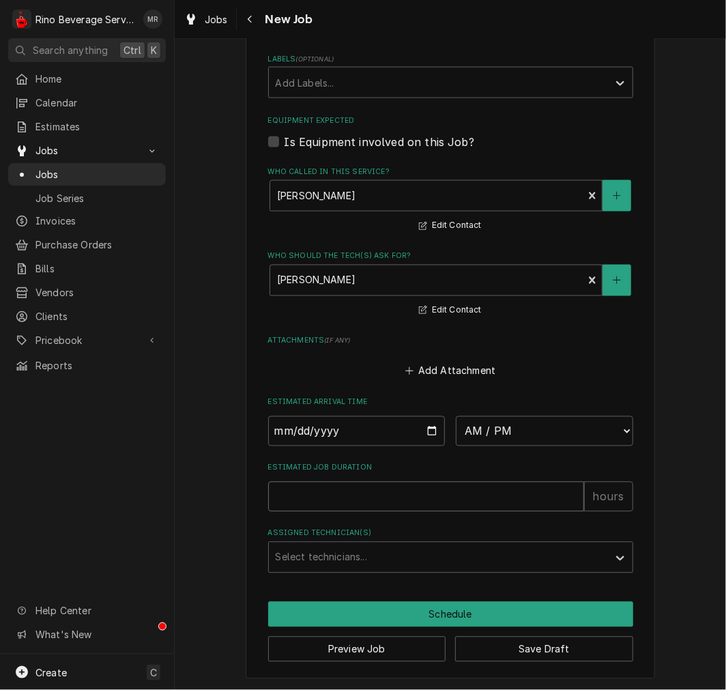
click at [480, 482] on input "Estimated Job Duration" at bounding box center [426, 497] width 316 height 30
click at [482, 433] on select "AM / PM 6:00 AM 6:15 AM 6:30 AM 6:45 AM 7:00 AM 7:15 AM 7:30 AM 7:45 AM 8:00 AM…" at bounding box center [544, 431] width 177 height 30
select select "13:00:00"
click at [456, 416] on select "AM / PM 6:00 AM 6:15 AM 6:30 AM 6:45 AM 7:00 AM 7:15 AM 7:30 AM 7:45 AM 8:00 AM…" at bounding box center [544, 431] width 177 height 30
click at [305, 499] on input "Estimated Job Duration" at bounding box center [426, 497] width 316 height 30
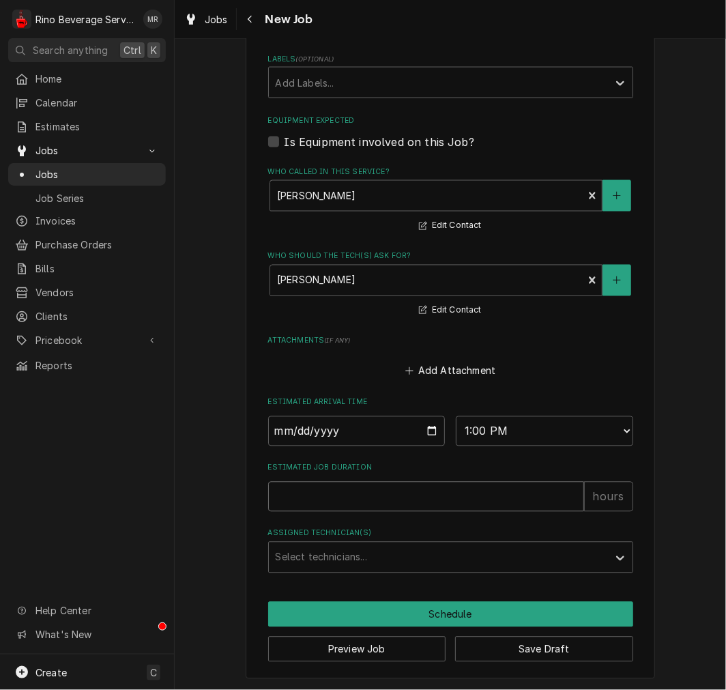
type textarea "x"
type input "0"
type textarea "x"
type input "1"
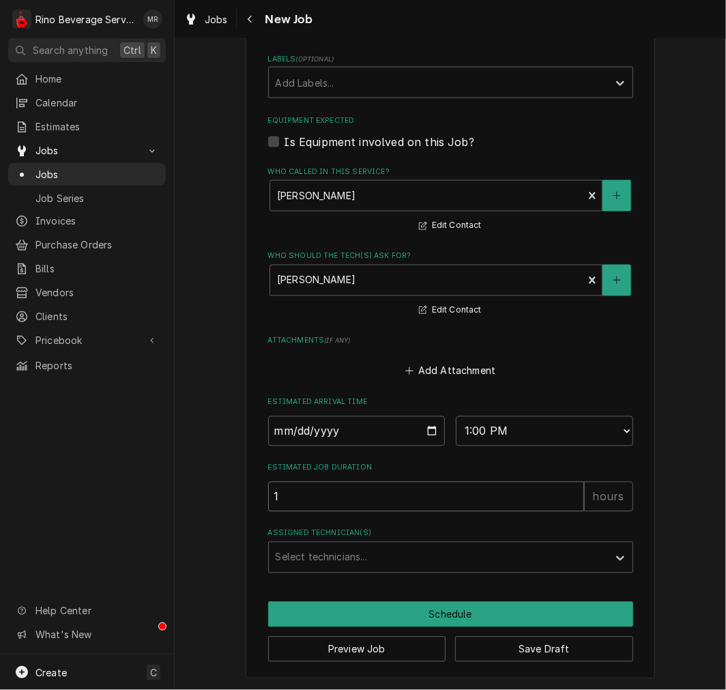
type textarea "x"
type input "1"
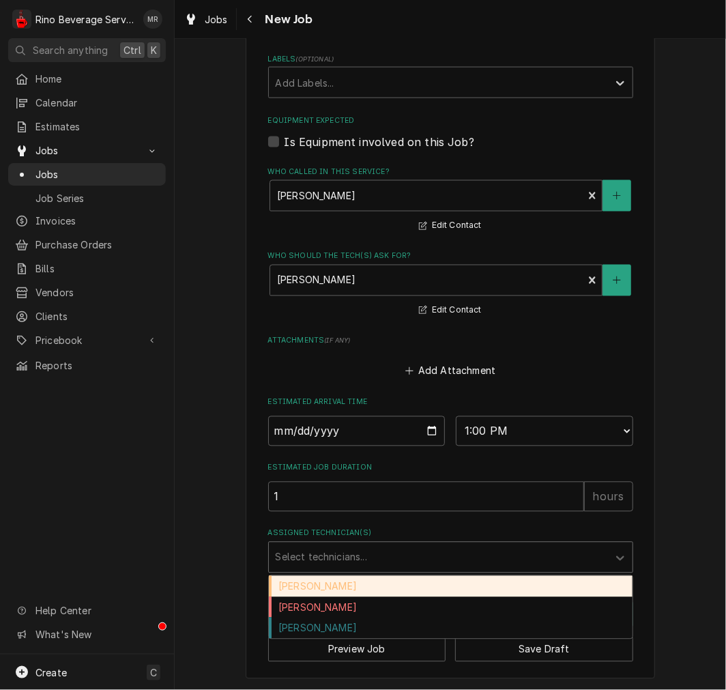
click at [335, 564] on div "Assigned Technician(s)" at bounding box center [438, 557] width 325 height 25
click at [343, 582] on div "[PERSON_NAME]" at bounding box center [451, 586] width 364 height 21
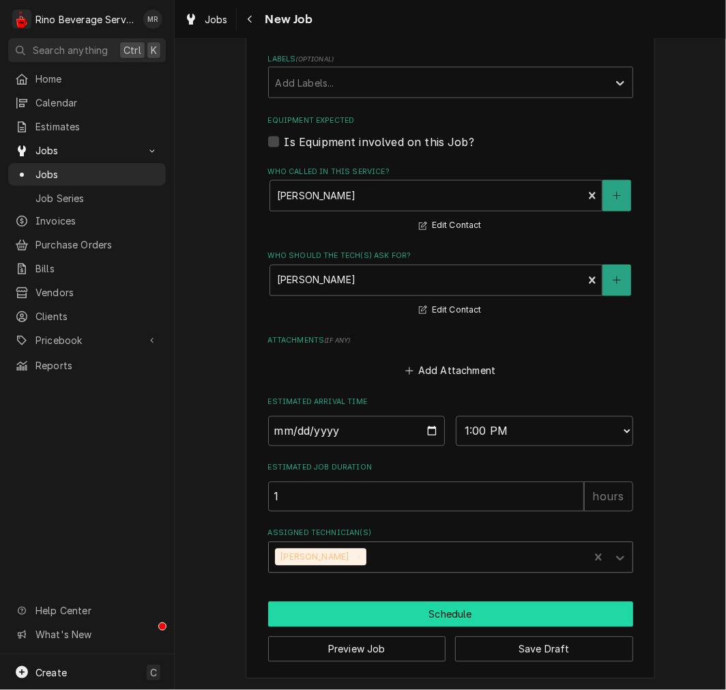
click at [359, 619] on button "Schedule" at bounding box center [450, 614] width 365 height 25
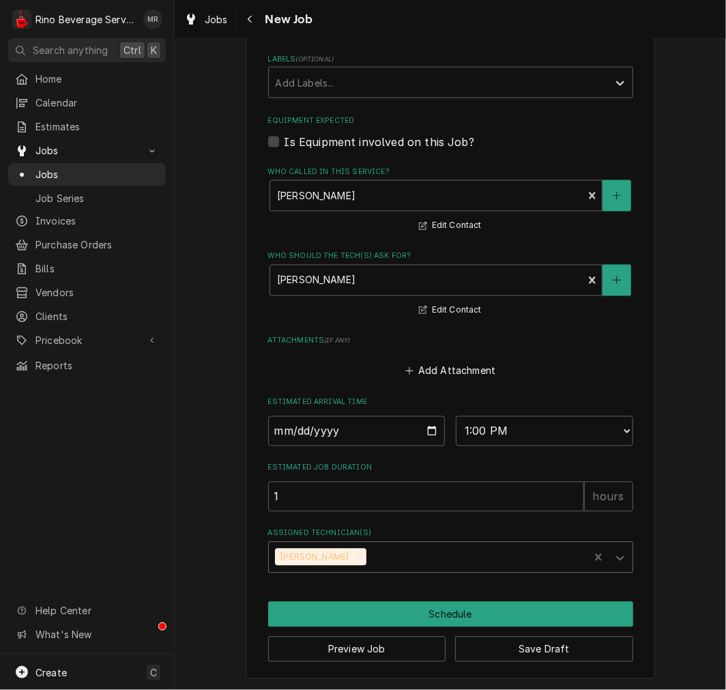
scroll to position [676, 0]
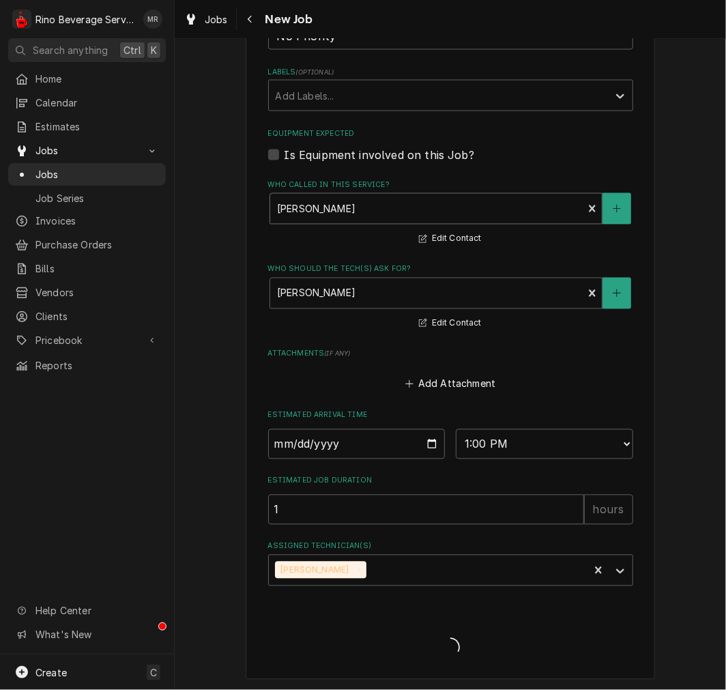
type textarea "x"
